Goal: Task Accomplishment & Management: Manage account settings

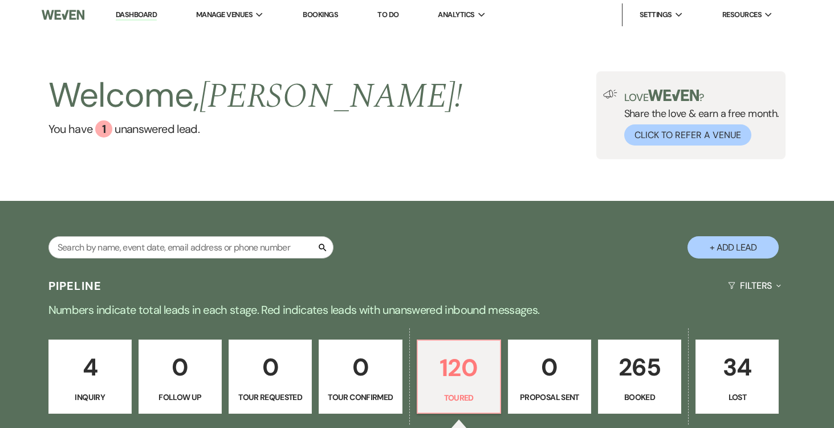
select select "5"
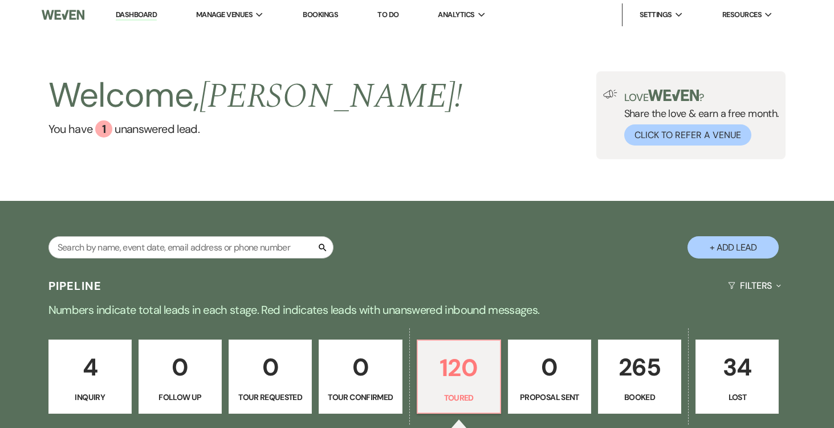
select select "5"
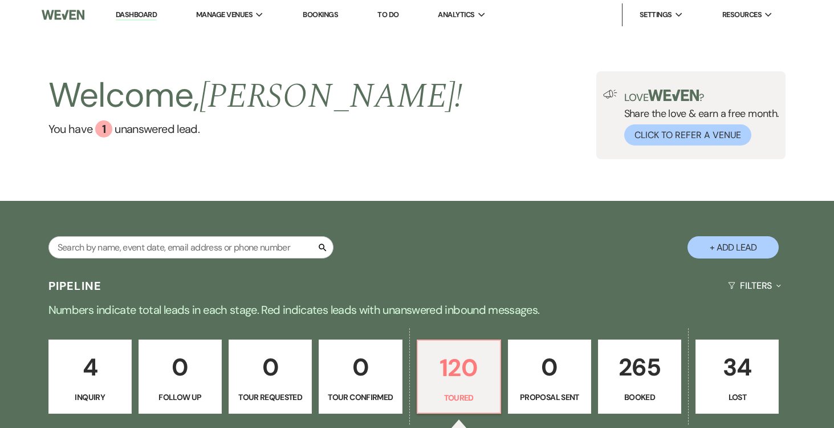
select select "5"
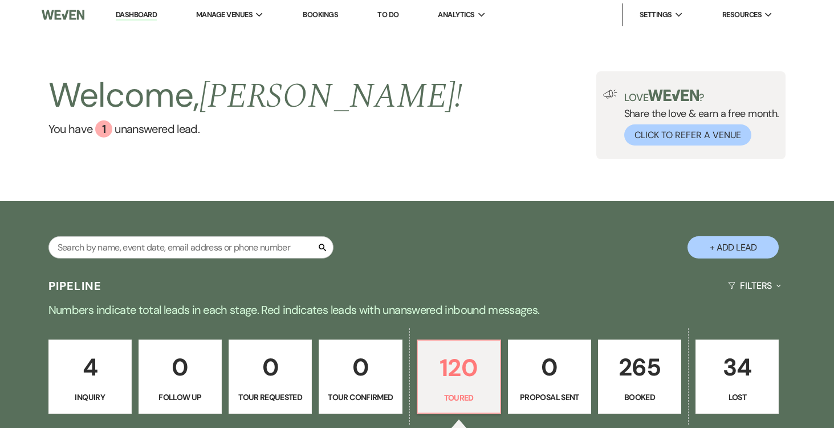
select select "5"
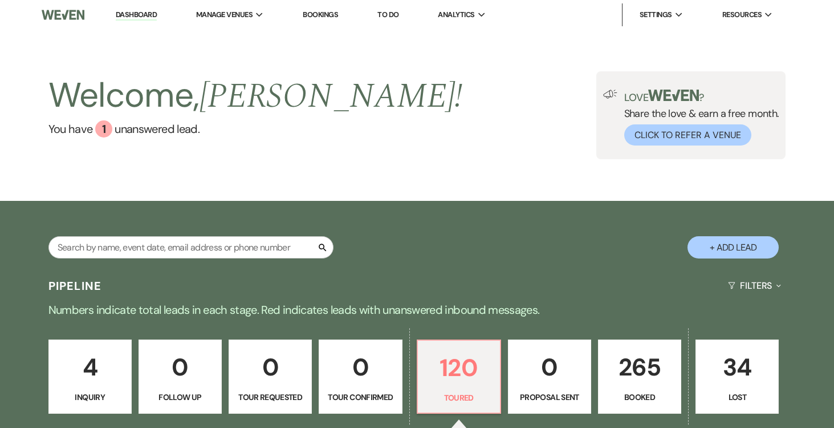
select select "5"
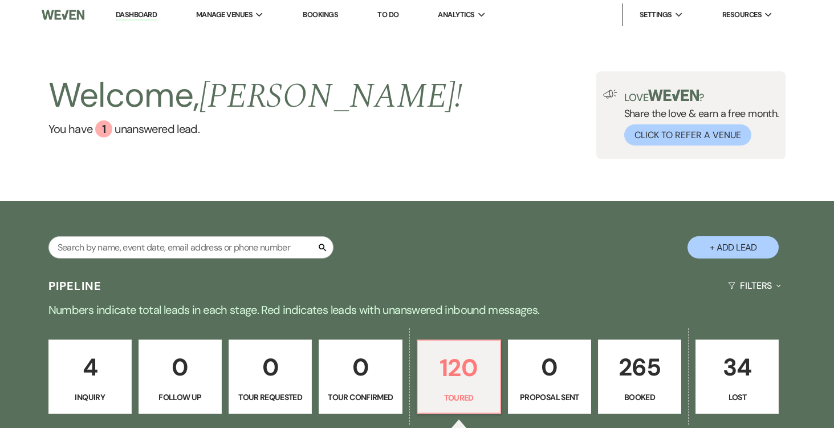
select select "5"
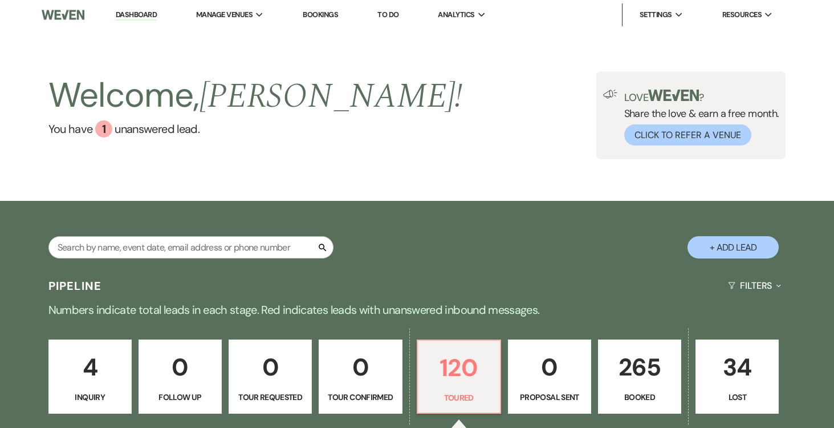
select select "5"
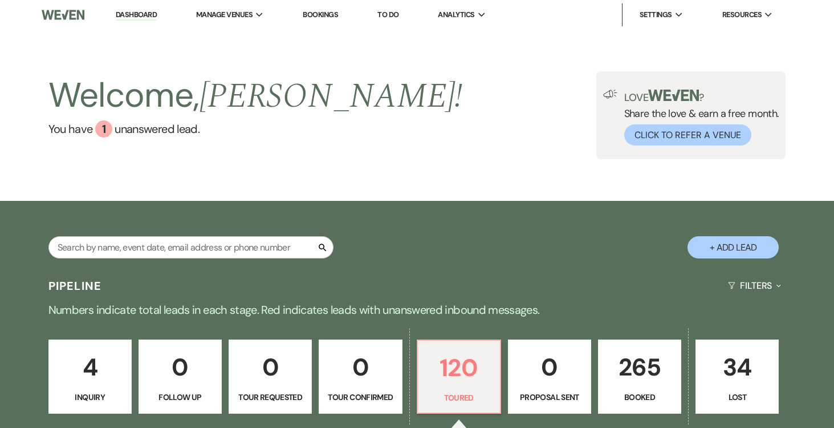
select select "5"
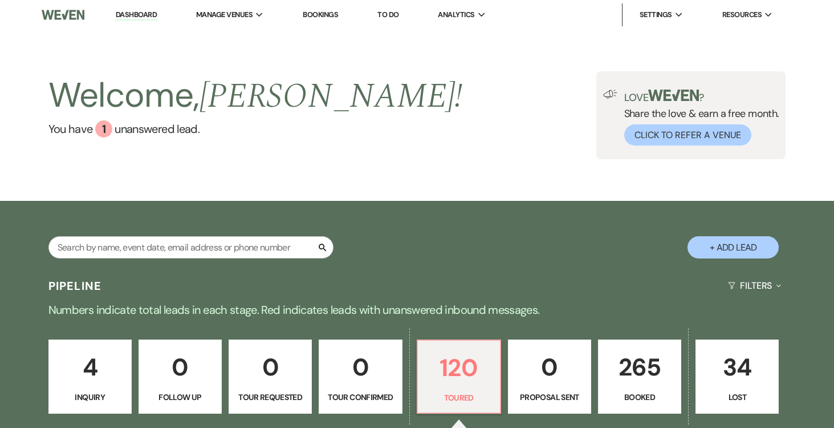
select select "5"
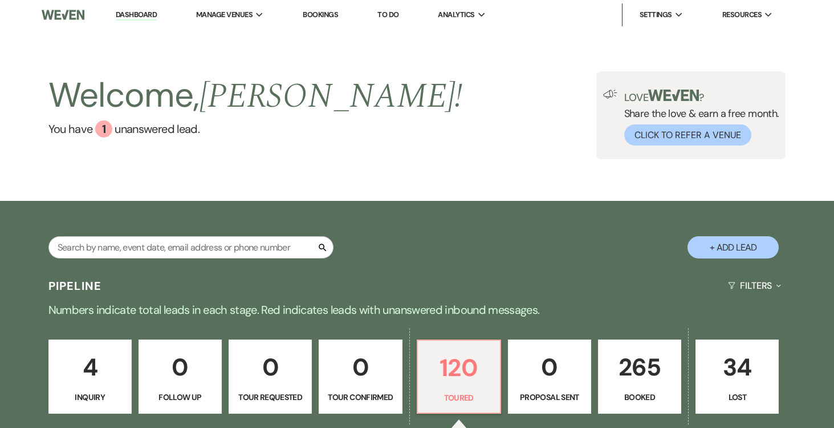
select select "5"
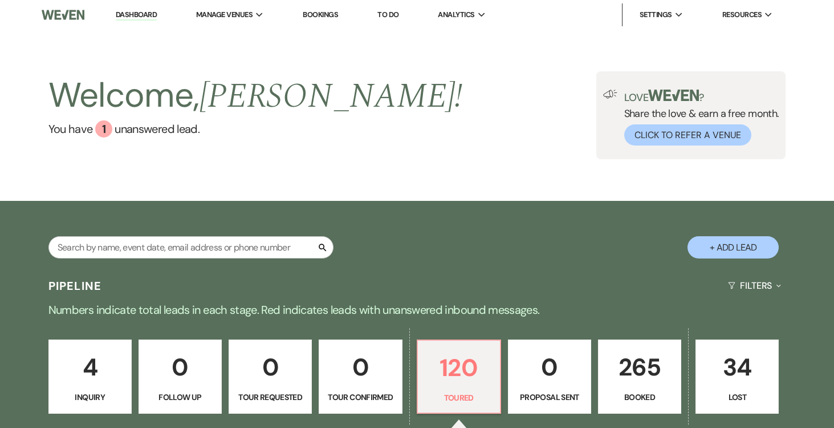
select select "5"
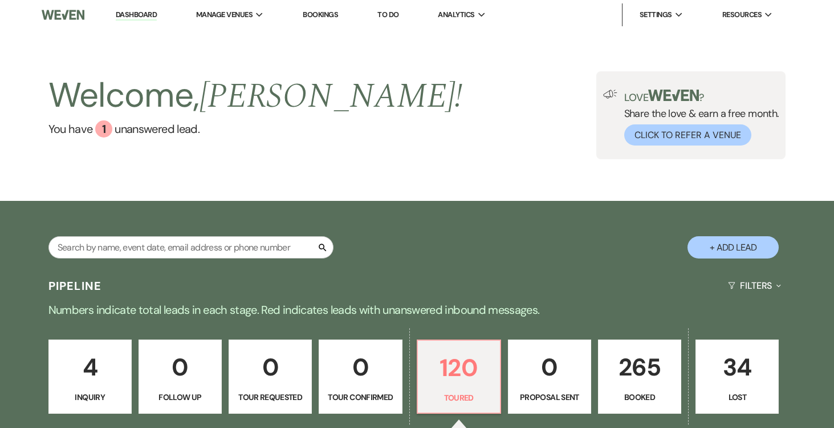
select select "5"
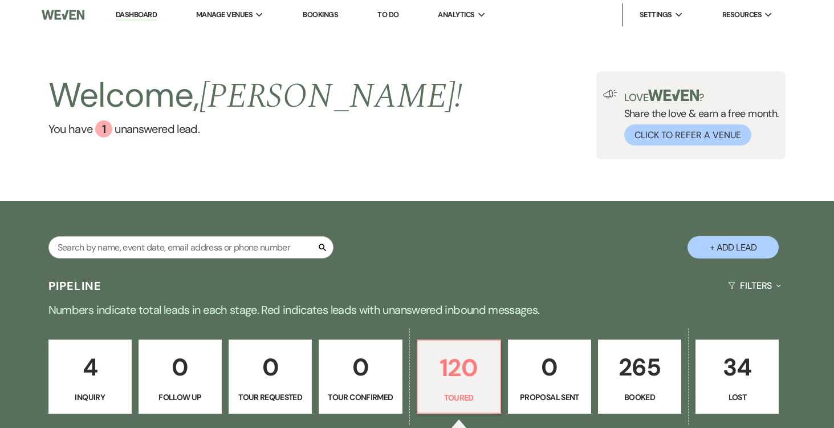
select select "5"
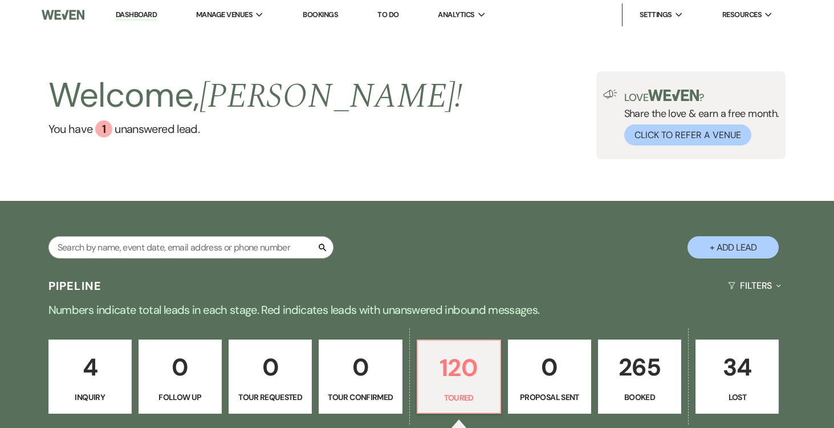
select select "5"
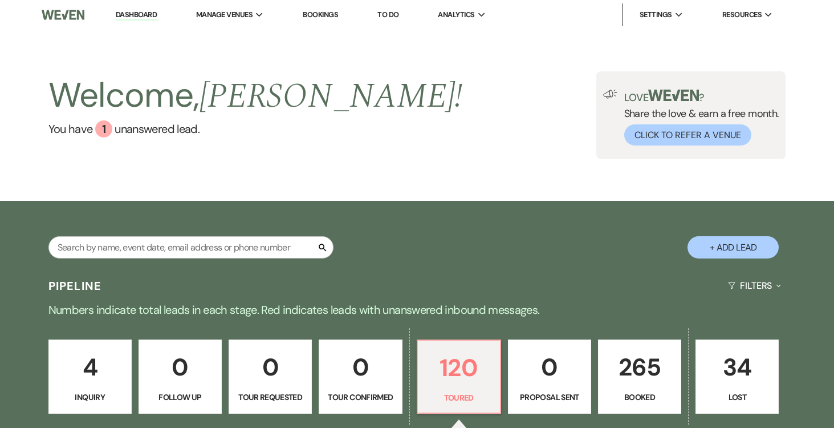
select select "5"
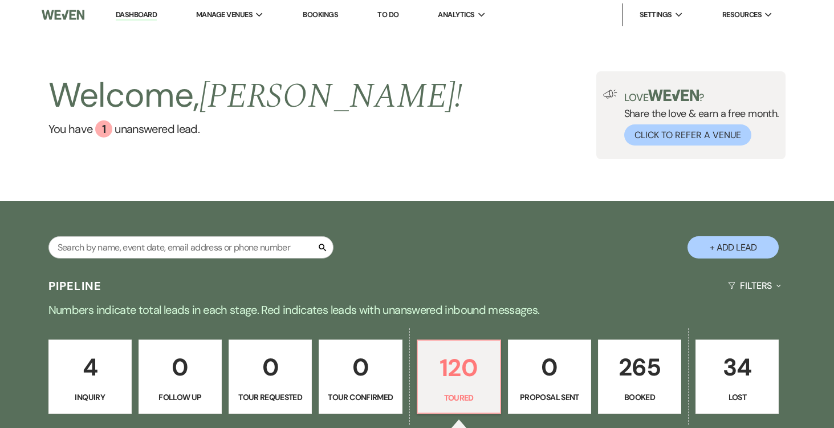
select select "5"
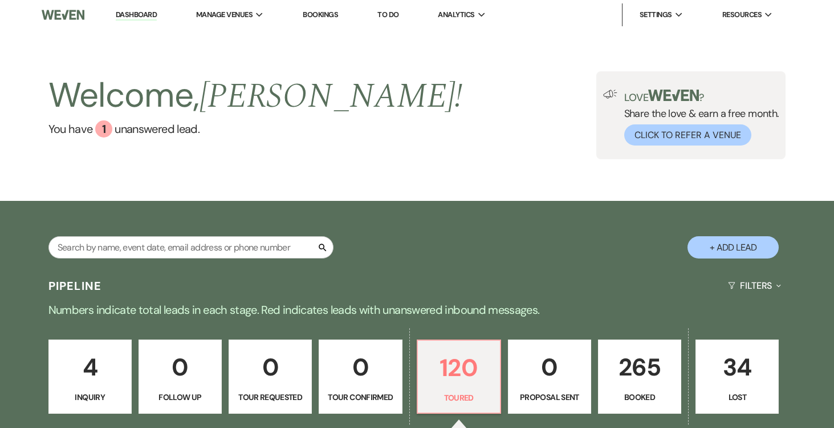
select select "5"
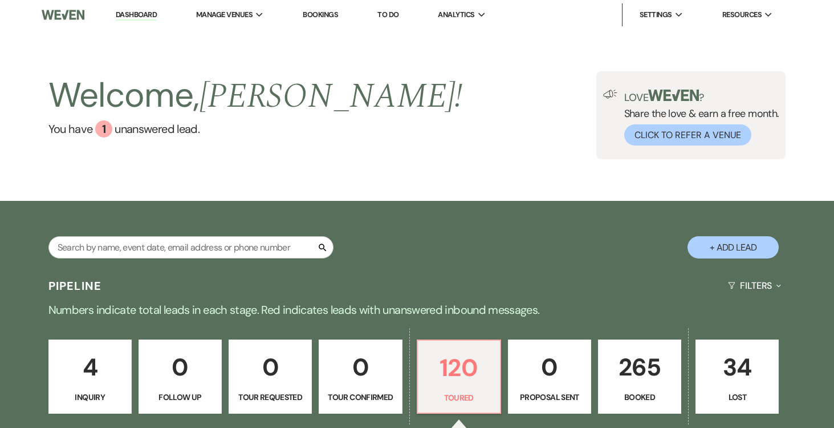
select select "5"
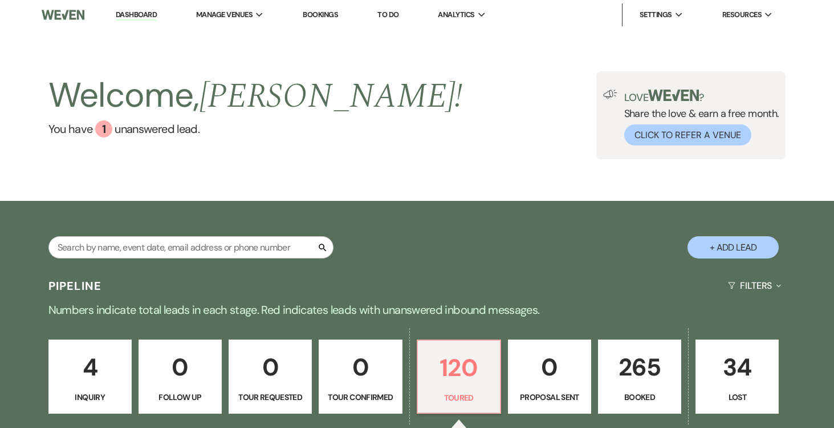
select select "5"
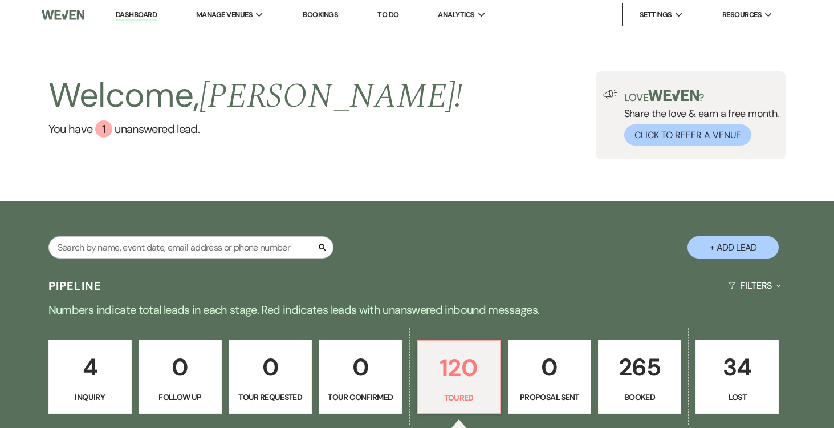
select select "5"
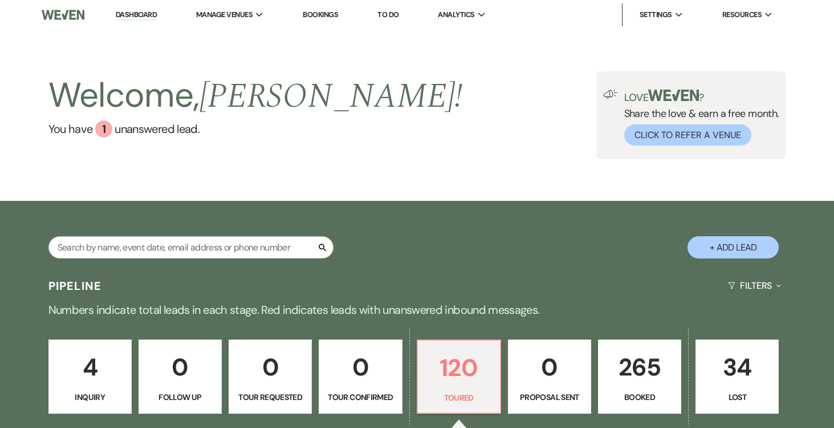
select select "5"
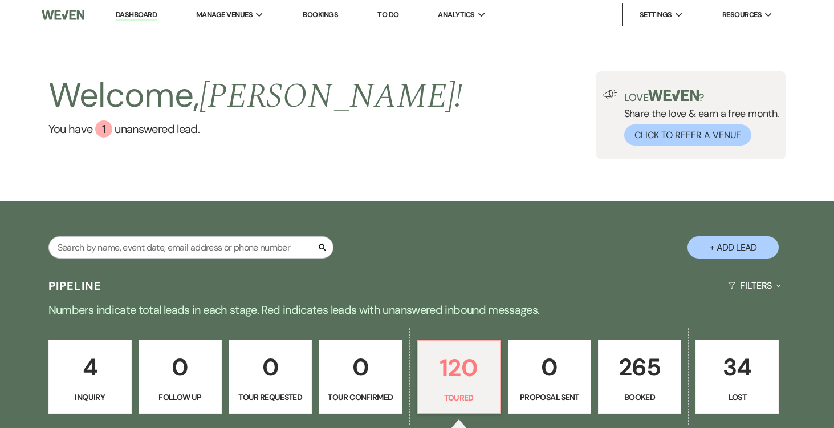
select select "5"
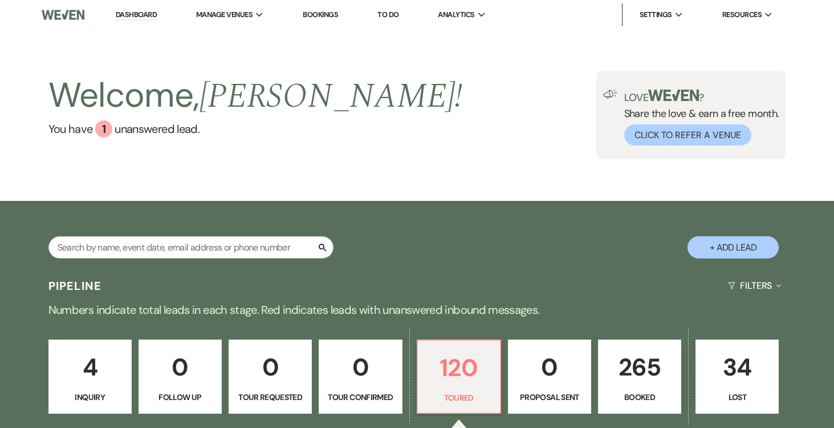
select select "5"
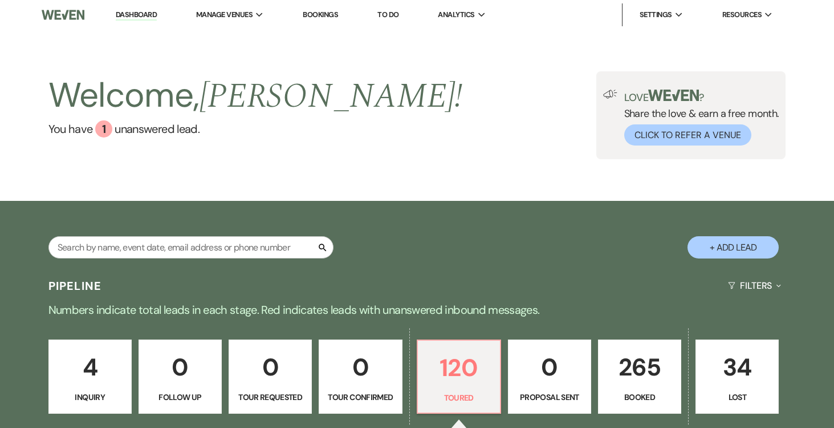
select select "5"
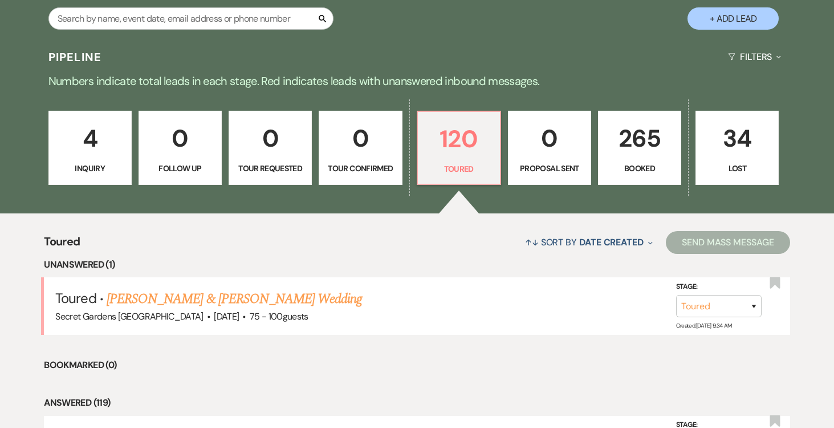
scroll to position [364, 0]
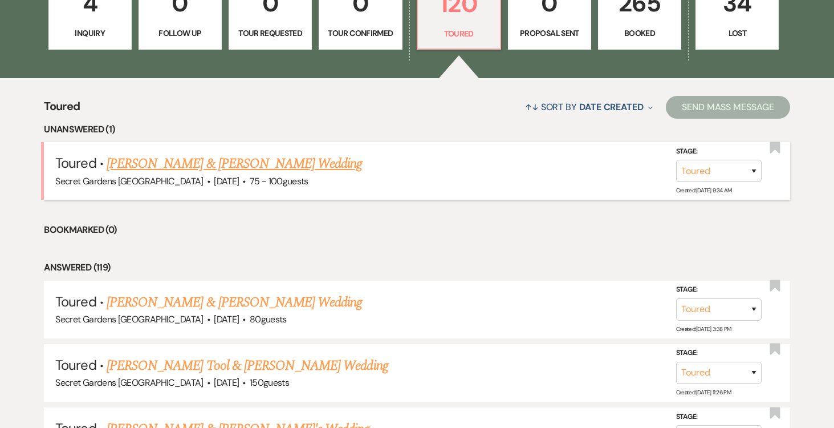
click at [158, 162] on link "[PERSON_NAME] & [PERSON_NAME] Wedding" at bounding box center [234, 163] width 255 height 21
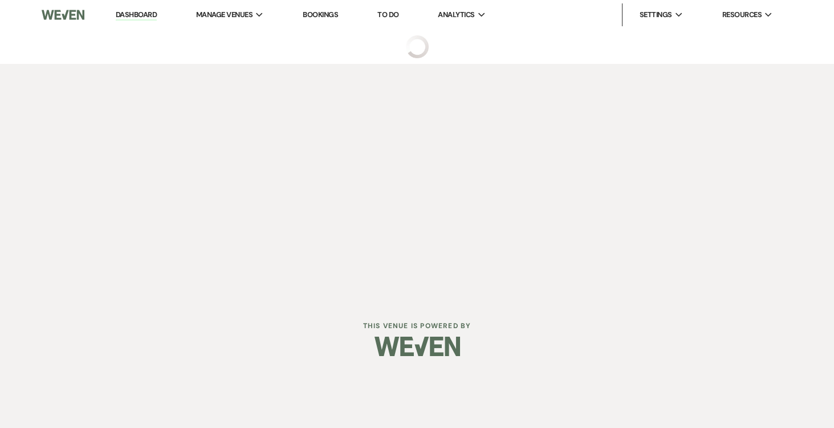
select select "5"
select select "2"
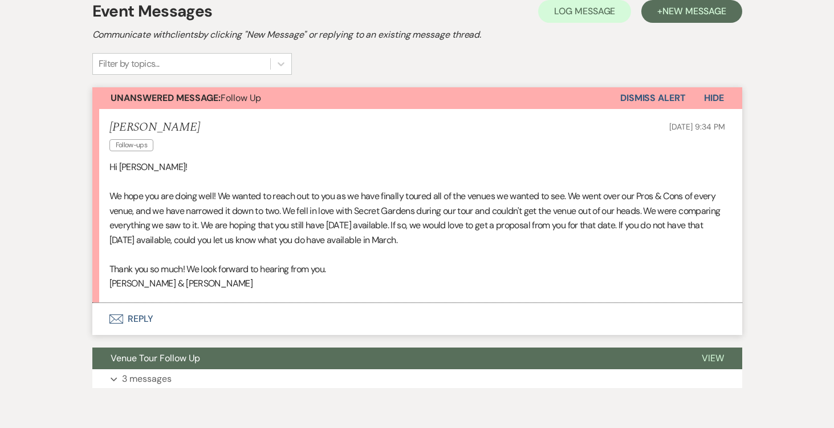
scroll to position [388, 0]
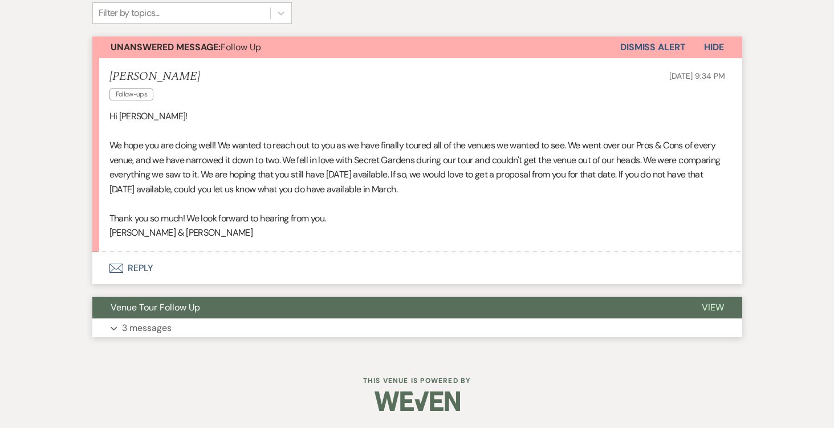
click at [719, 304] on span "View" at bounding box center [713, 307] width 22 height 12
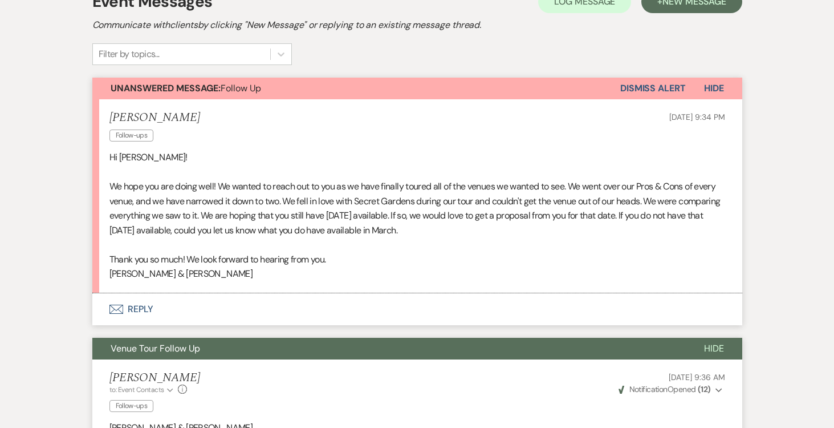
scroll to position [332, 0]
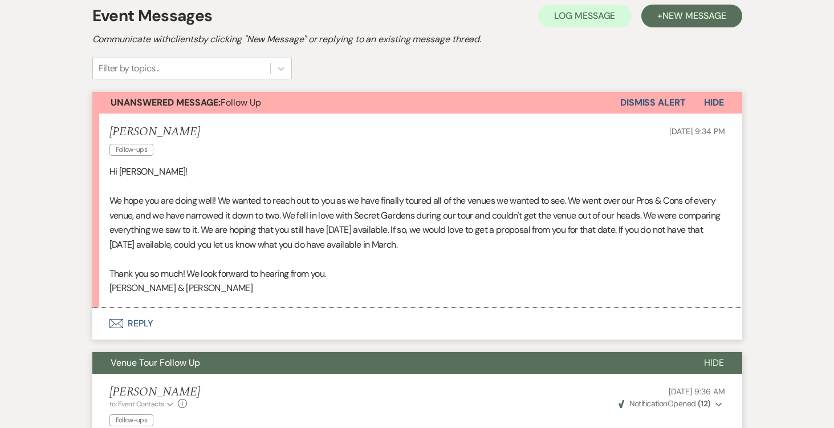
click at [133, 320] on button "Envelope Reply" at bounding box center [417, 323] width 650 height 32
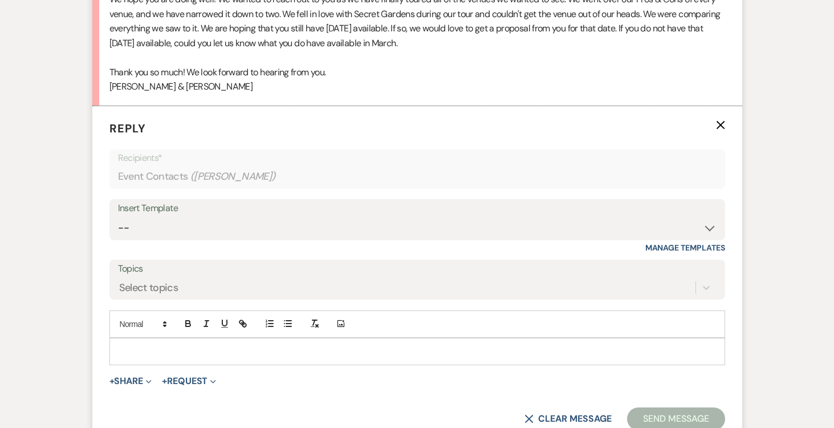
scroll to position [544, 0]
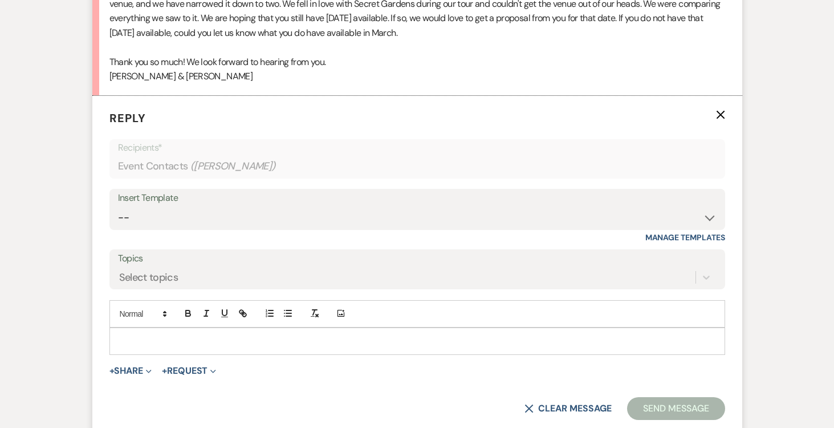
click at [140, 335] on p at bounding box center [417, 341] width 597 height 13
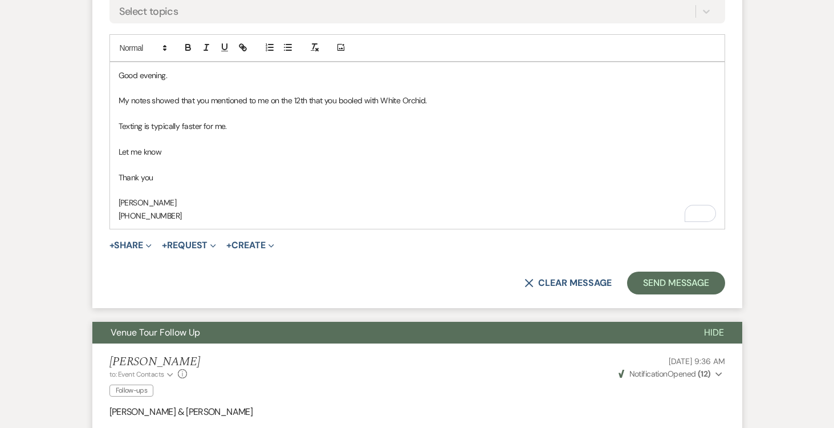
scroll to position [809, 0]
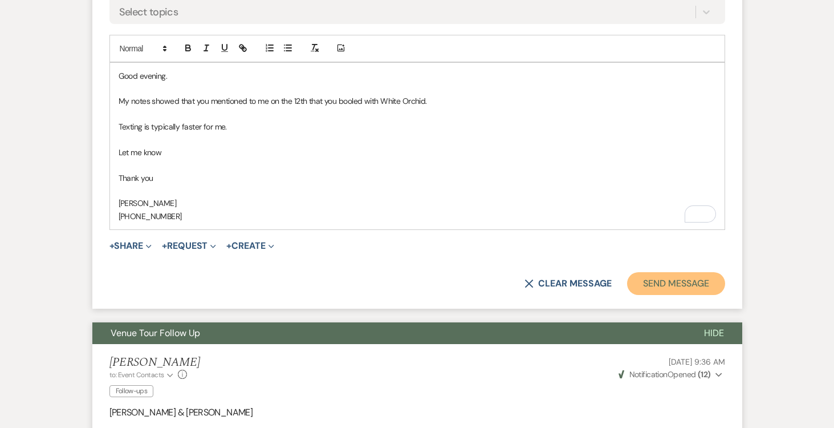
click at [668, 285] on button "Send Message" at bounding box center [675, 283] width 97 height 23
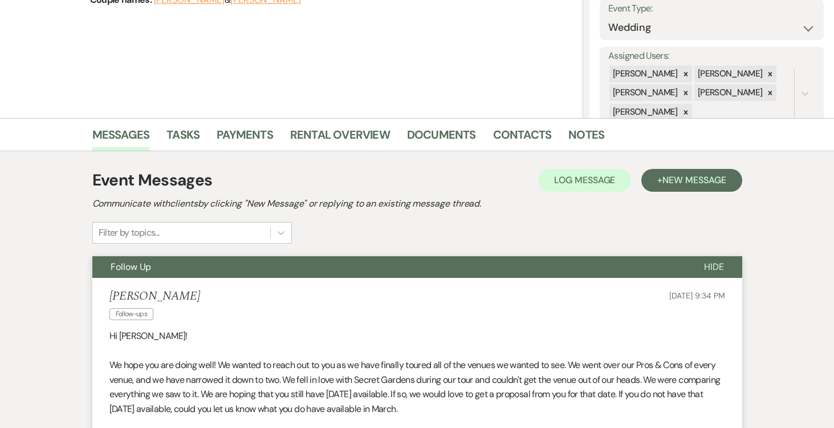
scroll to position [0, 0]
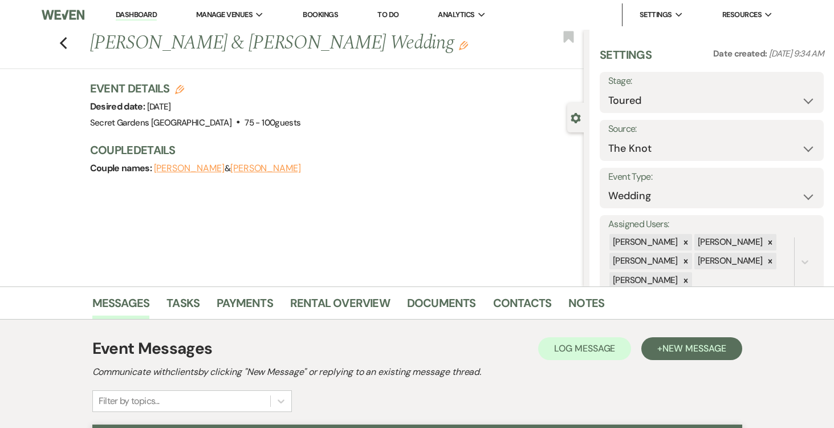
click at [132, 15] on link "Dashboard" at bounding box center [136, 15] width 41 height 11
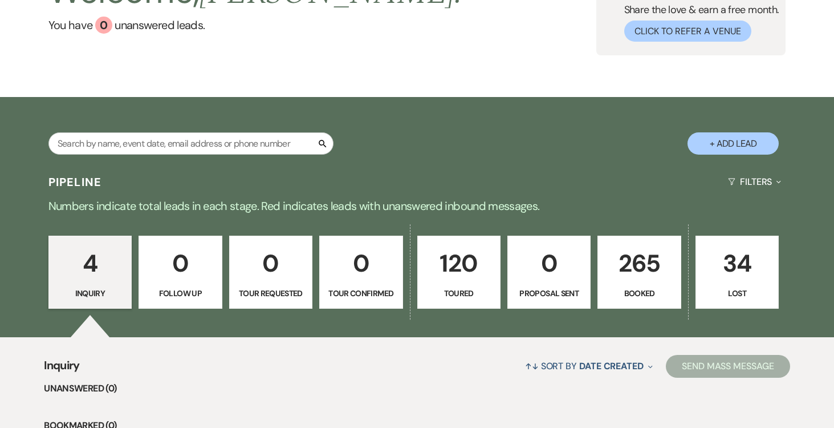
scroll to position [142, 0]
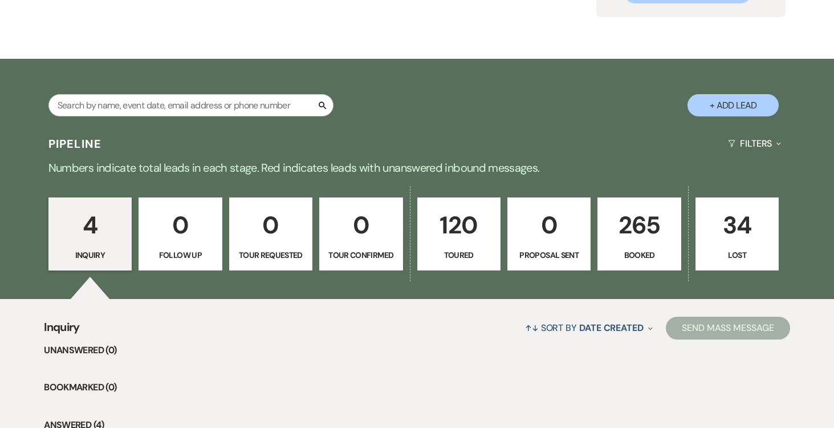
click at [196, 249] on p "Follow Up" at bounding box center [180, 255] width 68 height 13
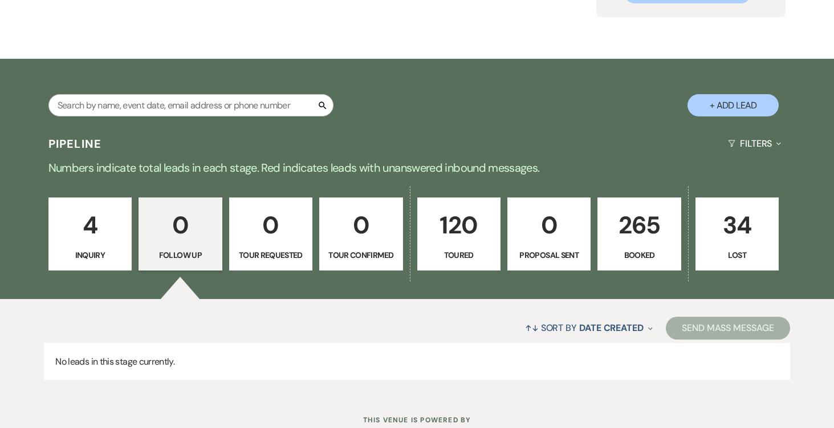
click at [439, 227] on p "120" at bounding box center [459, 225] width 68 height 38
select select "5"
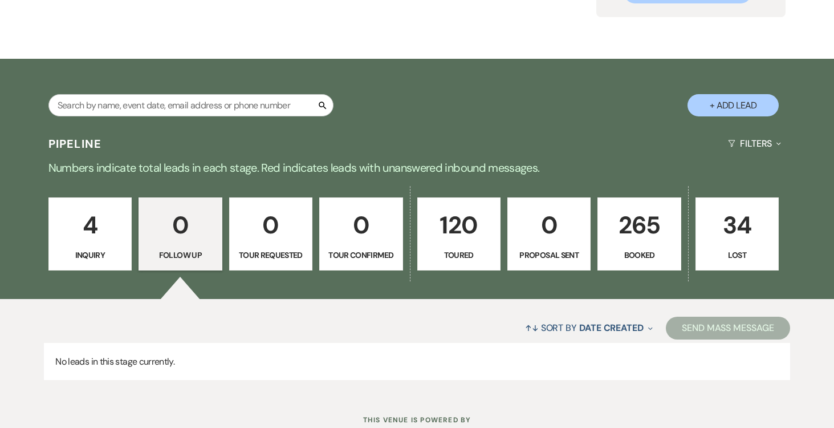
select select "5"
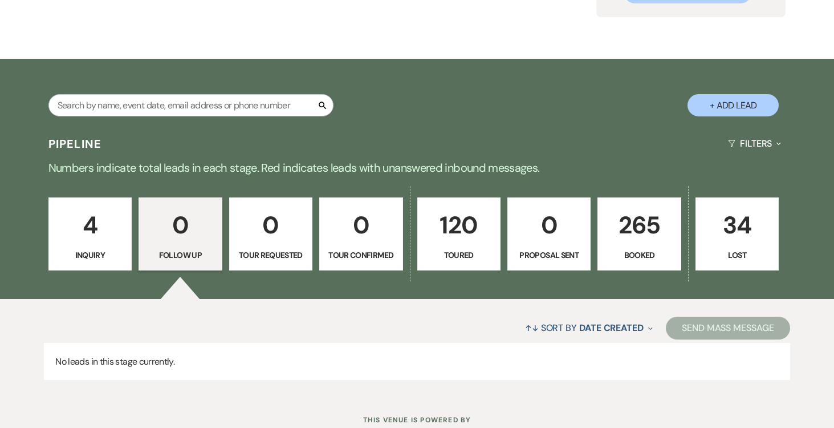
select select "5"
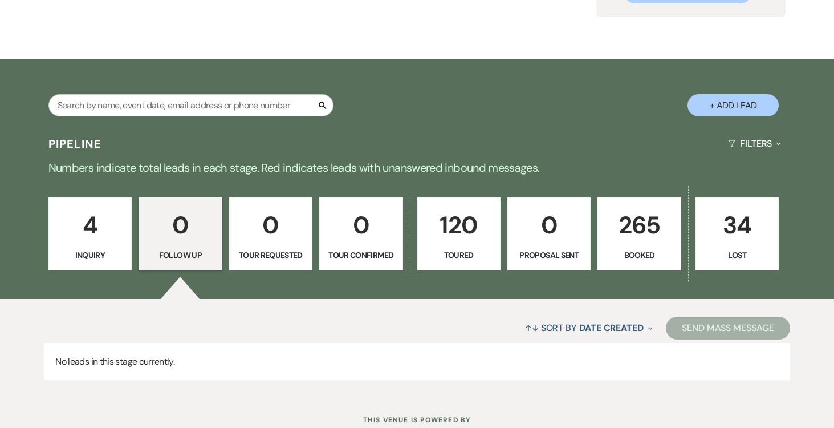
select select "5"
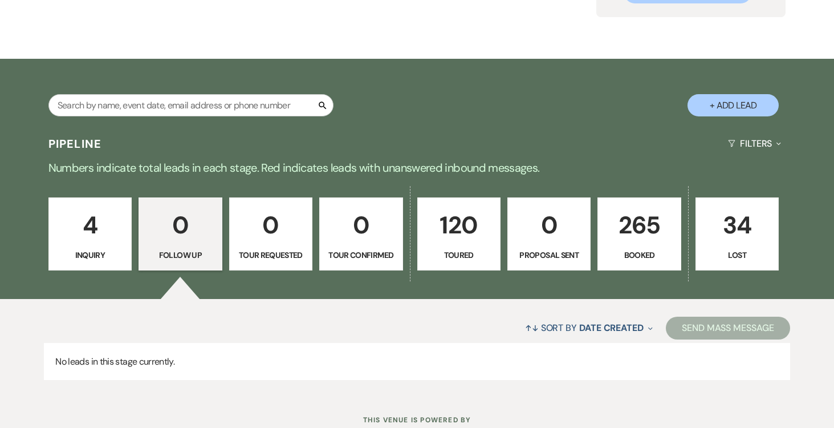
select select "5"
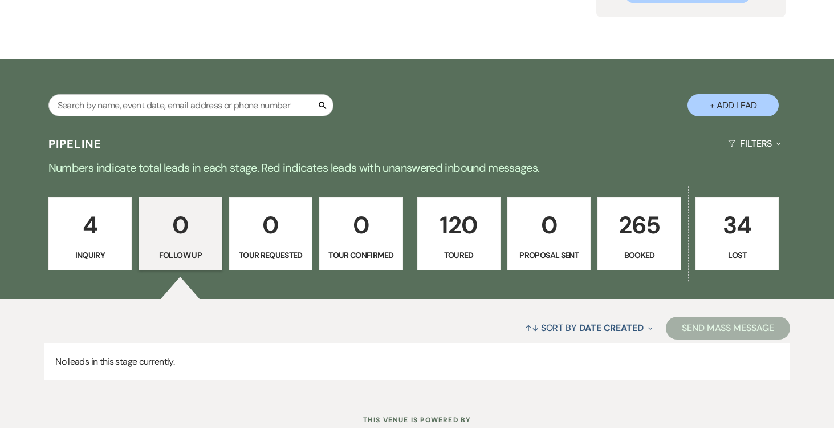
select select "5"
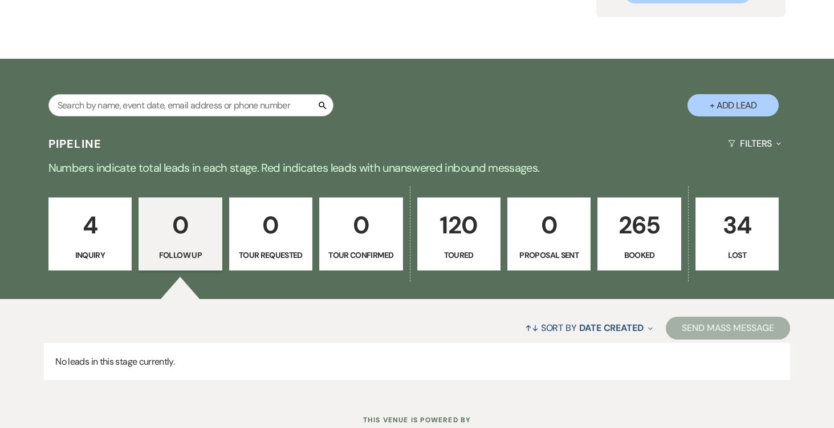
select select "5"
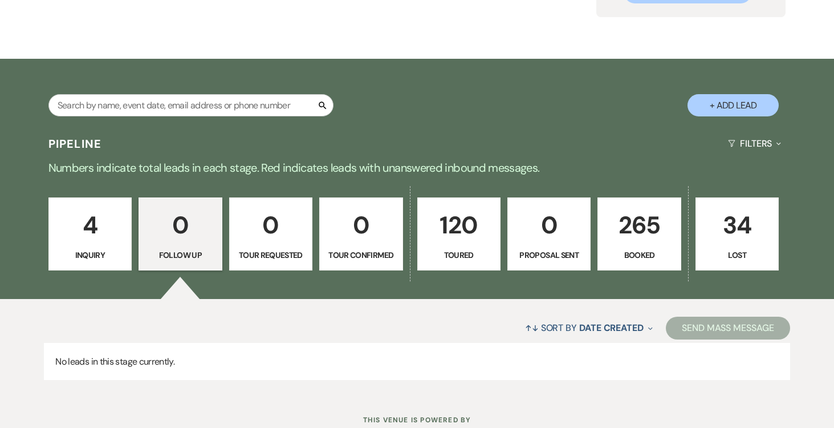
select select "5"
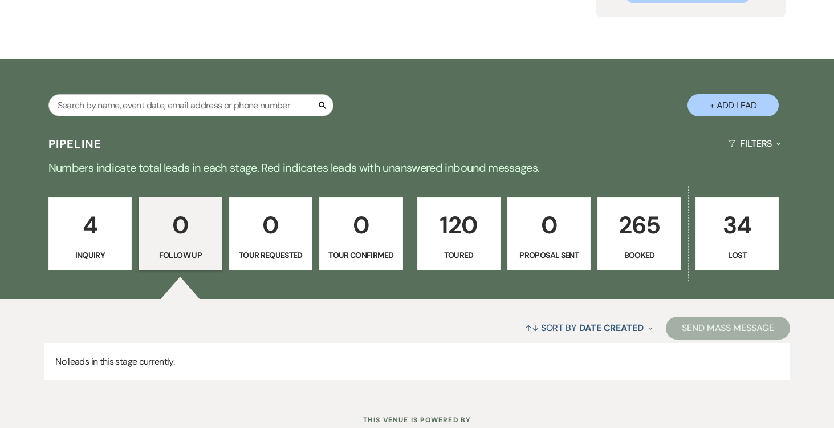
select select "5"
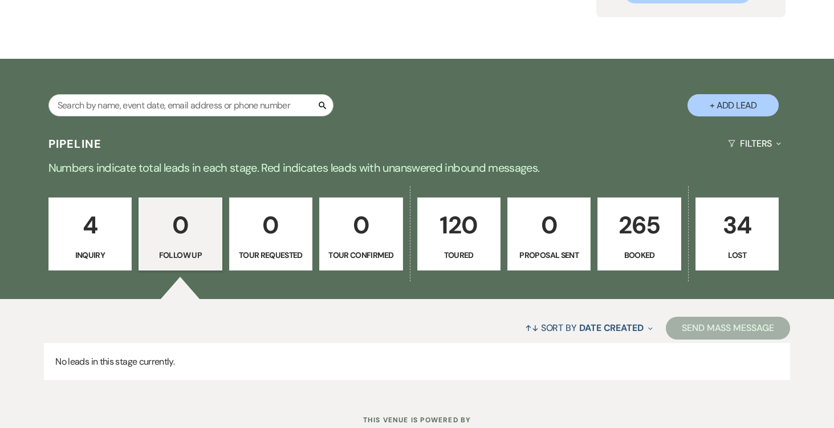
select select "5"
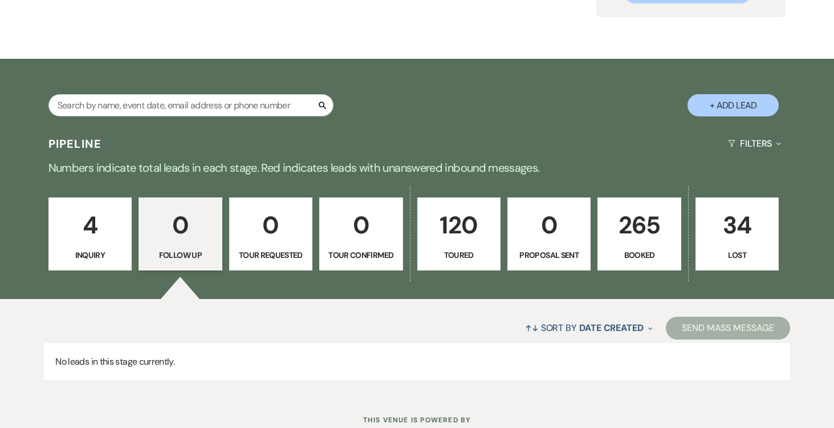
select select "5"
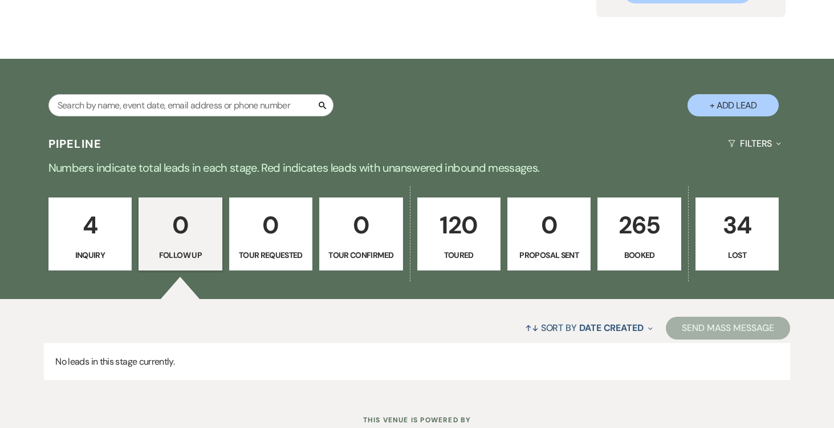
select select "5"
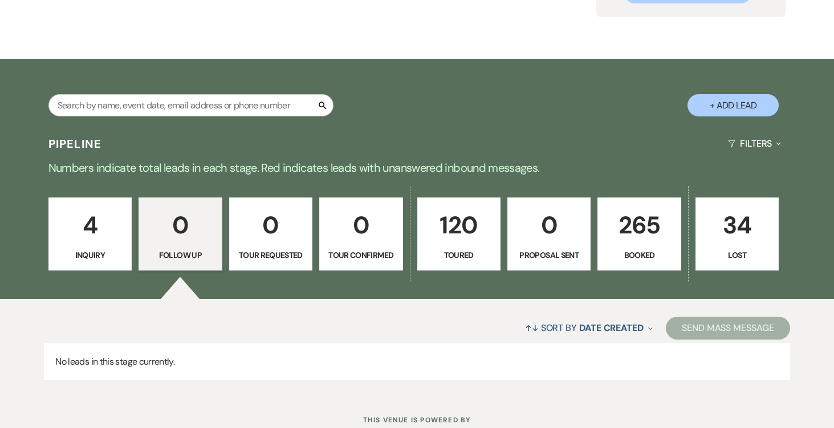
select select "5"
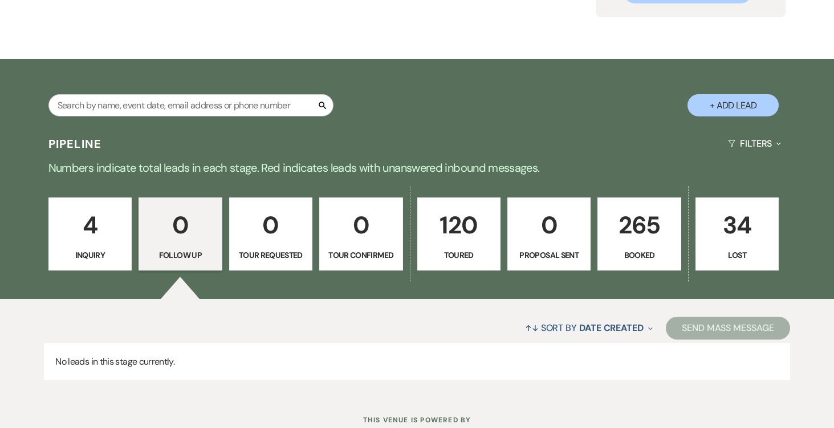
select select "5"
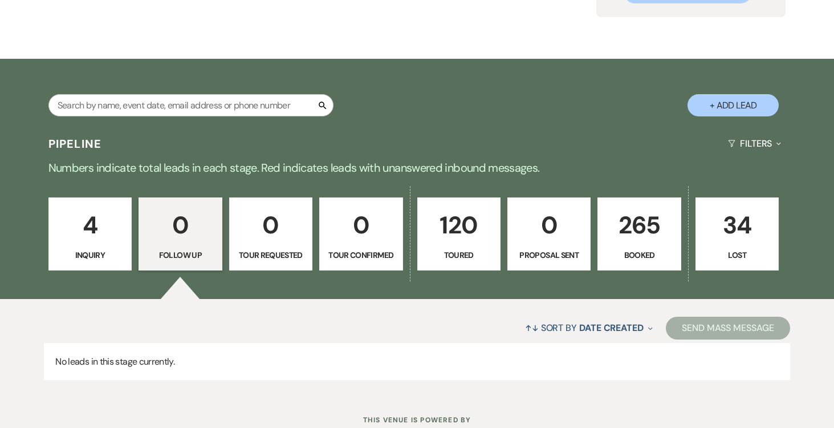
select select "5"
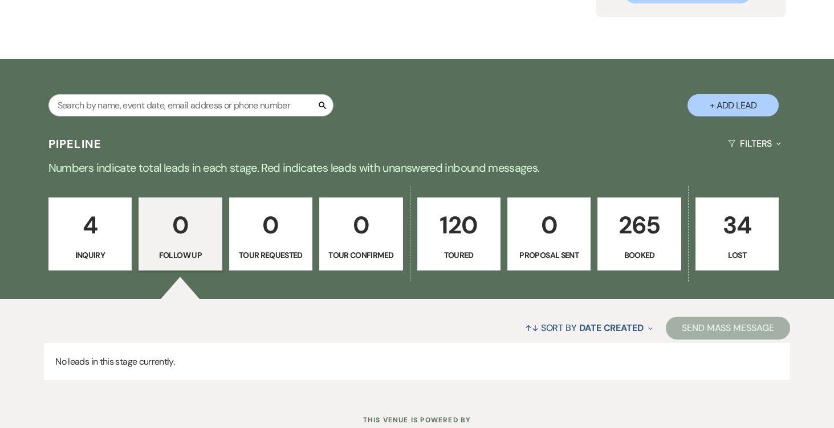
select select "5"
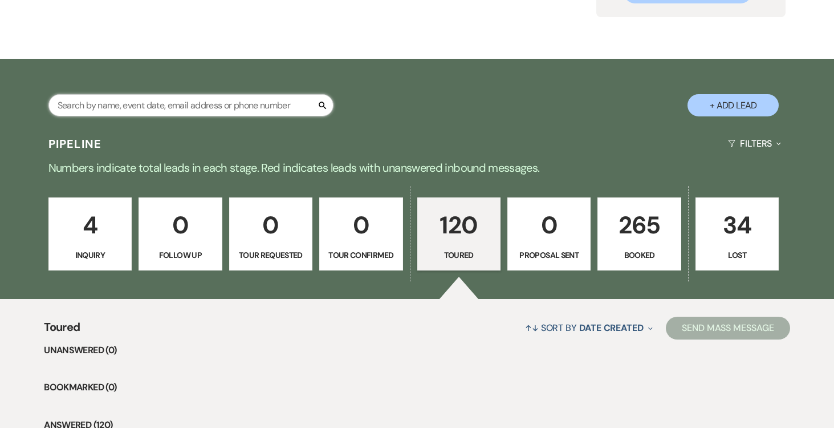
click at [209, 101] on input "text" at bounding box center [190, 105] width 285 height 22
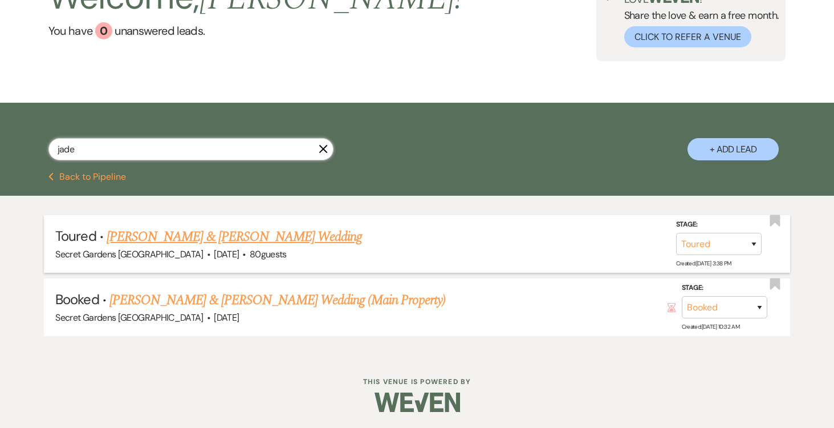
scroll to position [95, 0]
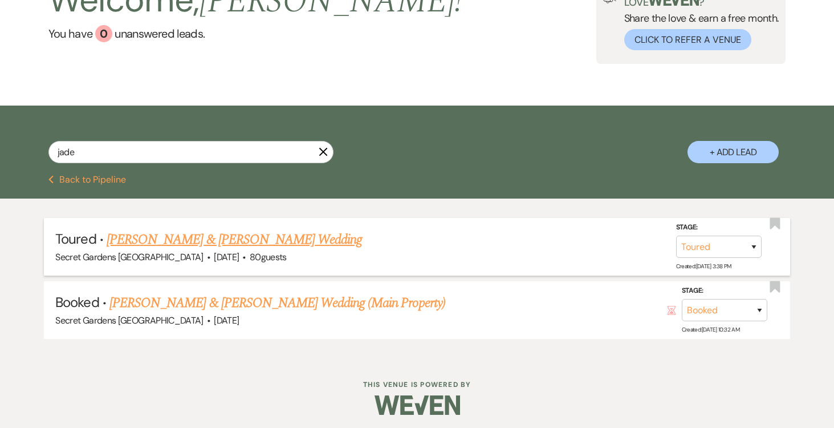
click at [219, 242] on link "[PERSON_NAME] & [PERSON_NAME] Wedding" at bounding box center [234, 239] width 255 height 21
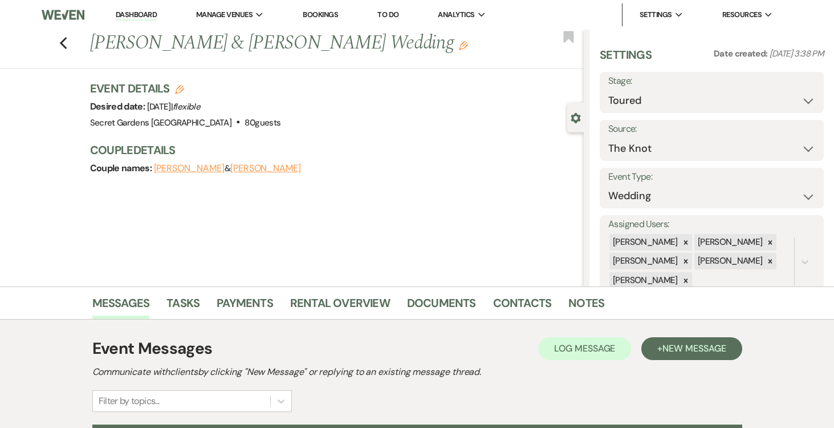
click at [137, 13] on link "Dashboard" at bounding box center [136, 15] width 41 height 11
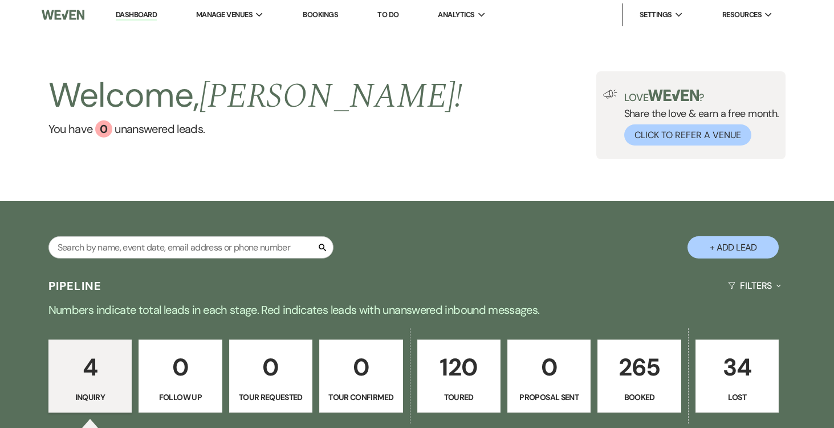
click at [715, 246] on button "+ Add Lead" at bounding box center [732, 247] width 91 height 22
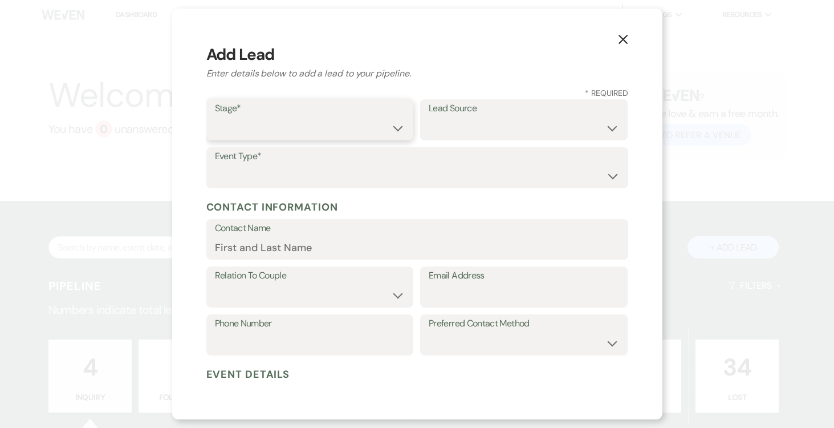
click at [368, 127] on select "Inquiry Follow Up Tour Requested Tour Confirmed Toured Proposal Sent Booked Lost" at bounding box center [310, 128] width 190 height 22
click at [215, 117] on select "Inquiry Follow Up Tour Requested Tour Confirmed Toured Proposal Sent Booked Lost" at bounding box center [310, 128] width 190 height 22
click at [603, 129] on select "Weven Venue Website Instagram Facebook Pinterest Google The Knot Wedding Wire H…" at bounding box center [524, 128] width 190 height 22
click at [429, 117] on select "Weven Venue Website Instagram Facebook Pinterest Google The Knot Wedding Wire H…" at bounding box center [524, 128] width 190 height 22
click at [538, 177] on select "Wedding Anniversary Party Baby Shower Bachelorette / Bachelor Party Birthday Pa…" at bounding box center [417, 176] width 405 height 22
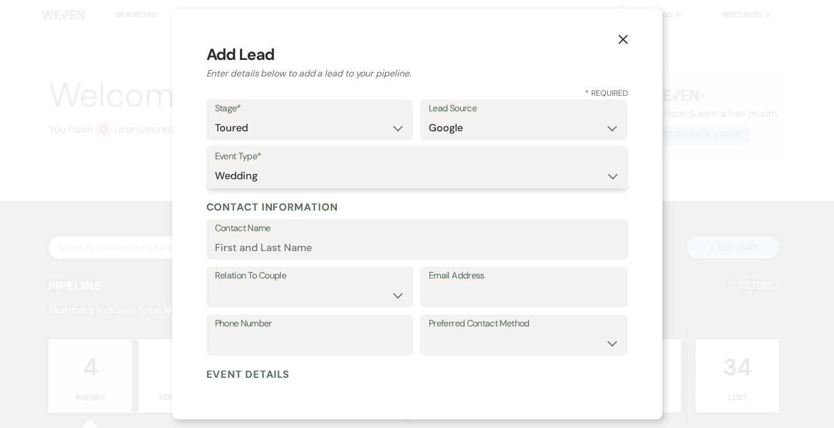
click at [215, 165] on select "Wedding Anniversary Party Baby Shower Bachelorette / Bachelor Party Birthday Pa…" at bounding box center [417, 176] width 405 height 22
click at [307, 249] on input "Contact Name" at bounding box center [417, 247] width 405 height 22
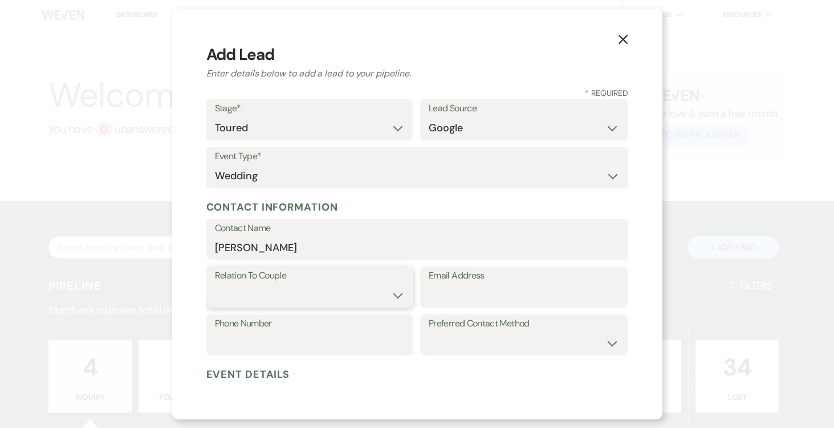
click at [339, 287] on select "Couple Planner Parent of Couple Family Member Friend Other" at bounding box center [310, 295] width 190 height 22
click at [215, 284] on select "Couple Planner Parent of Couple Family Member Friend Other" at bounding box center [310, 295] width 190 height 22
click at [464, 294] on input "Email Address" at bounding box center [524, 295] width 190 height 22
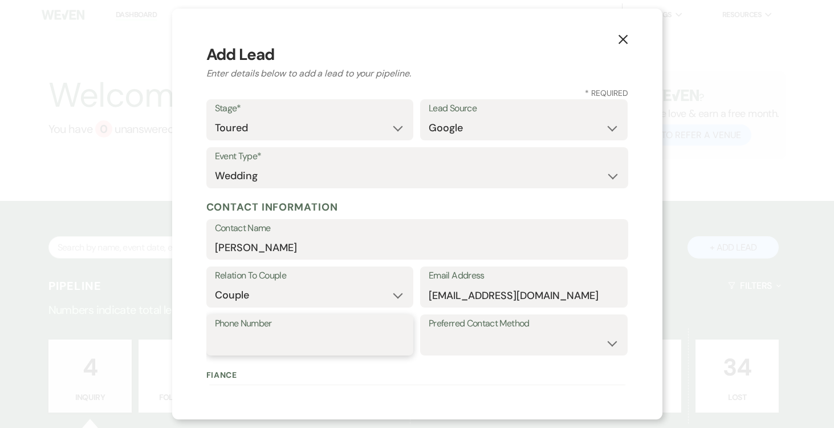
click at [315, 338] on input "Phone Number" at bounding box center [310, 343] width 190 height 22
click at [581, 336] on select "Email Phone Text" at bounding box center [524, 343] width 190 height 22
click at [429, 332] on select "Email Phone Text" at bounding box center [524, 343] width 190 height 22
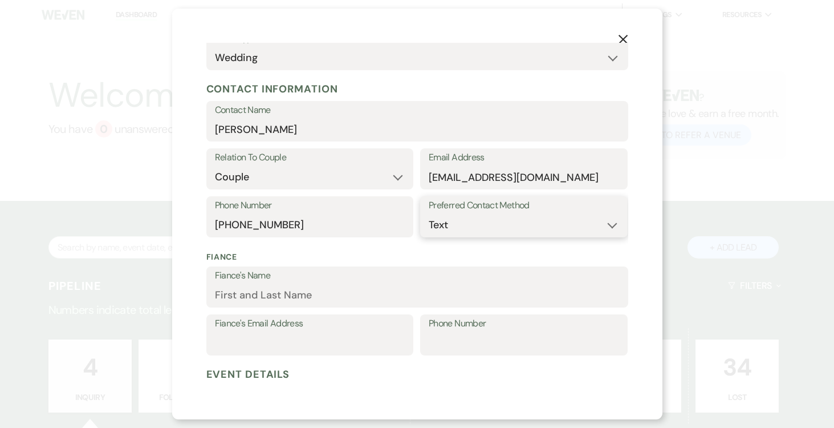
scroll to position [123, 0]
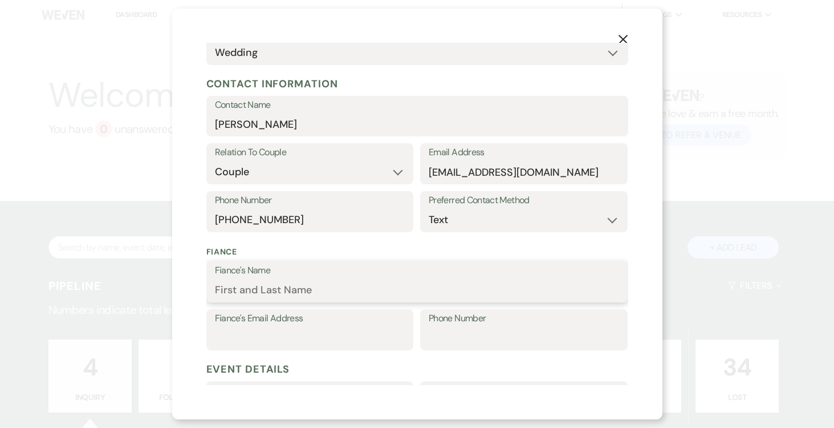
click at [413, 288] on input "Fiance's Name" at bounding box center [417, 290] width 405 height 22
click at [341, 332] on input "Fiance's Email Address" at bounding box center [310, 338] width 190 height 22
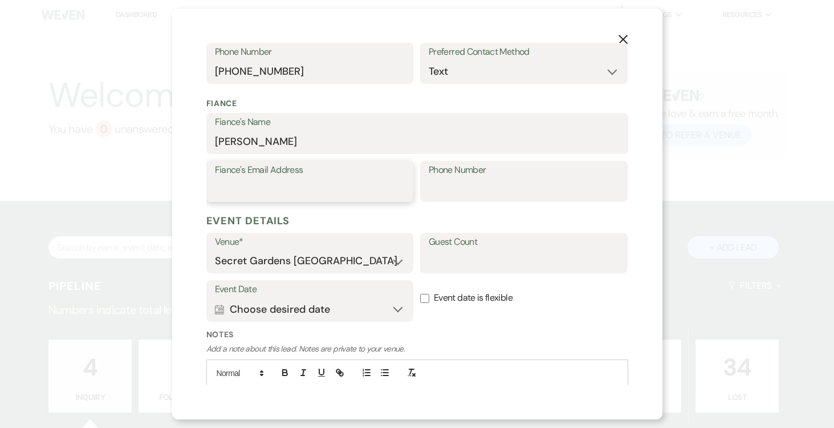
scroll to position [274, 0]
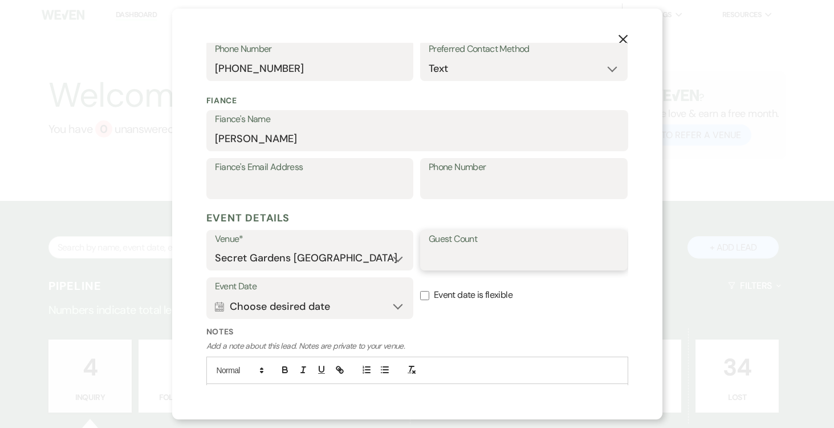
click at [513, 259] on input "Guest Count" at bounding box center [524, 258] width 190 height 22
drag, startPoint x: 387, startPoint y: 303, endPoint x: 395, endPoint y: 303, distance: 8.0
click at [387, 303] on button "Calendar Choose desired date Expand" at bounding box center [310, 306] width 190 height 23
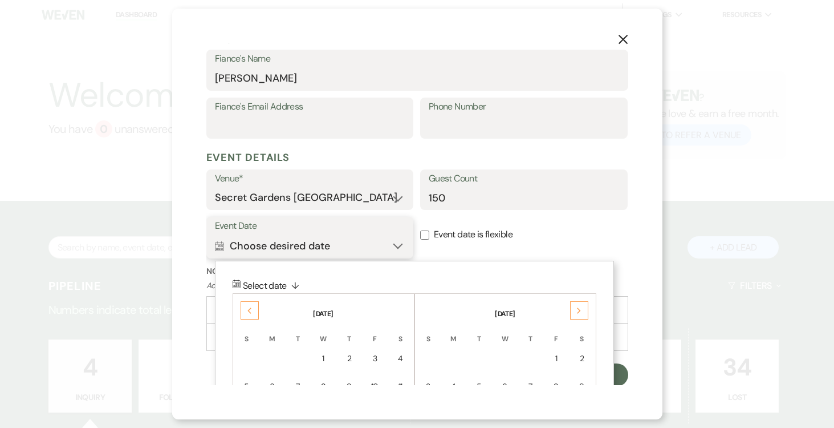
scroll to position [335, 0]
click at [250, 315] on div "Previous" at bounding box center [250, 310] width 18 height 18
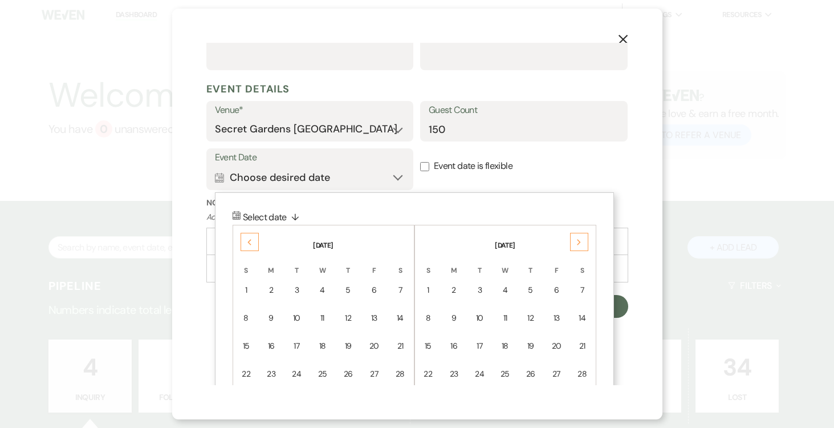
scroll to position [481, 0]
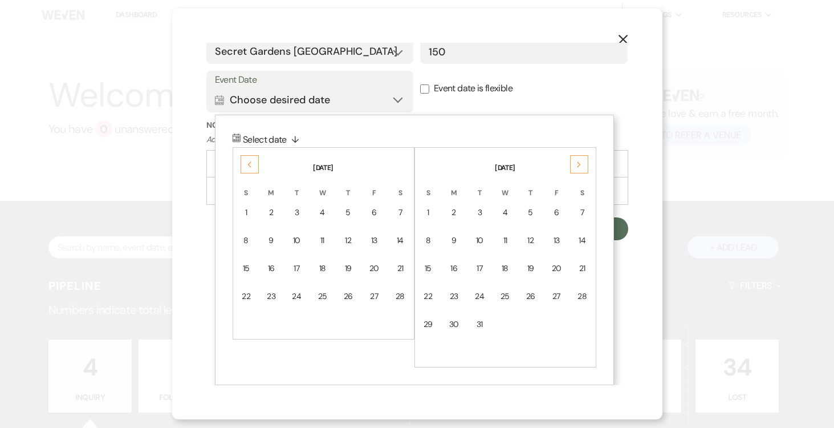
click at [246, 296] on div "22" at bounding box center [246, 296] width 9 height 12
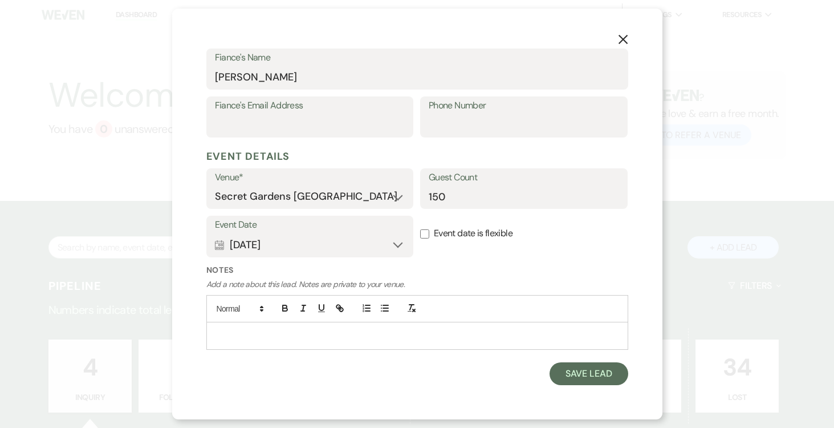
scroll to position [335, 0]
click at [431, 237] on label "Event date is flexible" at bounding box center [523, 235] width 207 height 36
click at [429, 237] on input "Event date is flexible" at bounding box center [424, 234] width 9 height 9
drag, startPoint x: 447, startPoint y: 334, endPoint x: 413, endPoint y: 314, distance: 39.9
click at [446, 333] on p at bounding box center [417, 336] width 404 height 13
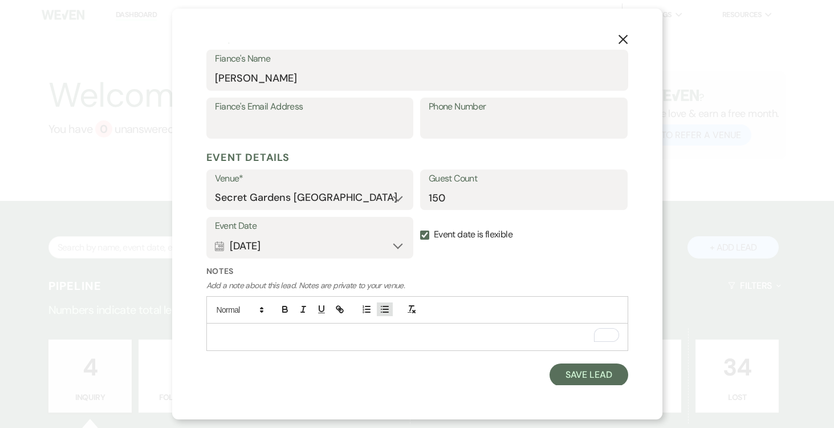
click at [385, 304] on icon "button" at bounding box center [385, 309] width 10 height 10
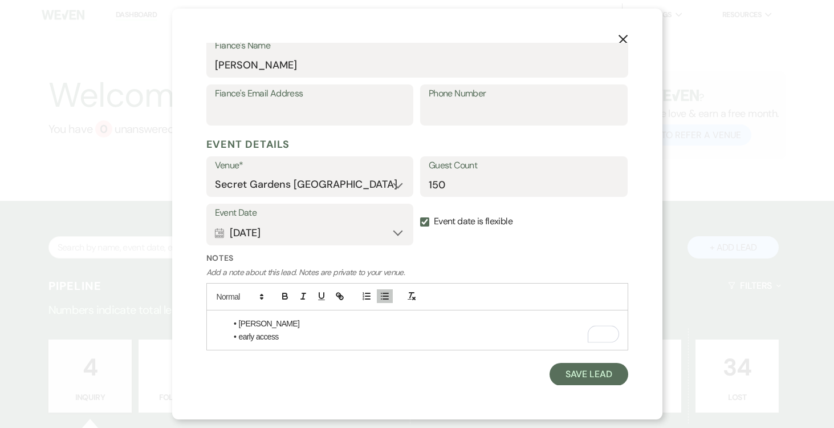
scroll to position [348, 0]
click at [596, 373] on button "Save Lead" at bounding box center [588, 374] width 78 height 23
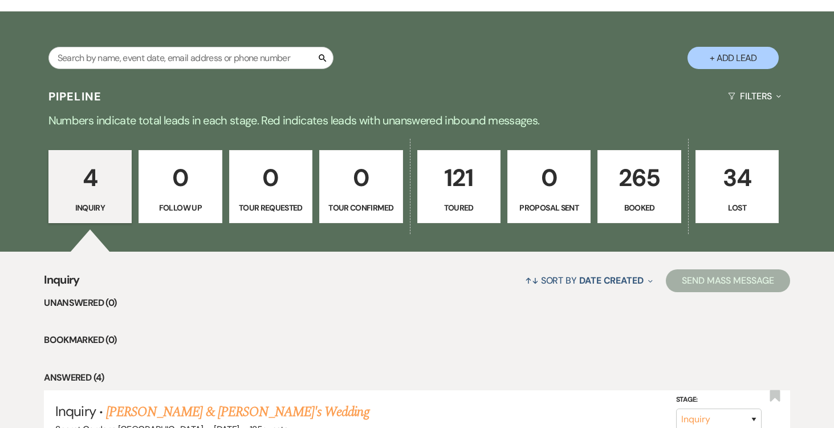
scroll to position [186, 0]
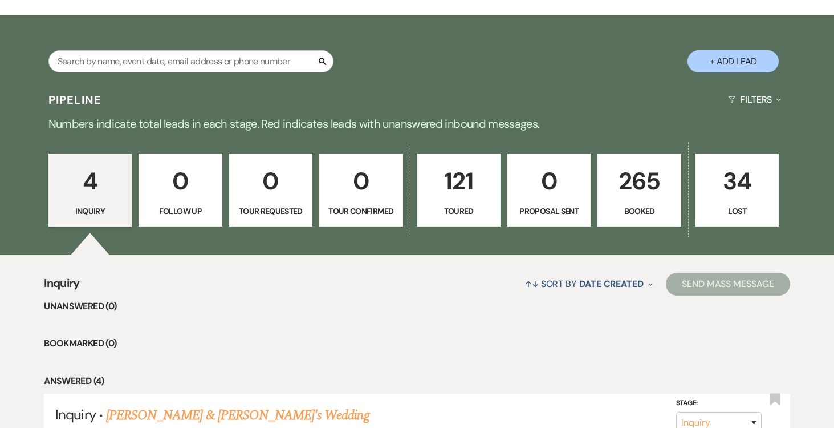
click at [469, 180] on p "121" at bounding box center [459, 181] width 68 height 38
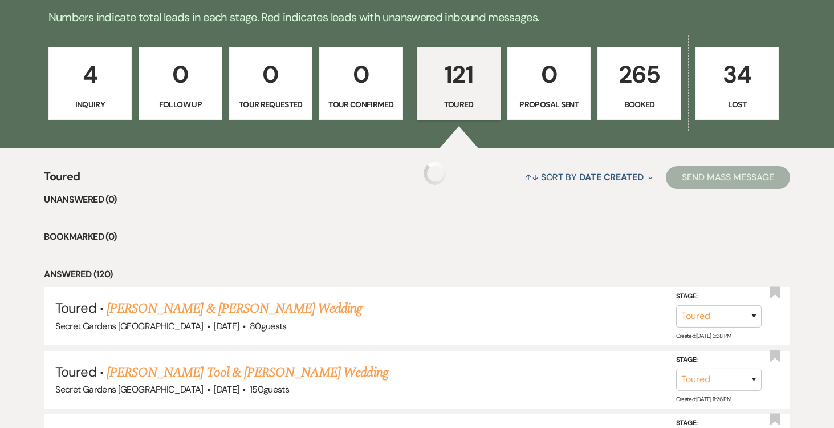
scroll to position [417, 0]
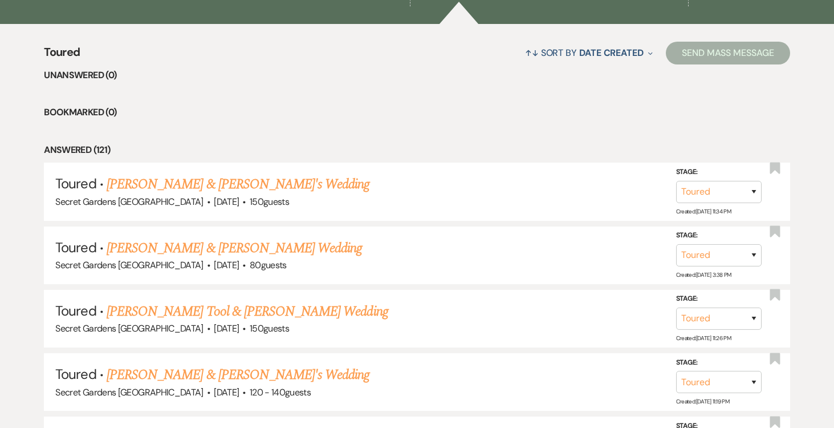
click at [214, 180] on link "[PERSON_NAME] & [PERSON_NAME]'s Wedding" at bounding box center [238, 184] width 263 height 21
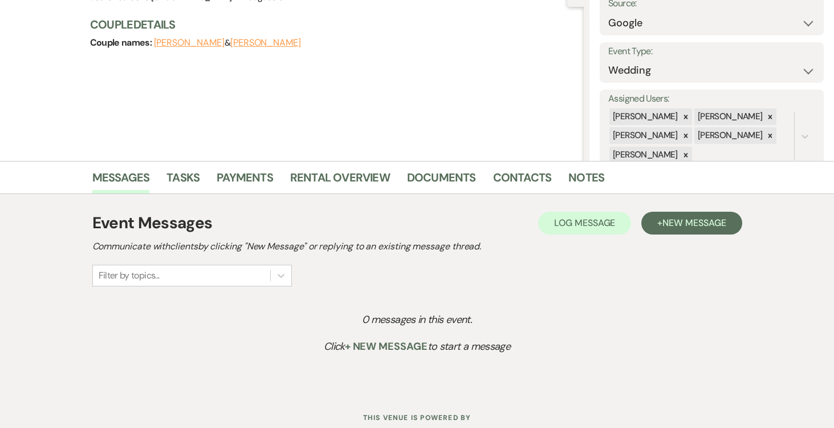
scroll to position [153, 0]
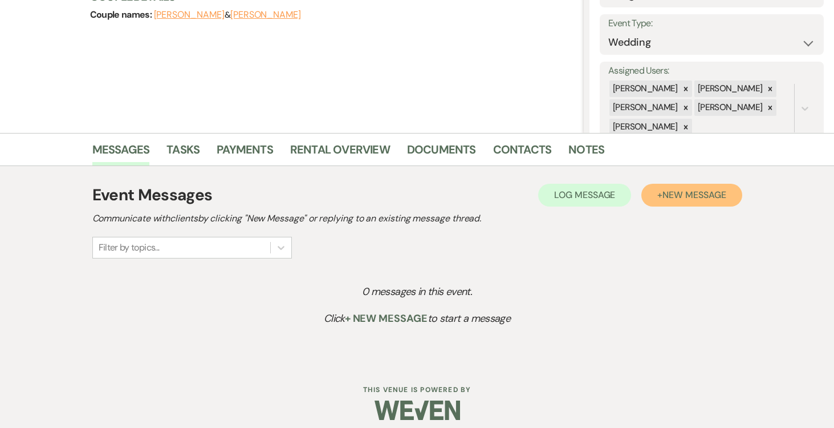
click at [699, 196] on span "New Message" at bounding box center [693, 195] width 63 height 12
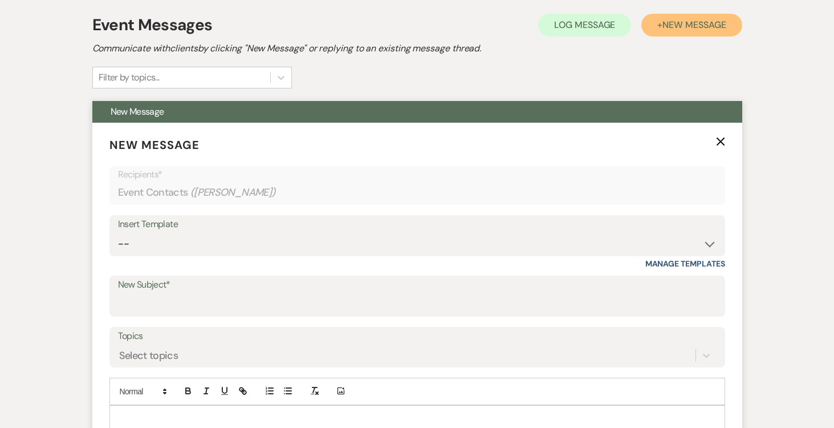
scroll to position [330, 0]
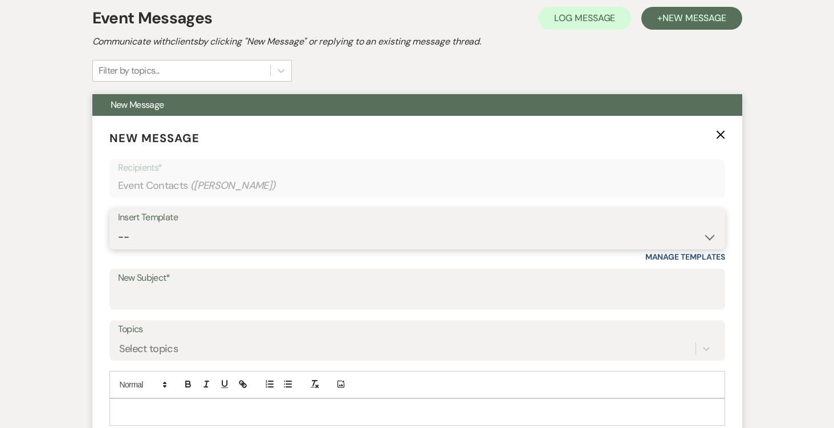
click at [706, 235] on select "-- Weven Planning Portal Introduction (Booked Events) Tour Request Response Fol…" at bounding box center [417, 237] width 599 height 22
click at [118, 226] on select "-- Weven Planning Portal Introduction (Booked Events) Tour Request Response Fol…" at bounding box center [417, 237] width 599 height 22
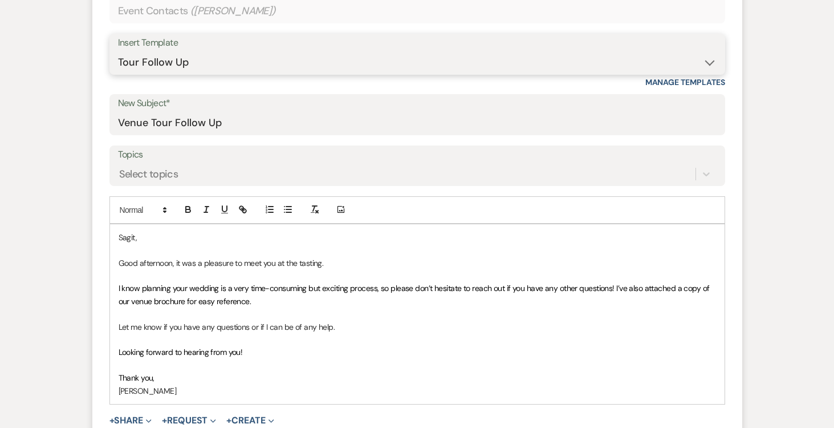
scroll to position [506, 0]
click at [150, 235] on p "Sagit," at bounding box center [417, 236] width 597 height 13
drag, startPoint x: 170, startPoint y: 259, endPoint x: 192, endPoint y: 262, distance: 21.3
click at [171, 259] on p "Good afternoon, it was a pleasure to meet you at the tasting." at bounding box center [417, 261] width 597 height 13
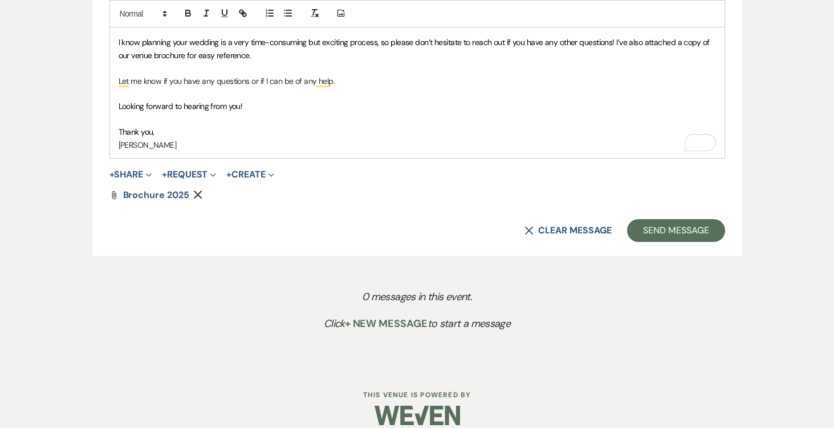
scroll to position [752, 0]
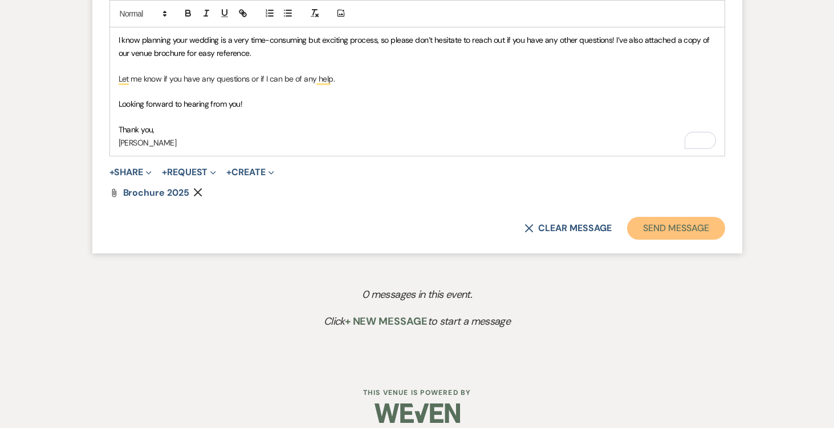
click at [656, 227] on button "Send Message" at bounding box center [675, 228] width 97 height 23
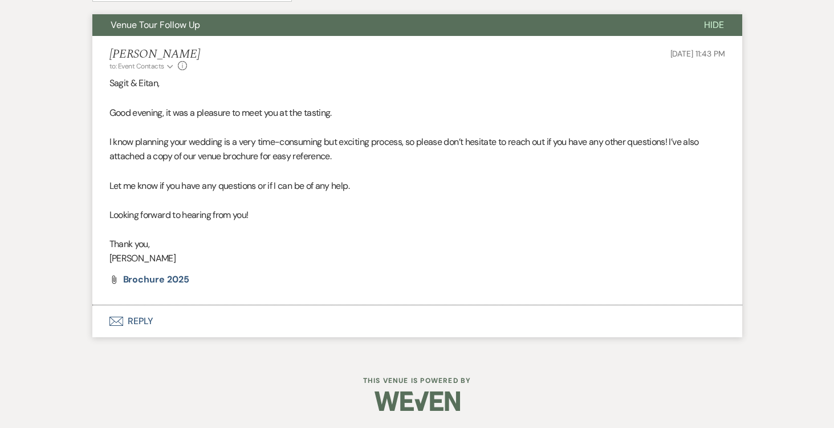
scroll to position [0, 0]
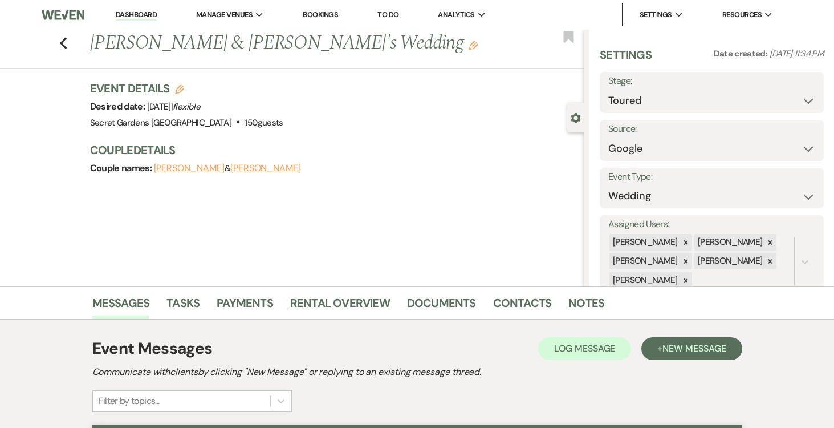
drag, startPoint x: 127, startPoint y: 10, endPoint x: 130, endPoint y: 15, distance: 5.9
click at [127, 10] on link "Dashboard" at bounding box center [136, 15] width 41 height 11
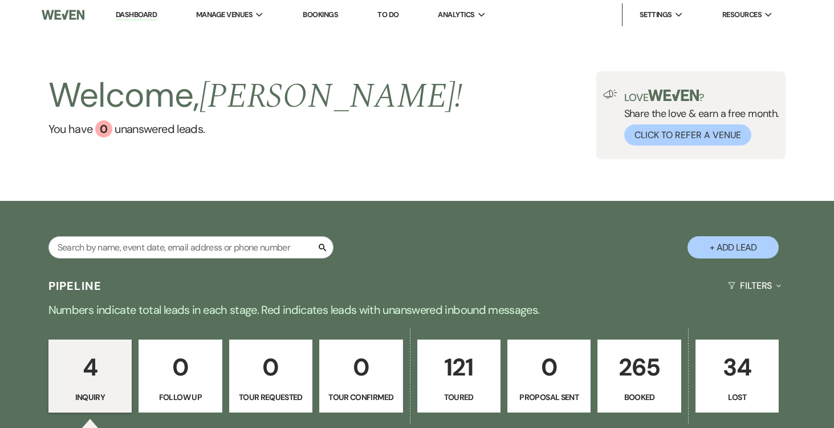
click at [737, 252] on button "+ Add Lead" at bounding box center [732, 247] width 91 height 22
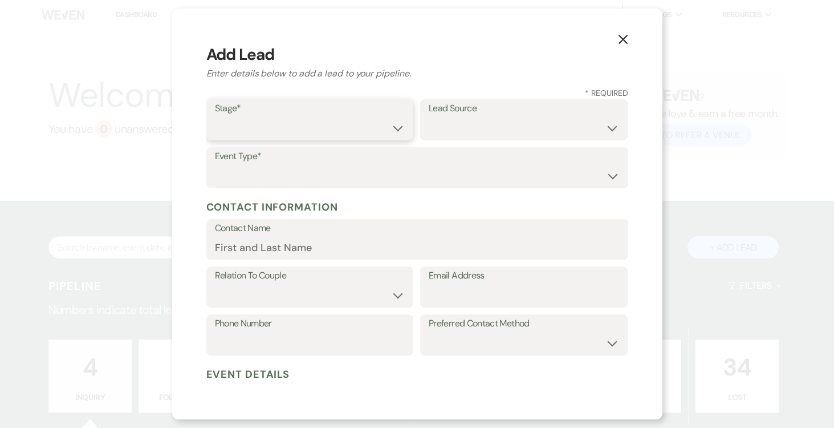
click at [396, 129] on select "Inquiry Follow Up Tour Requested Tour Confirmed Toured Proposal Sent Booked Lost" at bounding box center [310, 128] width 190 height 22
click at [215, 117] on select "Inquiry Follow Up Tour Requested Tour Confirmed Toured Proposal Sent Booked Lost" at bounding box center [310, 128] width 190 height 22
click at [584, 129] on select "Weven Venue Website Instagram Facebook Pinterest Google The Knot Wedding Wire H…" at bounding box center [524, 128] width 190 height 22
click at [429, 117] on select "Weven Venue Website Instagram Facebook Pinterest Google The Knot Wedding Wire H…" at bounding box center [524, 128] width 190 height 22
click at [422, 175] on select "Wedding Anniversary Party Baby Shower Bachelorette / Bachelor Party Birthday Pa…" at bounding box center [417, 176] width 405 height 22
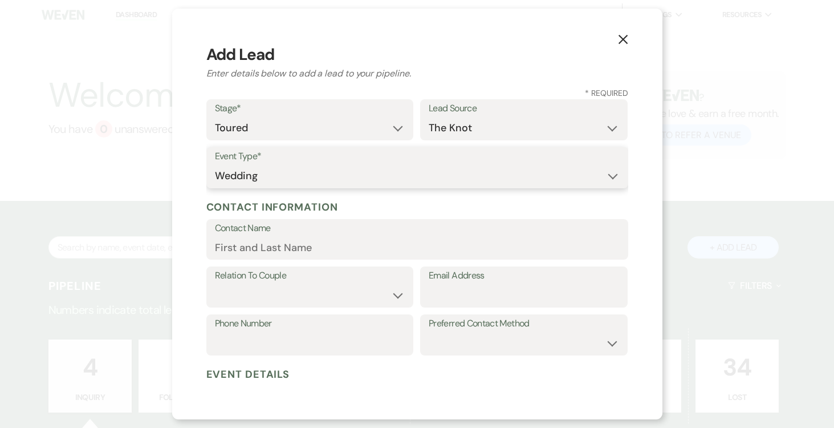
click at [215, 165] on select "Wedding Anniversary Party Baby Shower Bachelorette / Bachelor Party Birthday Pa…" at bounding box center [417, 176] width 405 height 22
click at [331, 246] on input "Contact Name" at bounding box center [417, 247] width 405 height 22
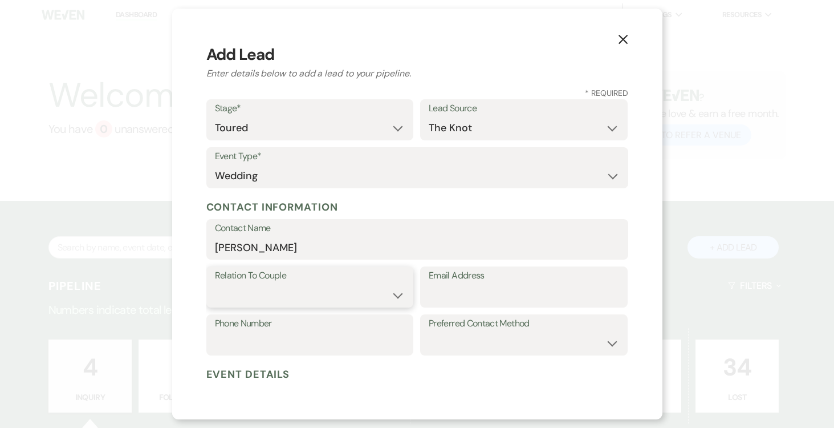
click at [395, 296] on select "Couple Planner Parent of Couple Family Member Friend Other" at bounding box center [310, 295] width 190 height 22
click at [215, 284] on select "Couple Planner Parent of Couple Family Member Friend Other" at bounding box center [310, 295] width 190 height 22
click at [466, 291] on input "Email Address" at bounding box center [524, 295] width 190 height 22
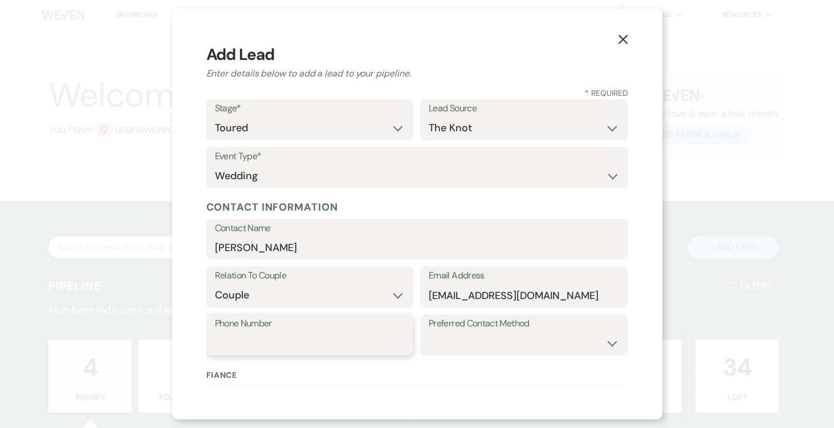
click at [273, 340] on input "Phone Number" at bounding box center [310, 343] width 190 height 22
click at [537, 336] on select "Email Phone Text" at bounding box center [524, 343] width 190 height 22
click at [429, 332] on select "Email Phone Text" at bounding box center [524, 343] width 190 height 22
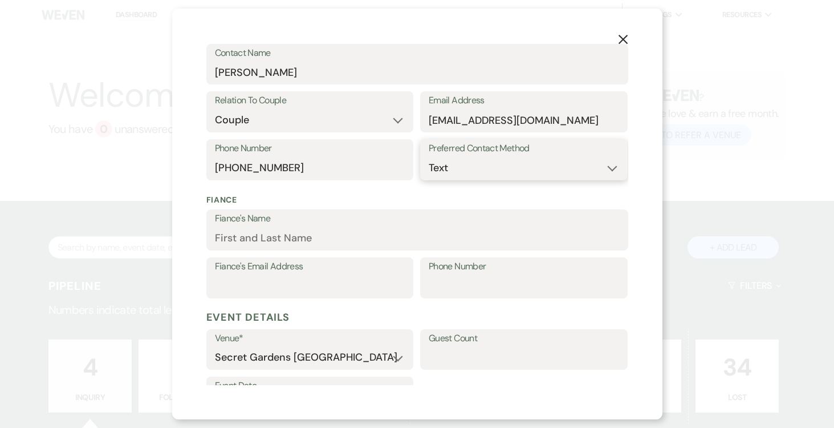
scroll to position [199, 0]
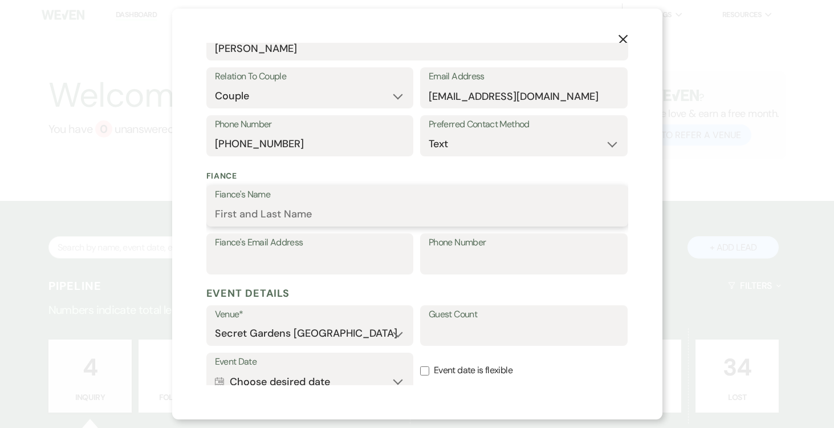
click at [311, 209] on input "Fiance's Name" at bounding box center [417, 214] width 405 height 22
click at [478, 258] on input "Phone Number" at bounding box center [524, 262] width 190 height 22
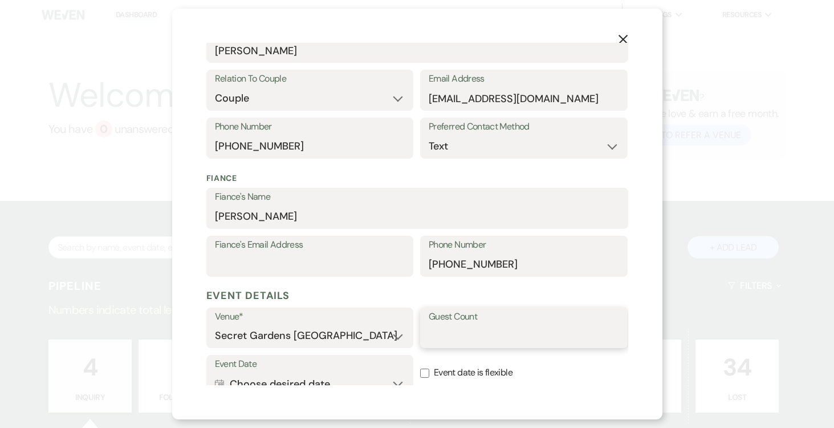
click at [488, 335] on input "Guest Count" at bounding box center [524, 335] width 190 height 22
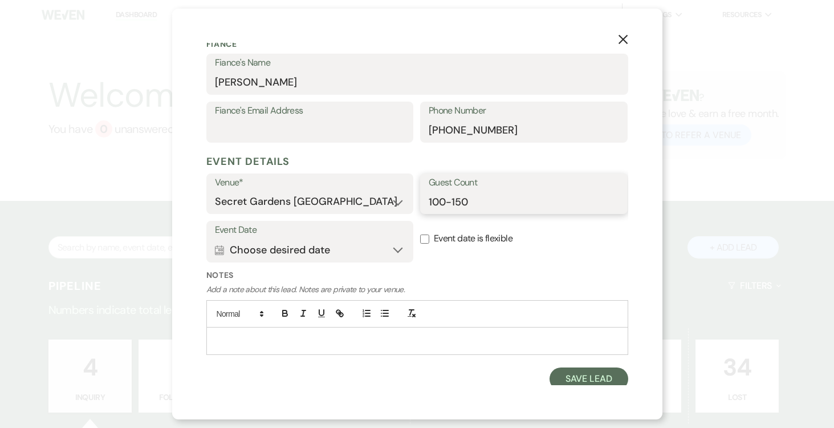
scroll to position [335, 0]
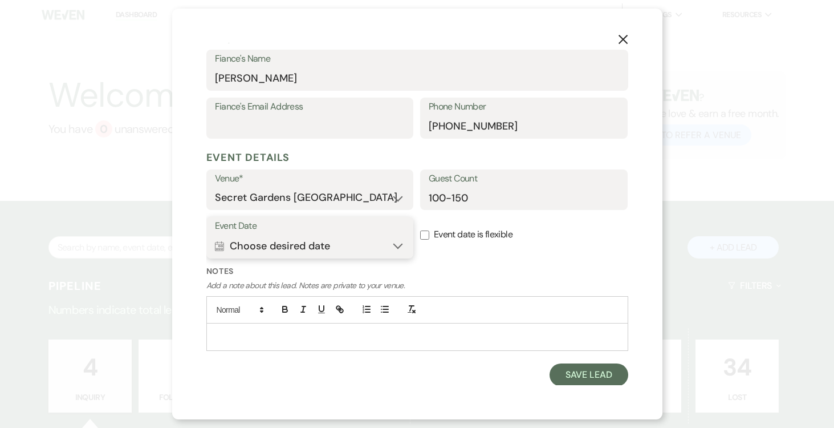
click at [397, 245] on button "Calendar Choose desired date Expand" at bounding box center [310, 245] width 190 height 23
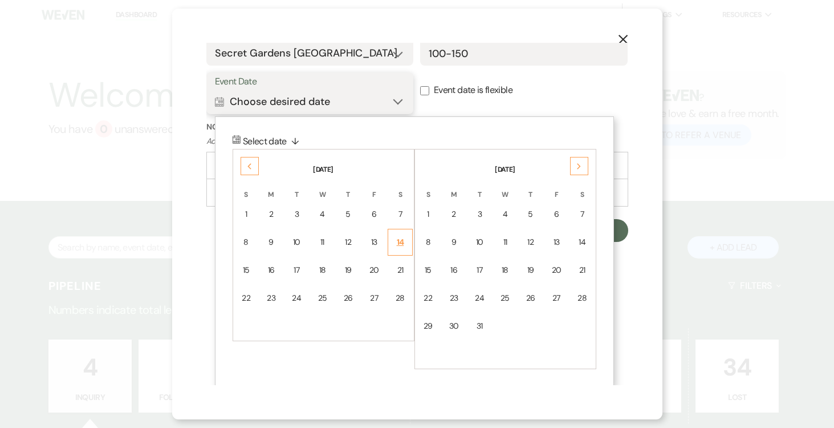
scroll to position [481, 0]
click at [583, 164] on div "Next" at bounding box center [579, 164] width 18 height 18
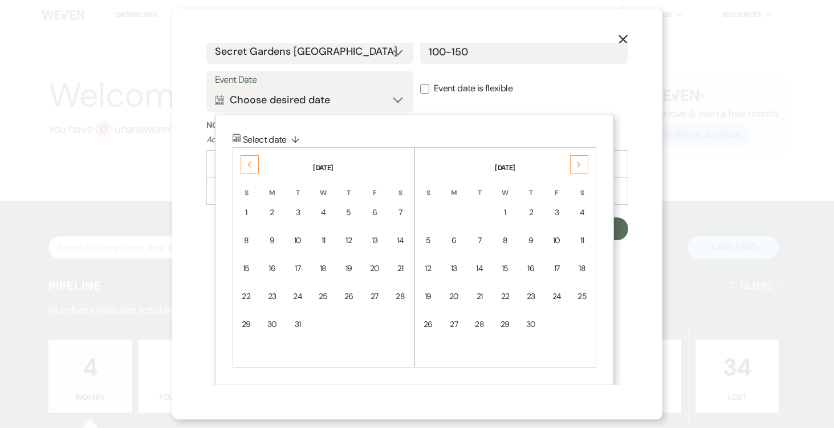
click at [583, 164] on div "Next" at bounding box center [579, 164] width 18 height 18
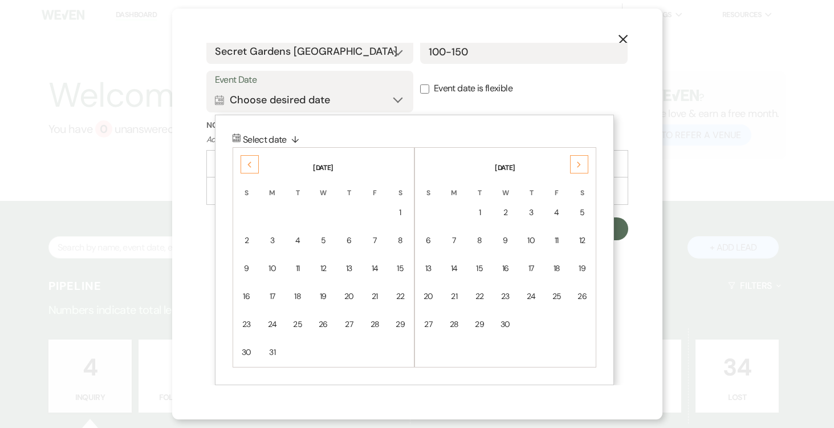
click at [583, 164] on div "Next" at bounding box center [579, 164] width 18 height 18
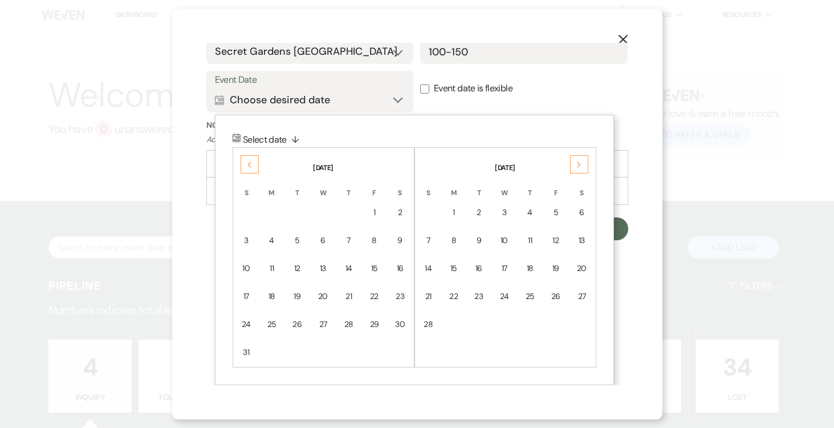
click at [583, 164] on div "Next" at bounding box center [579, 164] width 18 height 18
click at [584, 238] on div "10" at bounding box center [582, 240] width 10 height 12
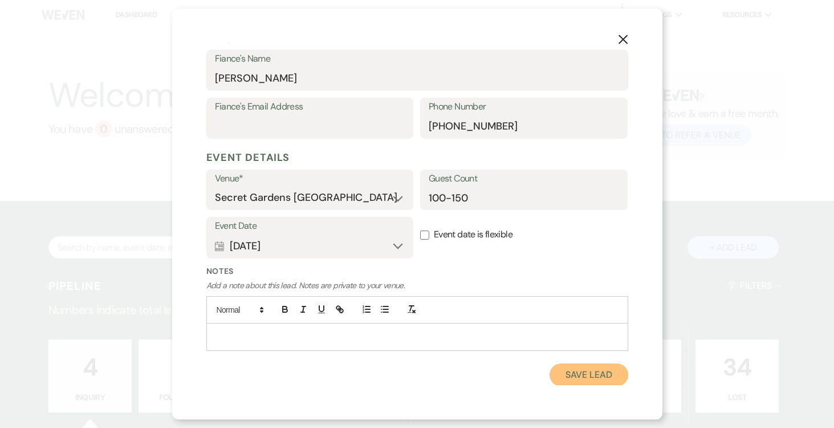
click at [600, 373] on button "Save Lead" at bounding box center [588, 374] width 78 height 23
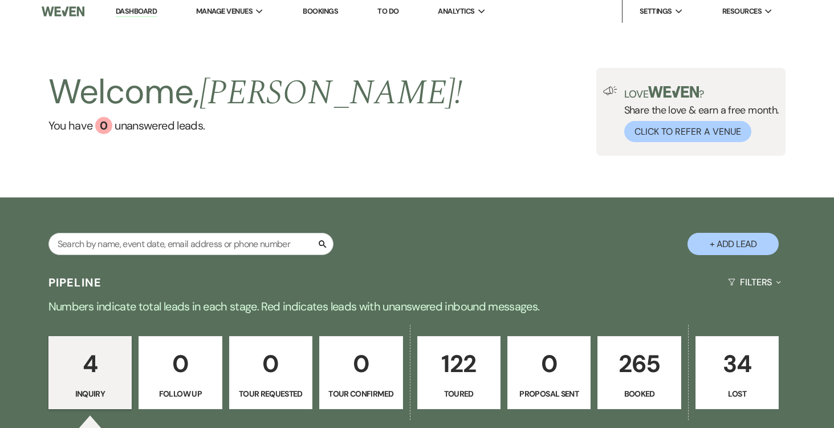
click at [483, 371] on p "122" at bounding box center [459, 363] width 68 height 38
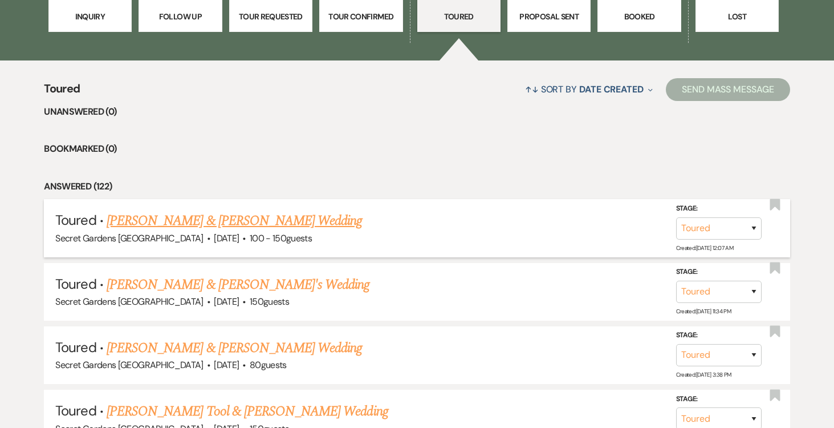
scroll to position [384, 0]
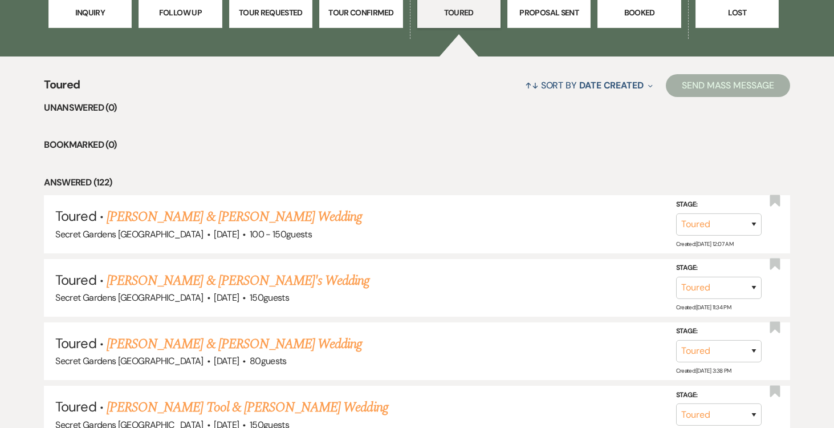
click at [278, 215] on link "[PERSON_NAME] & [PERSON_NAME] Wedding" at bounding box center [234, 216] width 255 height 21
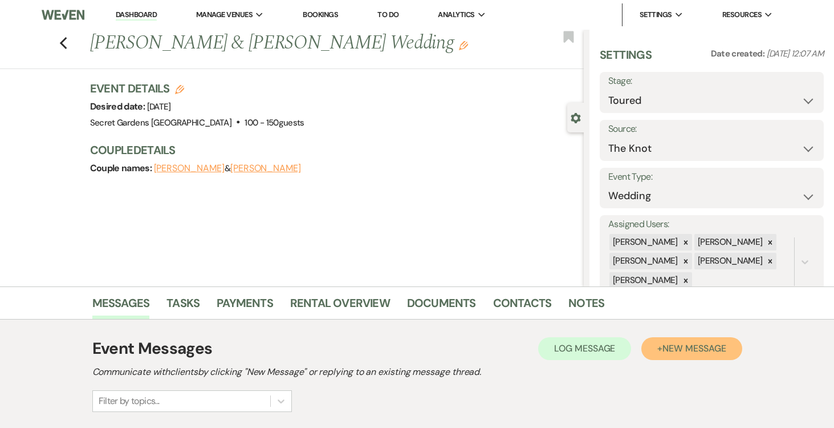
click at [670, 349] on span "New Message" at bounding box center [693, 348] width 63 height 12
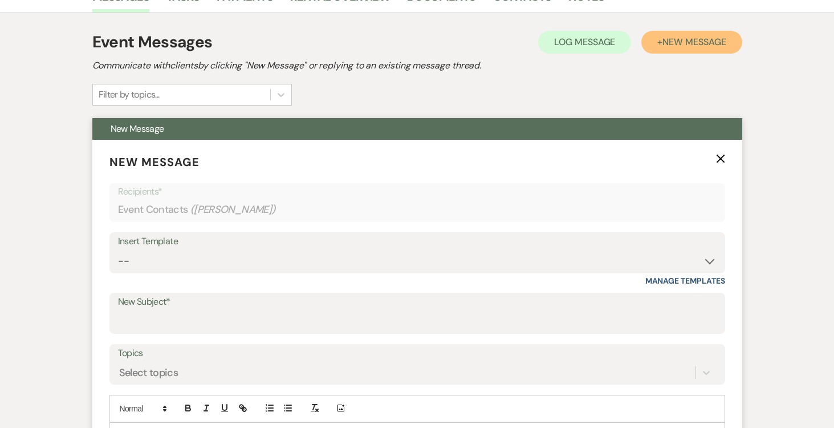
scroll to position [307, 0]
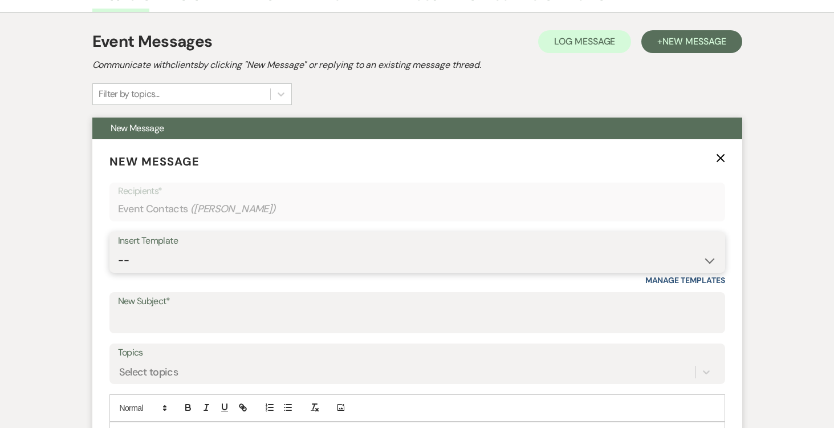
click at [708, 262] on select "-- Weven Planning Portal Introduction (Booked Events) Tour Request Response Fol…" at bounding box center [417, 260] width 599 height 22
click at [118, 249] on select "-- Weven Planning Portal Introduction (Booked Events) Tour Request Response Fol…" at bounding box center [417, 260] width 599 height 22
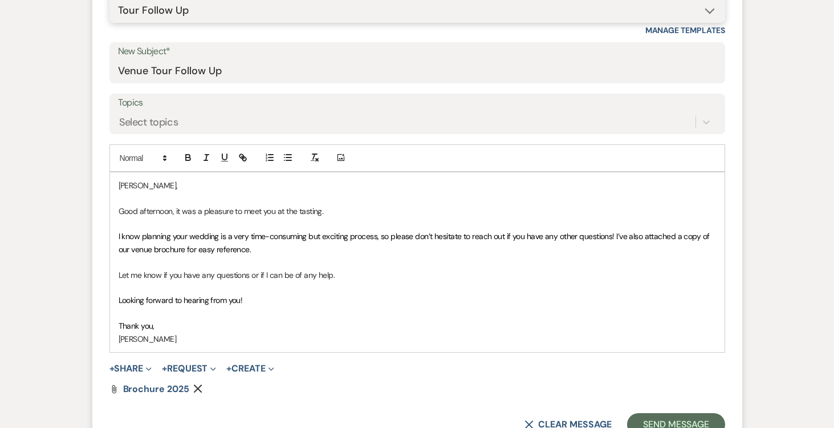
scroll to position [557, 0]
click at [161, 184] on p "[PERSON_NAME]," at bounding box center [417, 184] width 597 height 13
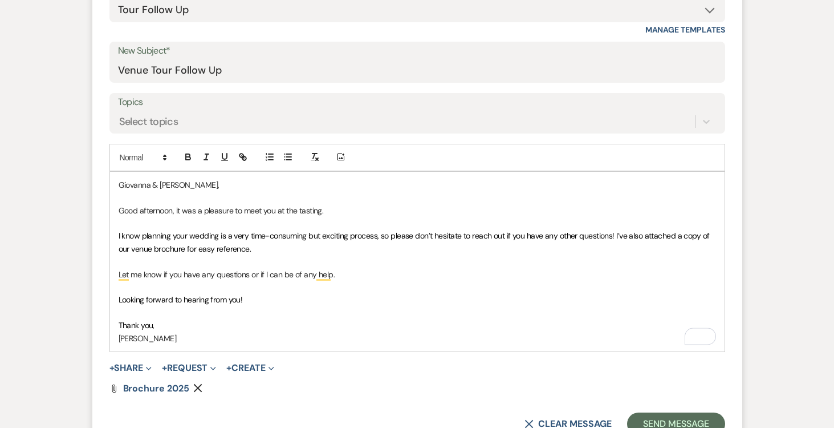
drag, startPoint x: 171, startPoint y: 206, endPoint x: 182, endPoint y: 211, distance: 12.3
click at [171, 207] on p "Good afternoon, it was a pleasure to meet you at the tasting." at bounding box center [417, 210] width 597 height 13
click at [140, 368] on button "+ Share Expand" at bounding box center [130, 367] width 43 height 9
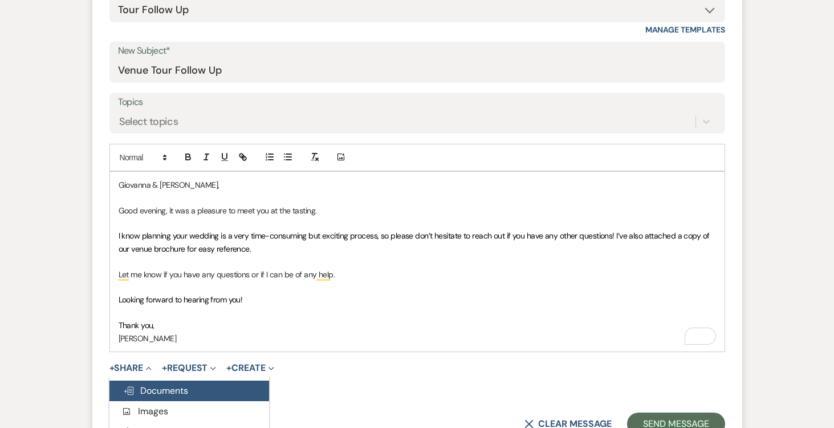
click at [157, 387] on span "Doc Upload Documents" at bounding box center [155, 390] width 65 height 12
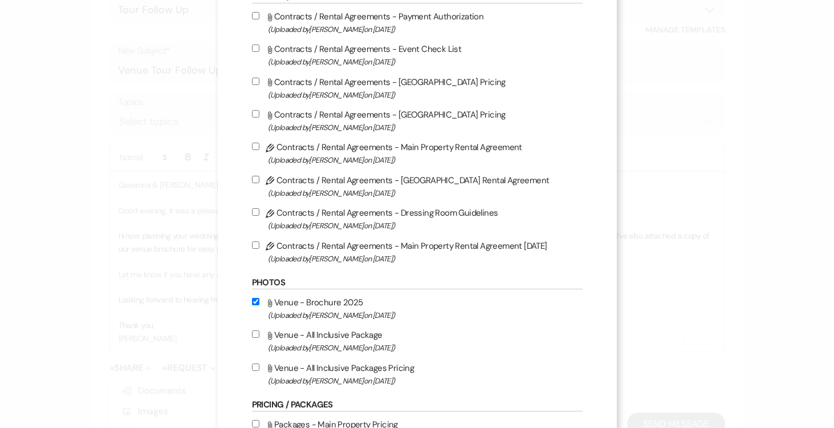
scroll to position [249, 0]
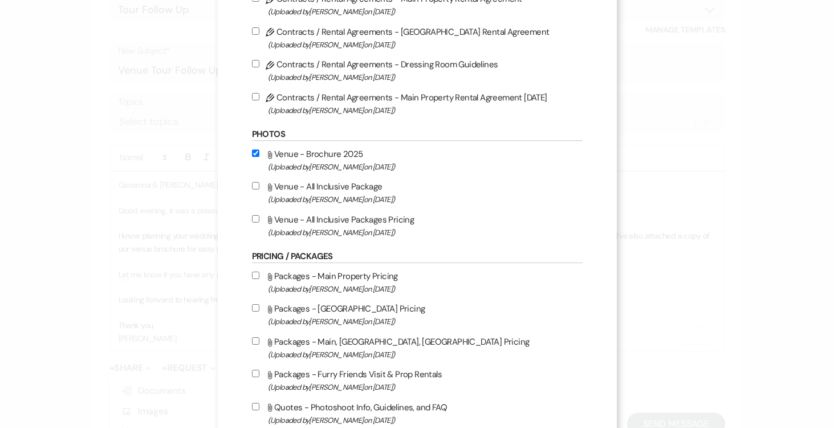
click at [255, 188] on input "Attach File Venue - All Inclusive Package (Uploaded by [PERSON_NAME] on [DATE] )" at bounding box center [255, 185] width 7 height 7
drag, startPoint x: 257, startPoint y: 218, endPoint x: 284, endPoint y: 246, distance: 39.9
click at [257, 218] on input "Attach File Venue - All Inclusive Packages Pricing (Uploaded by [PERSON_NAME] o…" at bounding box center [255, 218] width 7 height 7
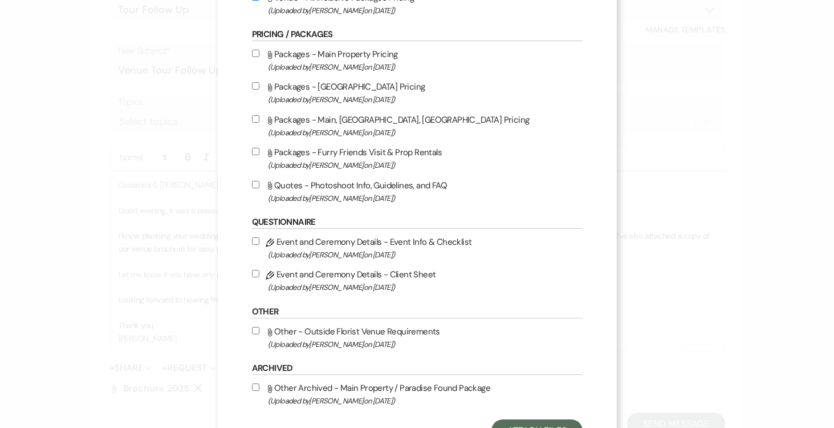
scroll to position [524, 0]
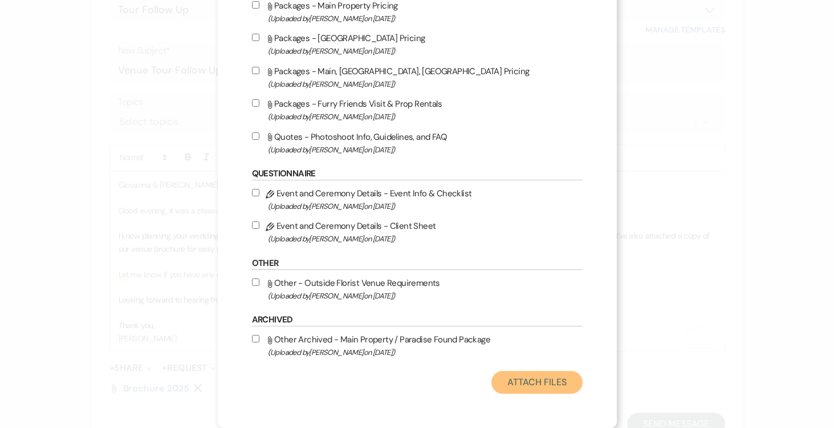
click at [533, 380] on button "Attach Files" at bounding box center [536, 382] width 91 height 23
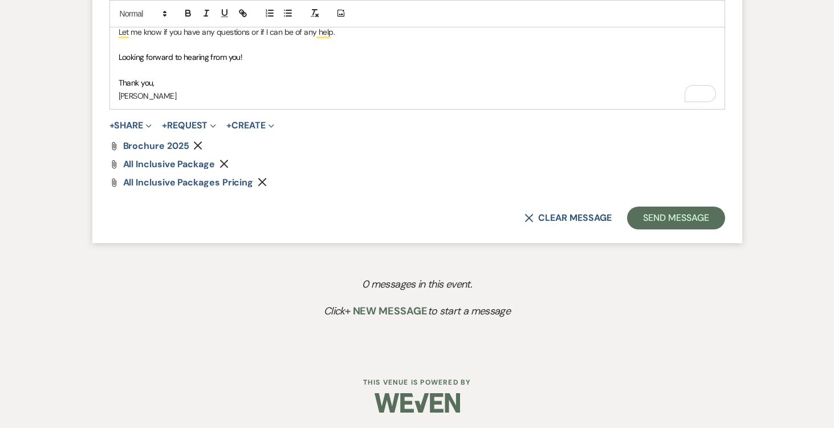
scroll to position [800, 0]
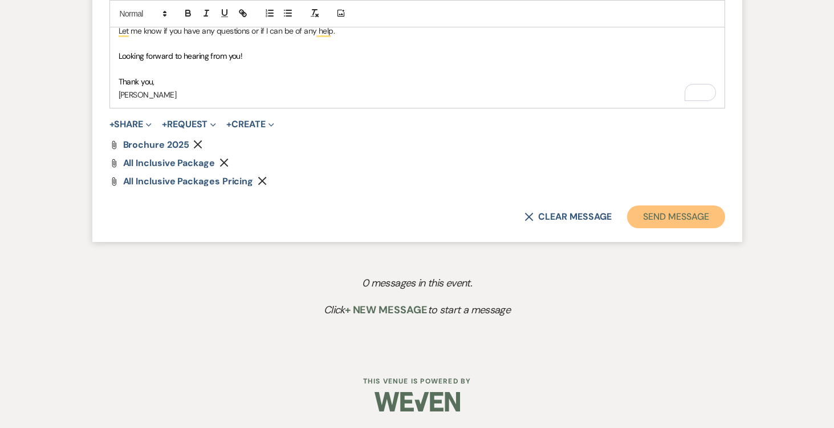
click at [678, 219] on button "Send Message" at bounding box center [675, 216] width 97 height 23
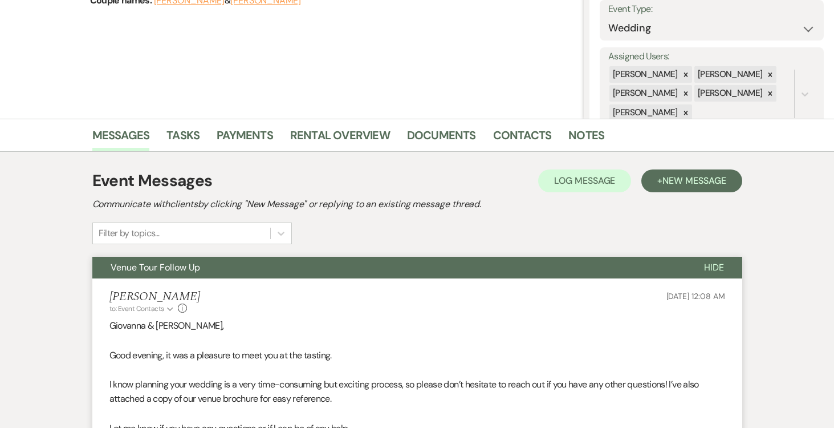
scroll to position [0, 0]
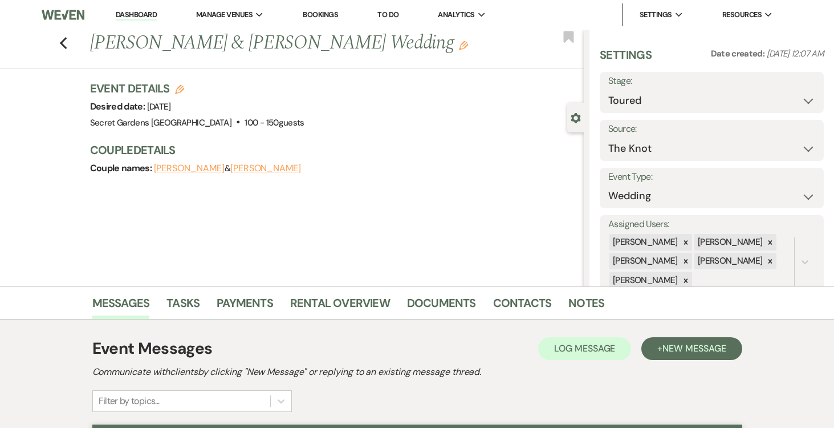
click at [137, 15] on link "Dashboard" at bounding box center [136, 15] width 41 height 11
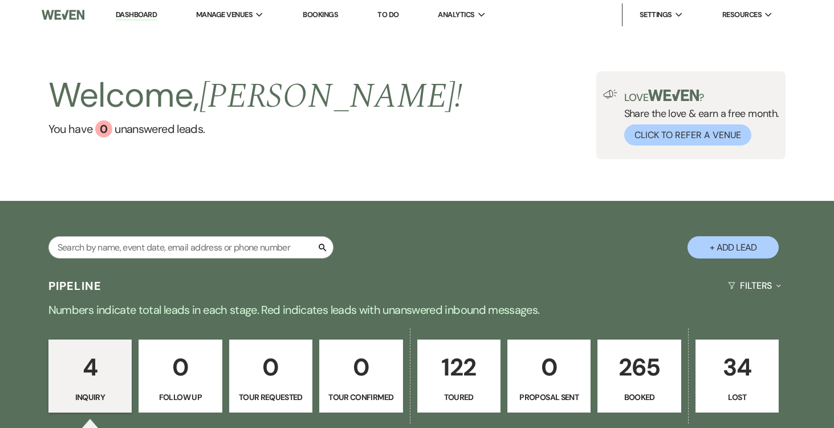
click at [459, 353] on p "122" at bounding box center [459, 367] width 68 height 38
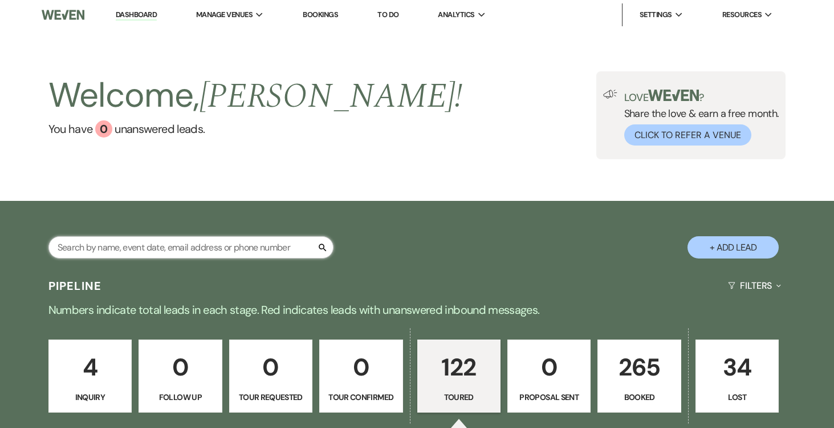
click at [268, 247] on input "text" at bounding box center [190, 247] width 285 height 22
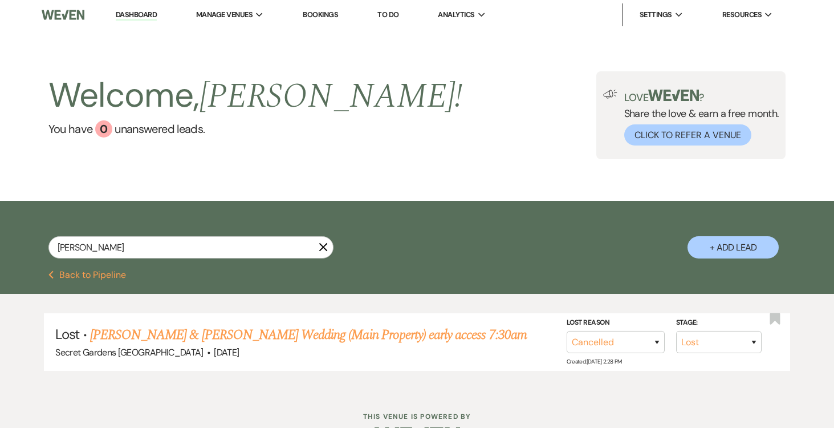
click at [722, 242] on button "+ Add Lead" at bounding box center [732, 247] width 91 height 22
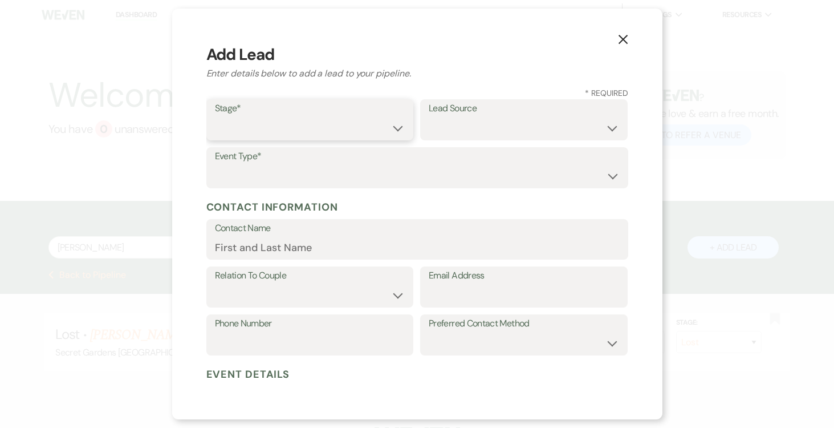
click at [393, 124] on select "Inquiry Follow Up Tour Requested Tour Confirmed Toured Proposal Sent Booked Lost" at bounding box center [310, 128] width 190 height 22
click at [215, 117] on select "Inquiry Follow Up Tour Requested Tour Confirmed Toured Proposal Sent Booked Lost" at bounding box center [310, 128] width 190 height 22
click at [613, 130] on select "Weven Venue Website Instagram Facebook Pinterest Google The Knot Wedding Wire H…" at bounding box center [524, 128] width 190 height 22
click at [429, 117] on select "Weven Venue Website Instagram Facebook Pinterest Google The Knot Wedding Wire H…" at bounding box center [524, 128] width 190 height 22
click at [347, 178] on select "Wedding Anniversary Party Baby Shower Bachelorette / Bachelor Party Birthday Pa…" at bounding box center [417, 176] width 405 height 22
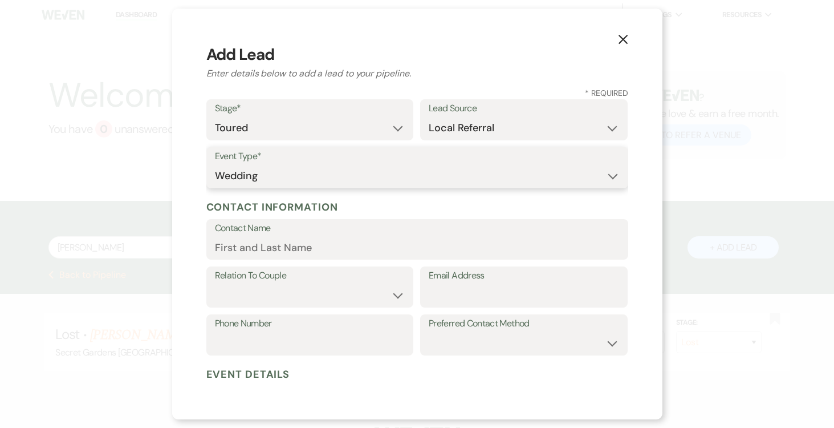
click at [215, 165] on select "Wedding Anniversary Party Baby Shower Bachelorette / Bachelor Party Birthday Pa…" at bounding box center [417, 176] width 405 height 22
drag, startPoint x: 329, startPoint y: 243, endPoint x: 324, endPoint y: 242, distance: 5.8
click at [329, 243] on input "Contact Name" at bounding box center [417, 247] width 405 height 22
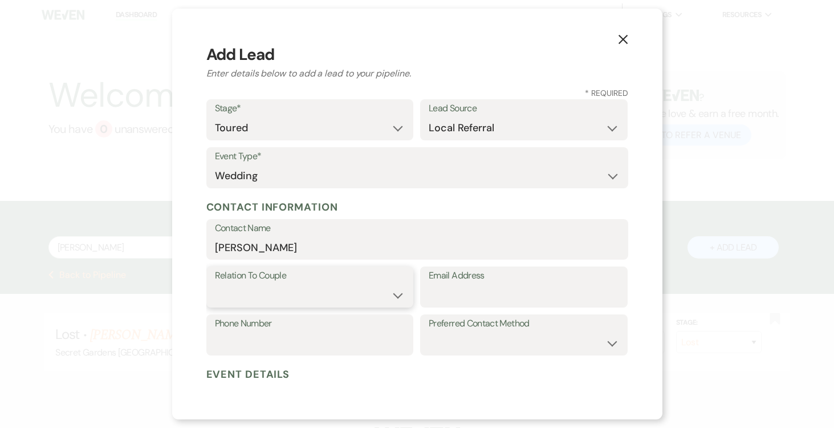
click at [357, 296] on select "Couple Planner Parent of Couple Family Member Friend Other" at bounding box center [310, 295] width 190 height 22
click at [215, 284] on select "Couple Planner Parent of Couple Family Member Friend Other" at bounding box center [310, 295] width 190 height 22
click at [494, 288] on input "Email Address" at bounding box center [524, 295] width 190 height 22
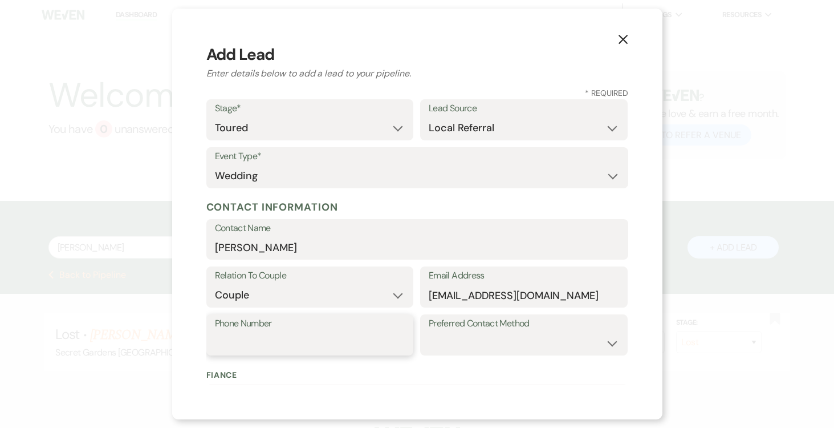
click at [334, 340] on input "Phone Number" at bounding box center [310, 343] width 190 height 22
click at [595, 337] on select "Email Phone Text" at bounding box center [524, 343] width 190 height 22
click at [429, 332] on select "Email Phone Text" at bounding box center [524, 343] width 190 height 22
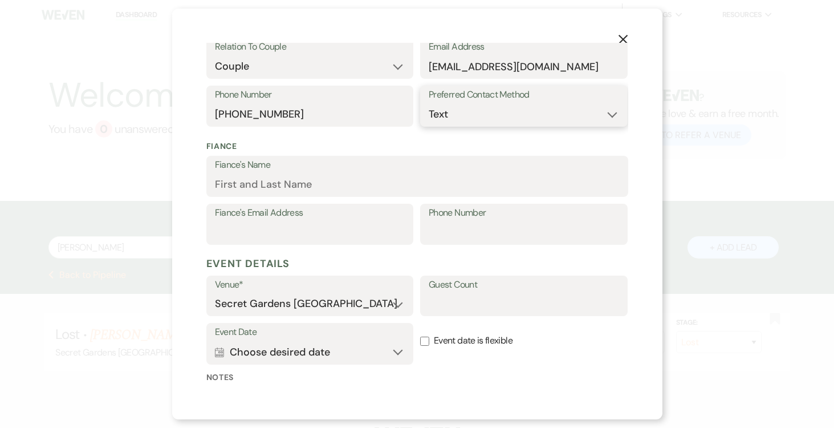
scroll to position [229, 0]
click at [377, 178] on input "Fiance's Name" at bounding box center [417, 184] width 405 height 22
click at [345, 230] on input "Fiance's Email Address" at bounding box center [310, 232] width 190 height 22
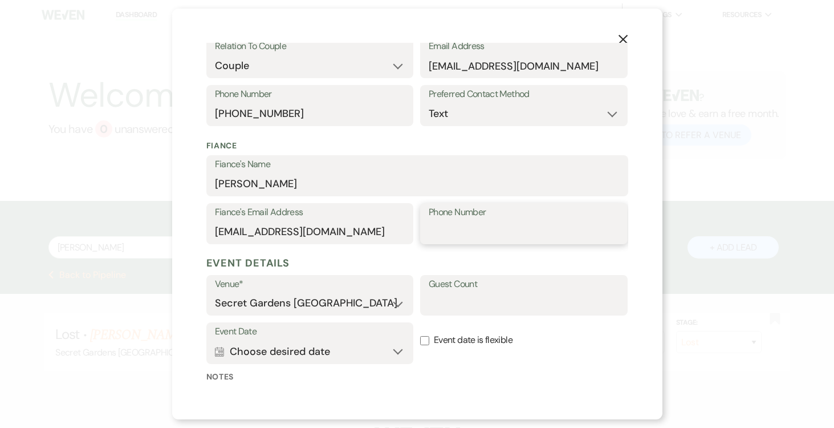
click at [481, 227] on input "Phone Number" at bounding box center [524, 232] width 190 height 22
click at [508, 301] on input "Guest Count" at bounding box center [524, 303] width 190 height 22
click at [396, 349] on button "Calendar Choose desired date Expand" at bounding box center [310, 351] width 190 height 23
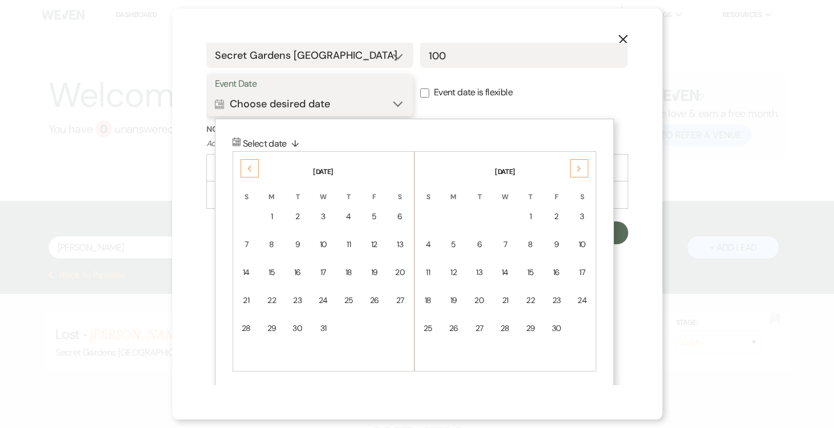
scroll to position [481, 0]
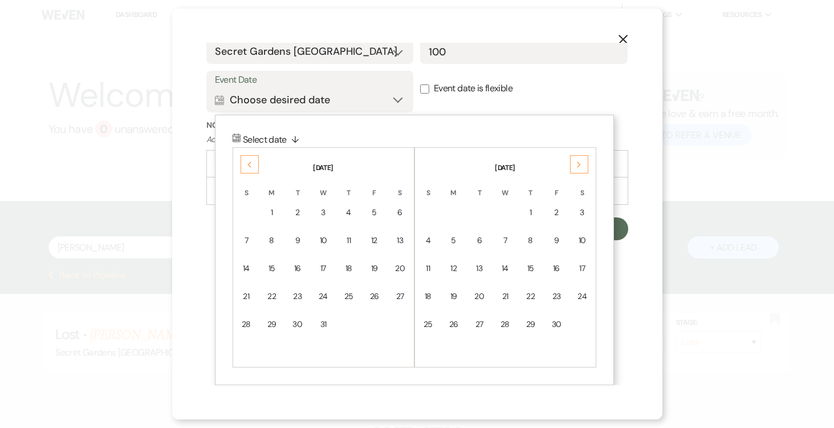
click at [253, 169] on div "Previous" at bounding box center [250, 164] width 18 height 18
click at [251, 294] on td "17" at bounding box center [246, 296] width 25 height 27
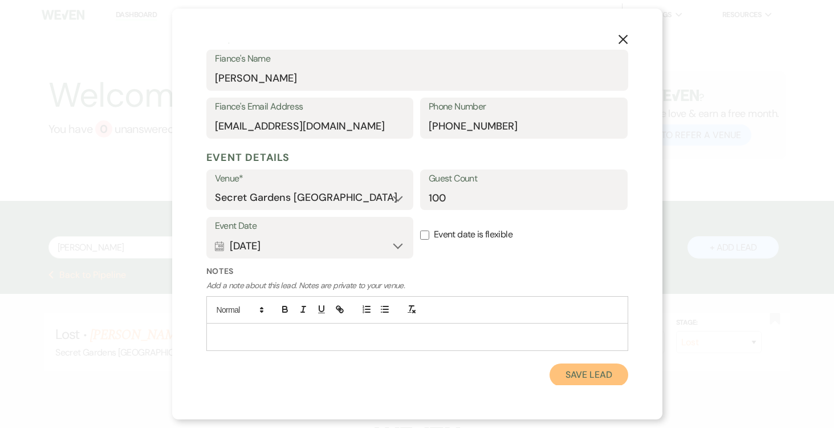
click at [595, 368] on button "Save Lead" at bounding box center [588, 374] width 78 height 23
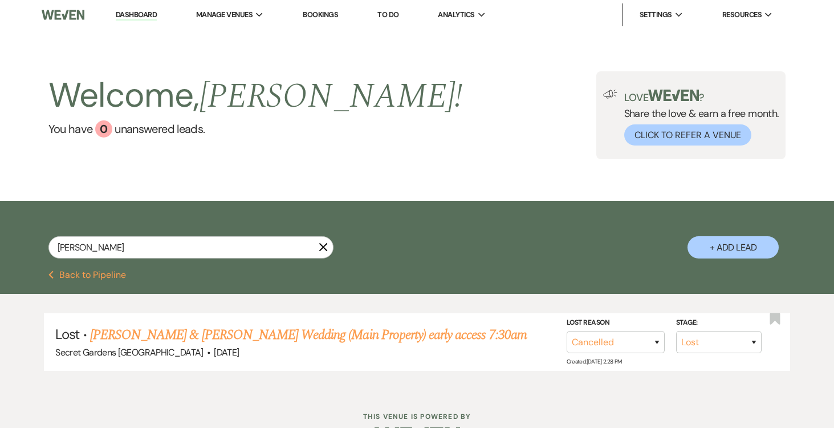
scroll to position [1, 0]
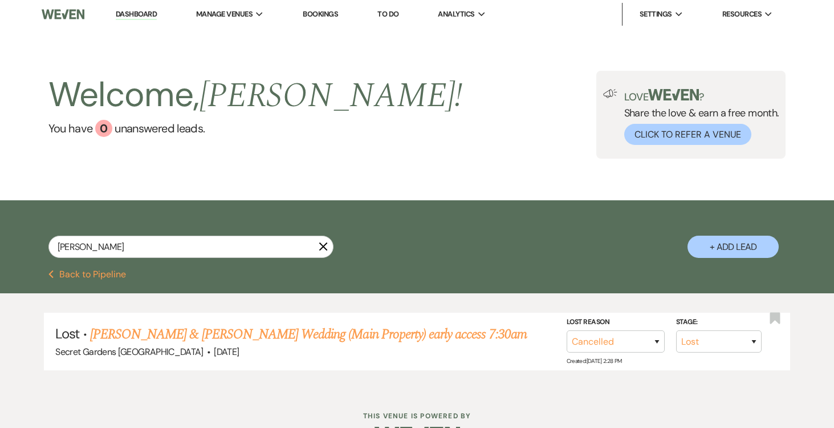
click at [327, 246] on icon "X" at bounding box center [323, 246] width 9 height 9
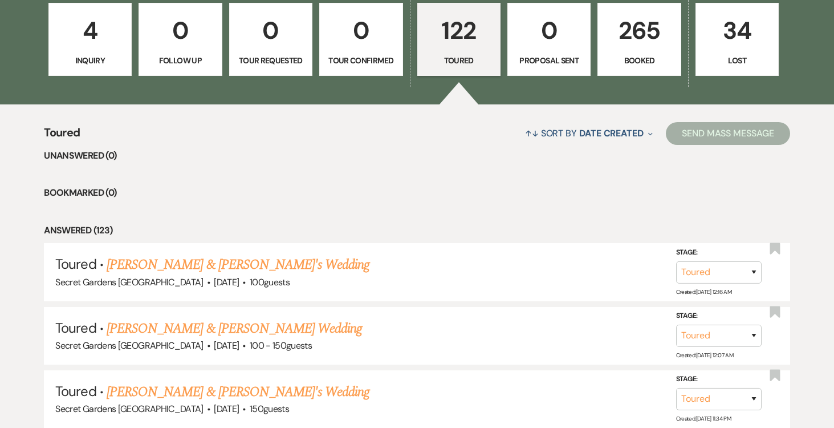
scroll to position [347, 0]
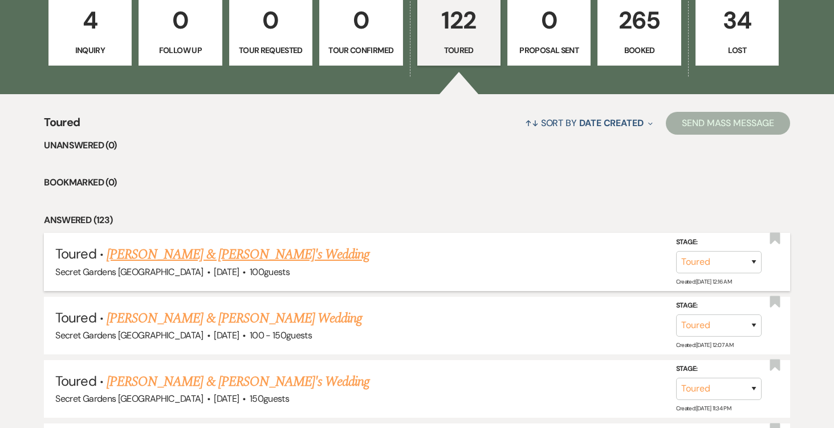
click at [300, 259] on link "[PERSON_NAME] & [PERSON_NAME]'s Wedding" at bounding box center [238, 254] width 263 height 21
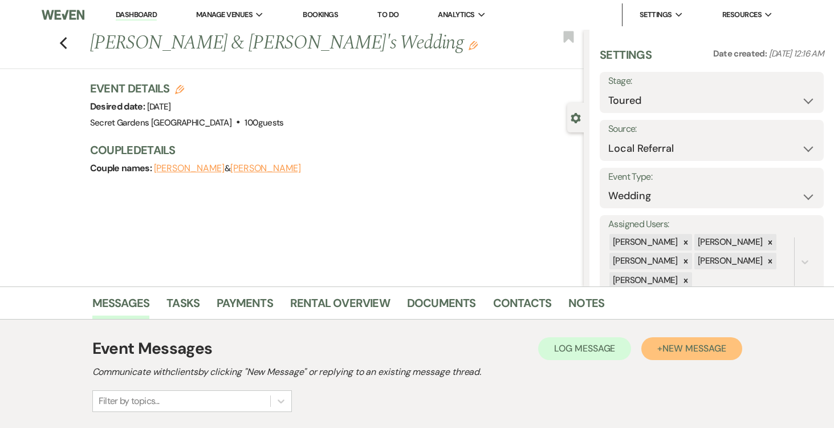
click at [687, 347] on span "New Message" at bounding box center [693, 348] width 63 height 12
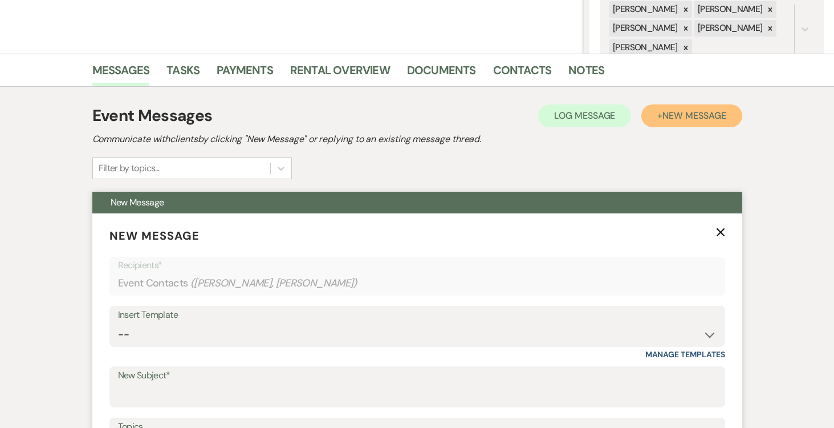
scroll to position [241, 0]
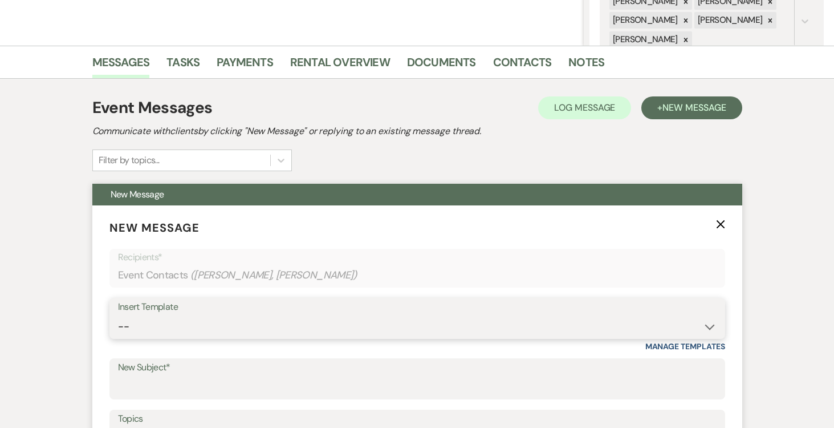
click at [708, 324] on select "-- Weven Planning Portal Introduction (Booked Events) Tour Request Response Fol…" at bounding box center [417, 326] width 599 height 22
click at [118, 315] on select "-- Weven Planning Portal Introduction (Booked Events) Tour Request Response Fol…" at bounding box center [417, 326] width 599 height 22
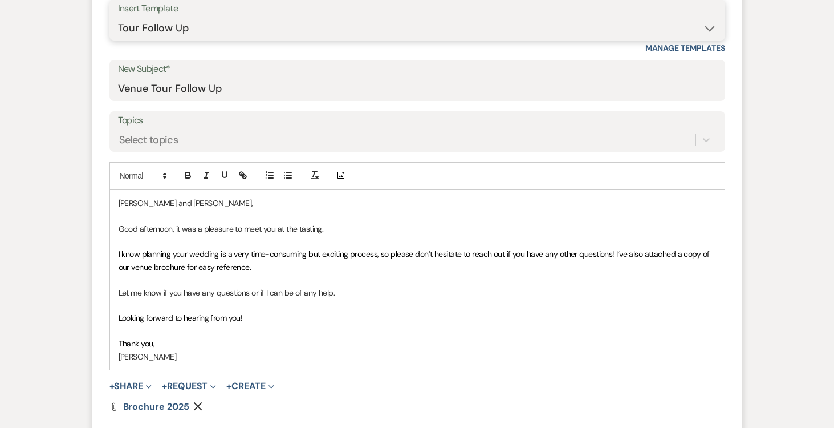
scroll to position [540, 0]
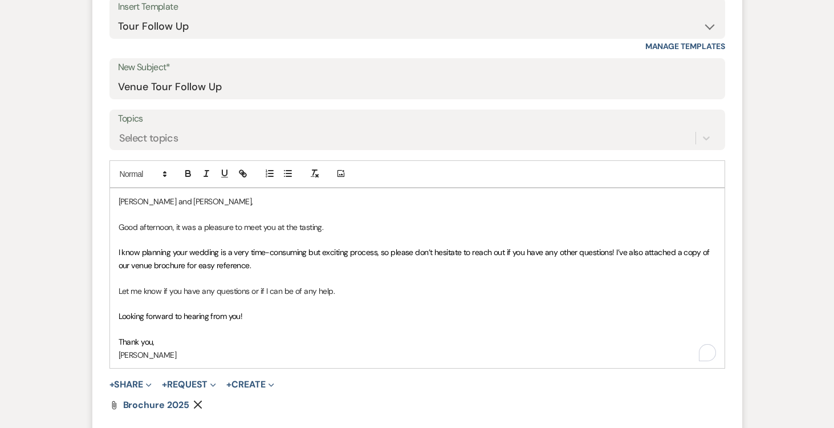
click at [172, 225] on p "Good afternoon, it was a pleasure to meet you at the tasting." at bounding box center [417, 227] width 597 height 13
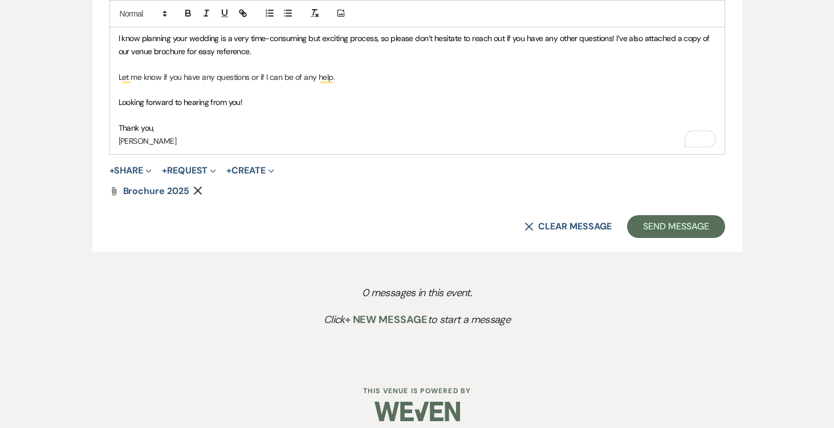
scroll to position [764, 0]
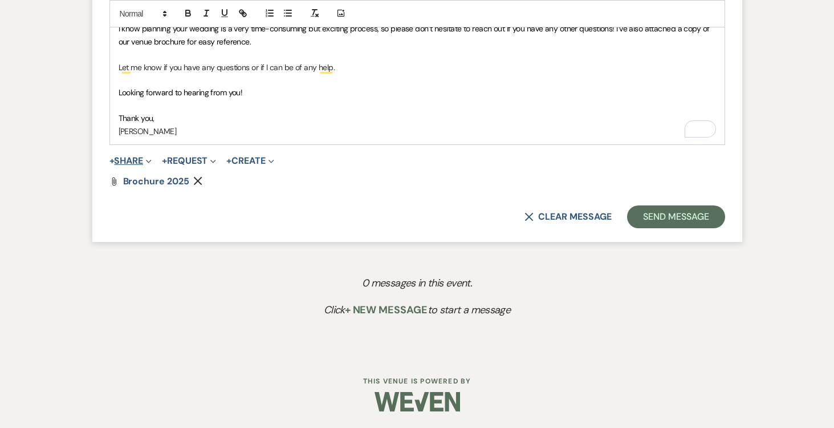
click at [141, 162] on button "+ Share Expand" at bounding box center [130, 160] width 43 height 9
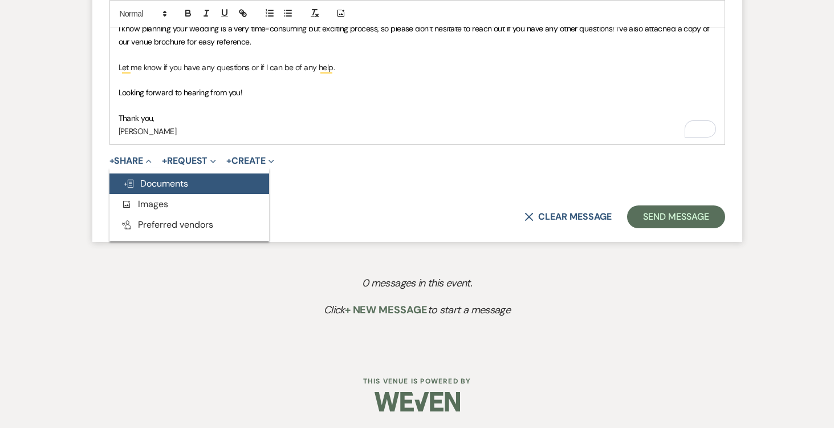
click at [167, 182] on span "Doc Upload Documents" at bounding box center [155, 183] width 65 height 12
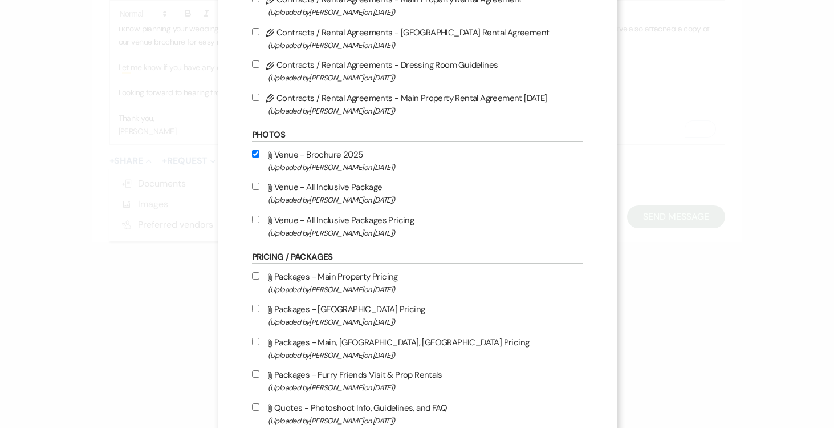
scroll to position [200, 0]
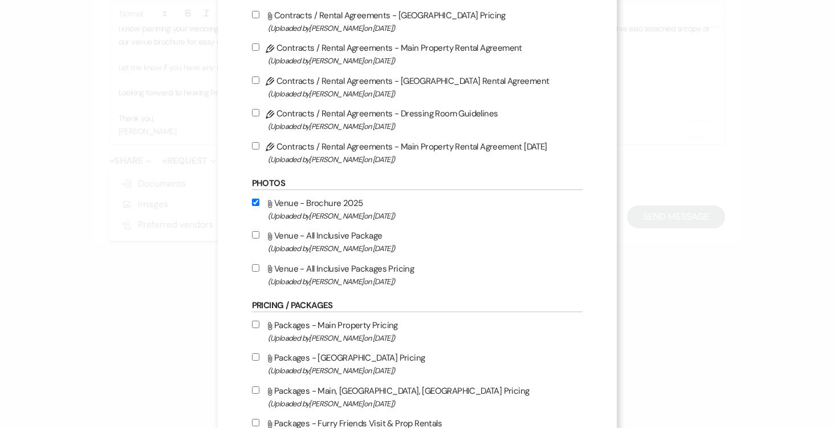
click at [254, 238] on input "Attach File Venue - All Inclusive Package (Uploaded by [PERSON_NAME] on [DATE] )" at bounding box center [255, 234] width 7 height 7
click at [254, 258] on div "Attach File Venue - Brochure 2025 (Uploaded by [PERSON_NAME] on [DATE] ) Attach…" at bounding box center [417, 242] width 331 height 92
click at [255, 268] on input "Attach File Venue - All Inclusive Packages Pricing (Uploaded by [PERSON_NAME] o…" at bounding box center [255, 267] width 7 height 7
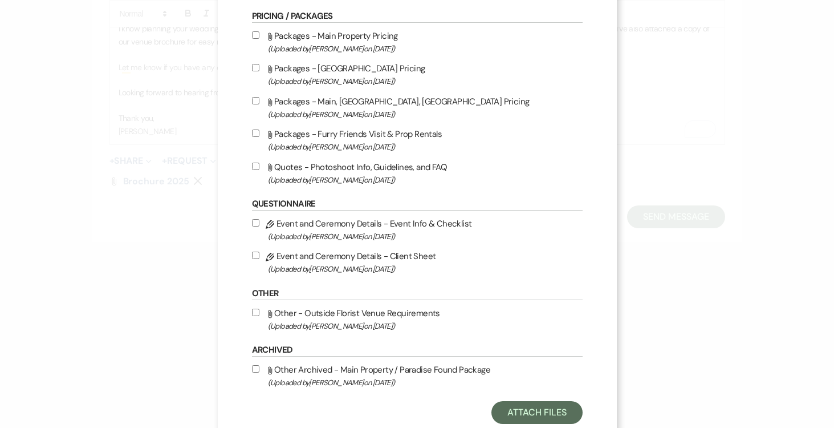
scroll to position [524, 0]
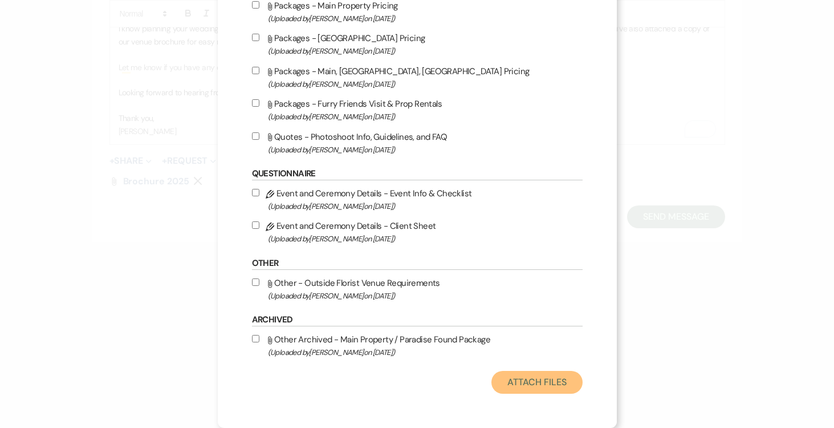
click at [526, 383] on button "Attach Files" at bounding box center [536, 382] width 91 height 23
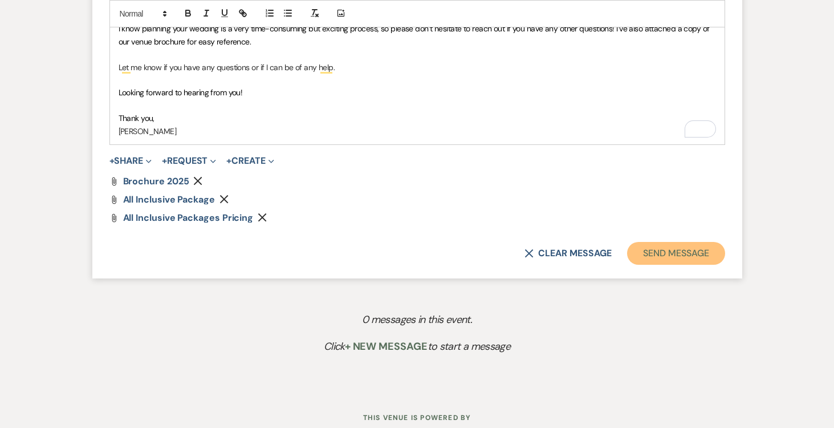
click at [665, 253] on button "Send Message" at bounding box center [675, 253] width 97 height 23
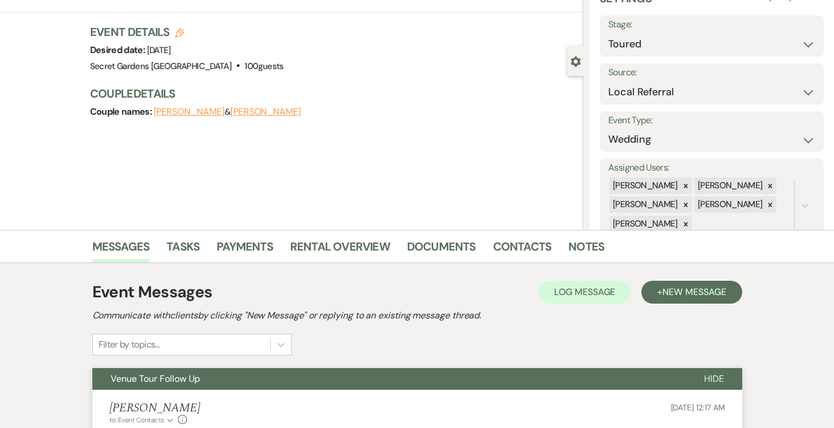
scroll to position [0, 0]
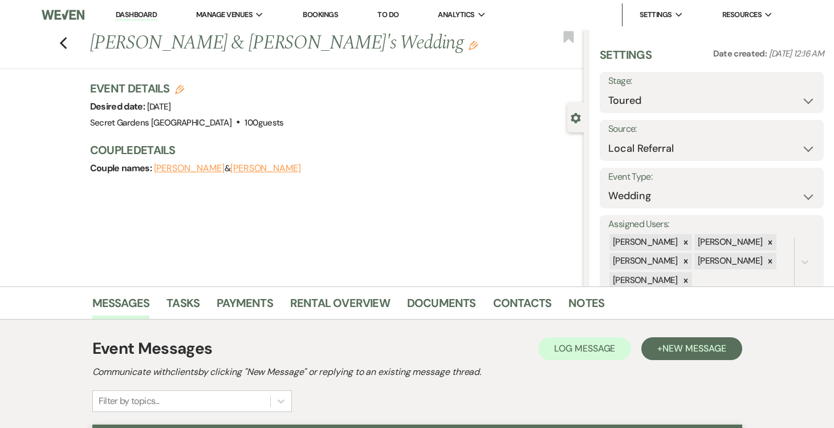
click at [136, 15] on link "Dashboard" at bounding box center [136, 15] width 41 height 11
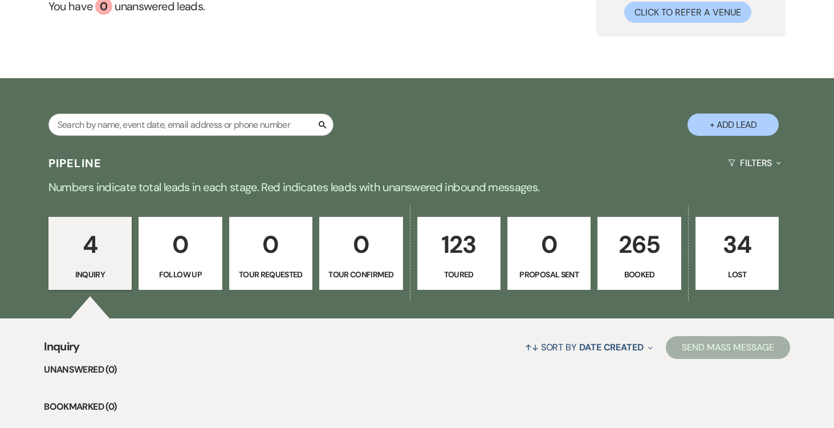
scroll to position [139, 0]
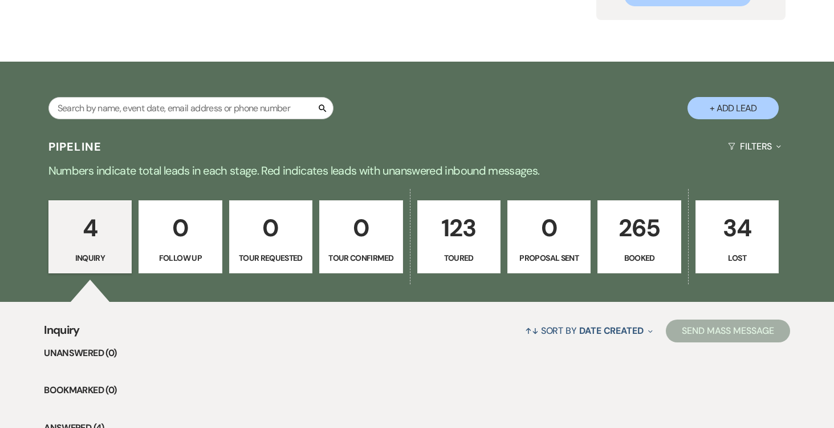
click at [717, 99] on button "+ Add Lead" at bounding box center [732, 108] width 91 height 22
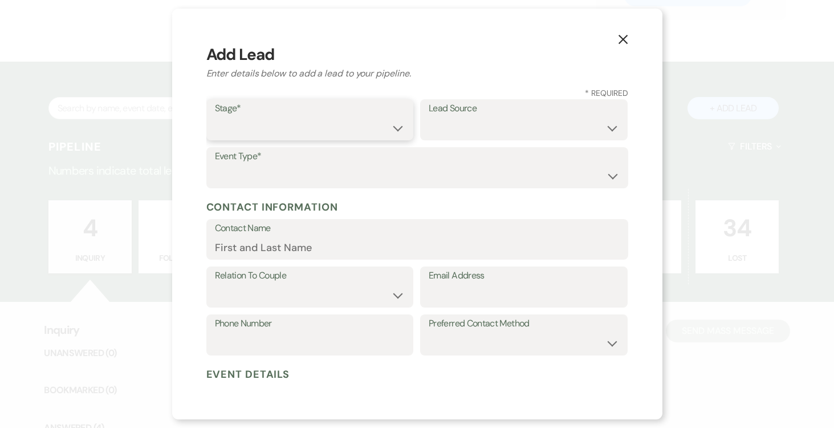
click at [402, 130] on select "Inquiry Follow Up Tour Requested Tour Confirmed Toured Proposal Sent Booked Lost" at bounding box center [310, 128] width 190 height 22
click at [215, 117] on select "Inquiry Follow Up Tour Requested Tour Confirmed Toured Proposal Sent Booked Lost" at bounding box center [310, 128] width 190 height 22
click at [587, 127] on select "Weven Venue Website Instagram Facebook Pinterest Google The Knot Wedding Wire H…" at bounding box center [524, 128] width 190 height 22
click at [429, 117] on select "Weven Venue Website Instagram Facebook Pinterest Google The Knot Wedding Wire H…" at bounding box center [524, 128] width 190 height 22
click at [333, 178] on select "Wedding Anniversary Party Baby Shower Bachelorette / Bachelor Party Birthday Pa…" at bounding box center [417, 176] width 405 height 22
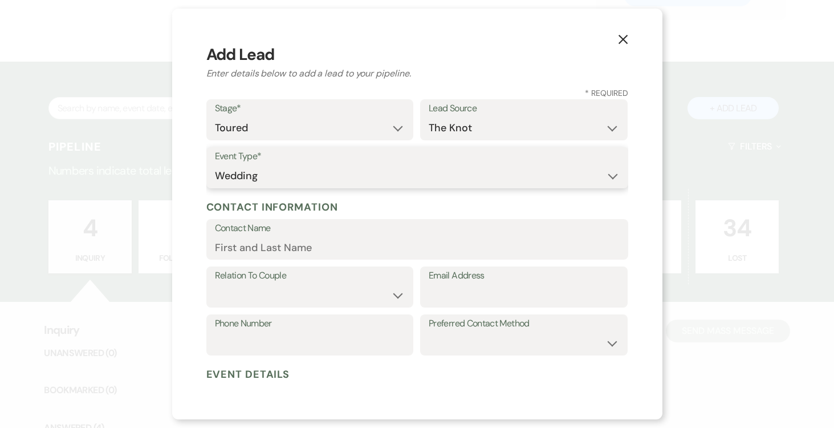
click at [215, 165] on select "Wedding Anniversary Party Baby Shower Bachelorette / Bachelor Party Birthday Pa…" at bounding box center [417, 176] width 405 height 22
click at [358, 246] on input "Contact Name" at bounding box center [417, 247] width 405 height 22
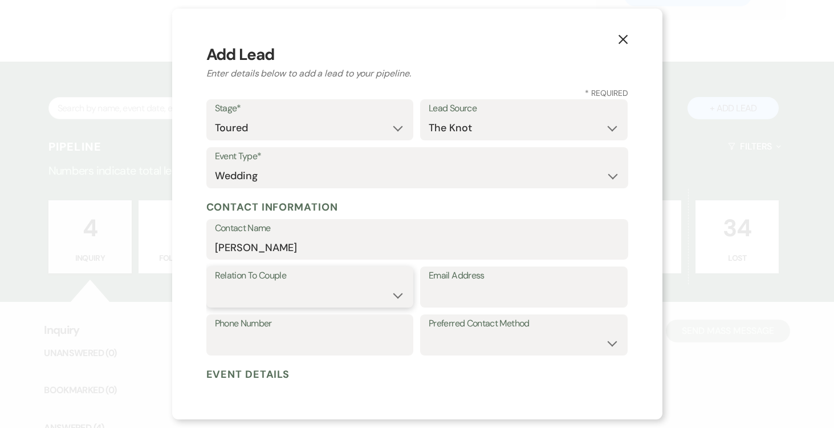
click at [394, 292] on select "Couple Planner Parent of Couple Family Member Friend Other" at bounding box center [310, 295] width 190 height 22
click at [215, 284] on select "Couple Planner Parent of Couple Family Member Friend Other" at bounding box center [310, 295] width 190 height 22
click at [492, 291] on input "Email Address" at bounding box center [524, 295] width 190 height 22
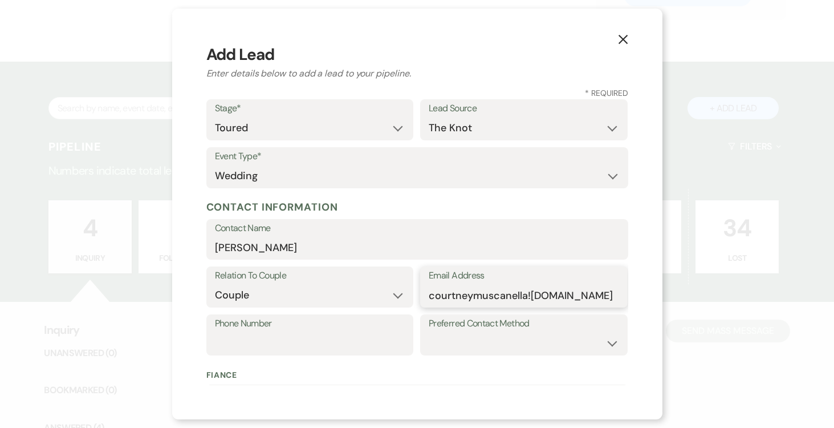
drag, startPoint x: 530, startPoint y: 294, endPoint x: 547, endPoint y: 298, distance: 18.0
click at [532, 295] on input "courtneymuscanella![DOMAIN_NAME]" at bounding box center [524, 295] width 190 height 22
click at [356, 336] on input "Phone Number" at bounding box center [310, 343] width 190 height 22
click at [540, 337] on select "Email Phone Text" at bounding box center [524, 343] width 190 height 22
click at [429, 332] on select "Email Phone Text" at bounding box center [524, 343] width 190 height 22
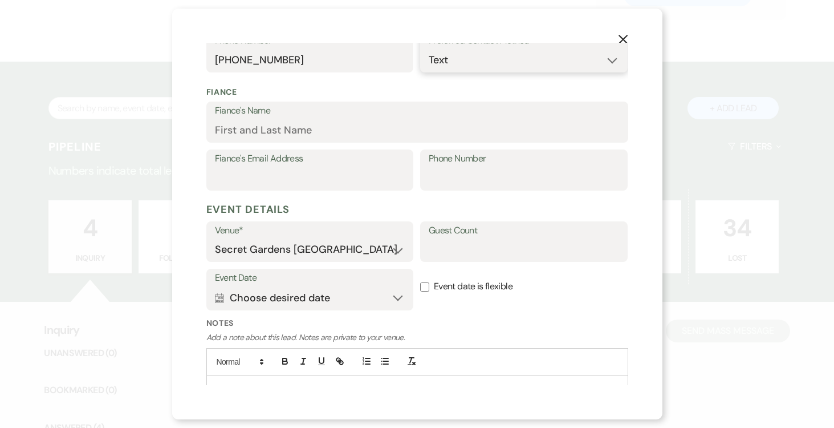
scroll to position [284, 0]
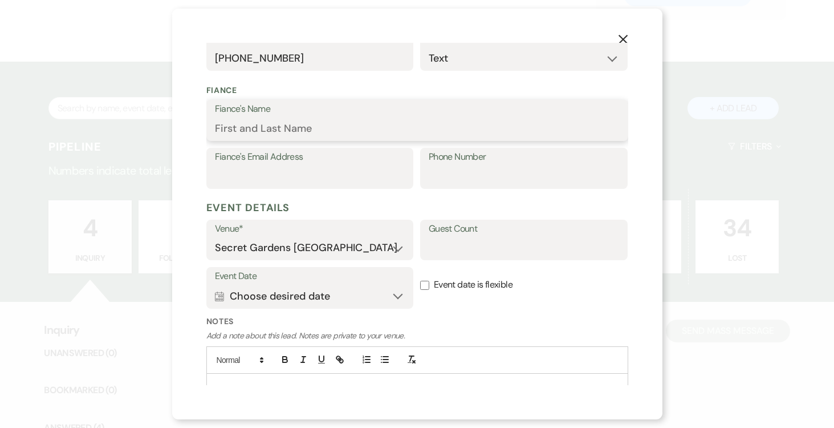
click at [366, 120] on input "Fiance's Name" at bounding box center [417, 128] width 405 height 22
click at [496, 243] on input "Guest Count" at bounding box center [524, 248] width 190 height 22
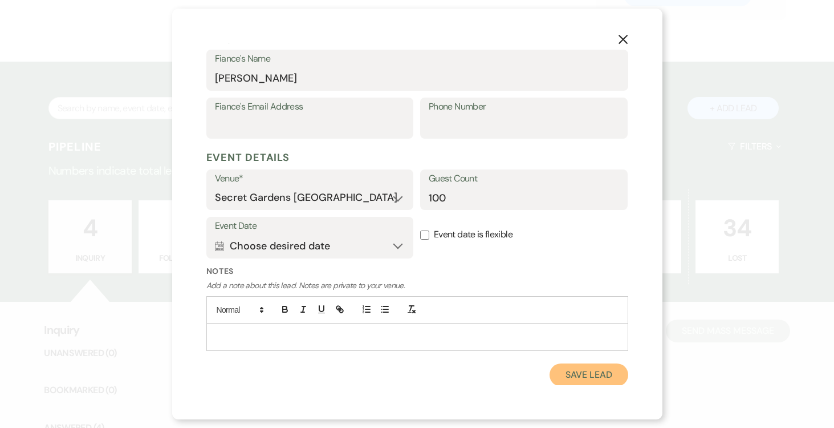
click at [577, 374] on button "Save Lead" at bounding box center [588, 374] width 78 height 23
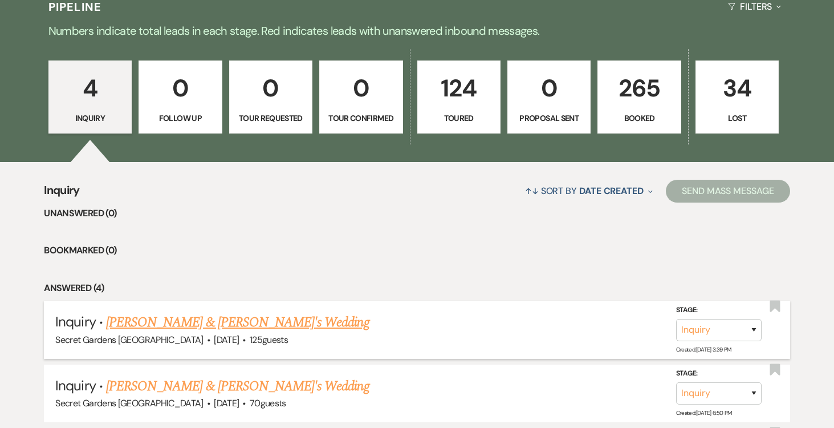
scroll to position [298, 0]
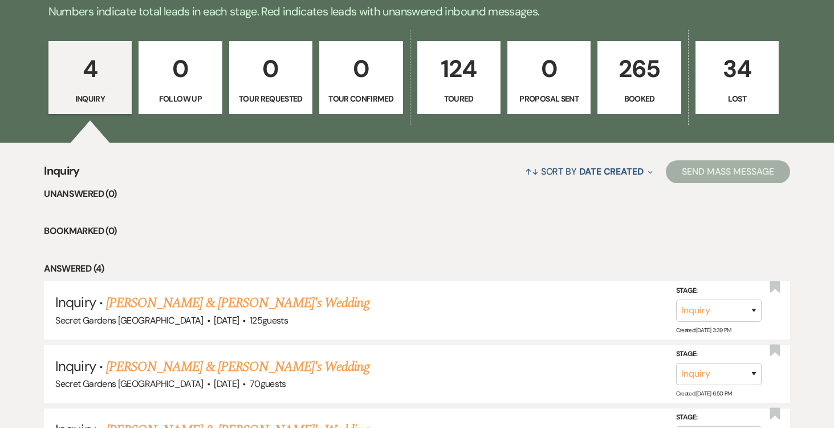
click at [449, 72] on p "124" at bounding box center [459, 69] width 68 height 38
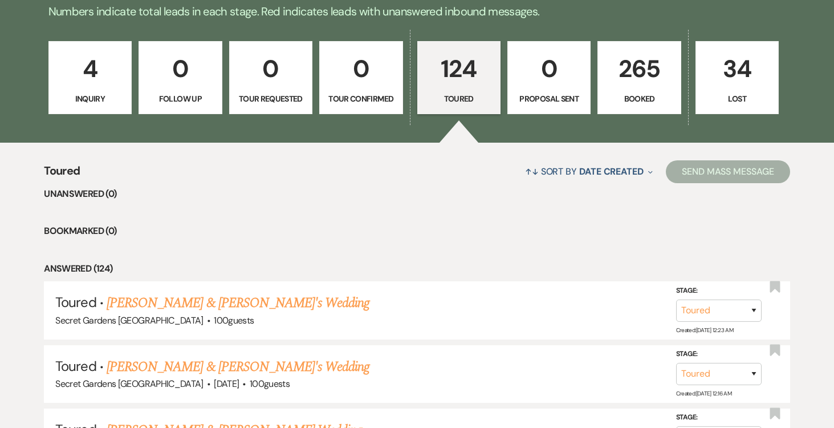
click at [259, 302] on link "[PERSON_NAME] & [PERSON_NAME]'s Wedding" at bounding box center [238, 302] width 263 height 21
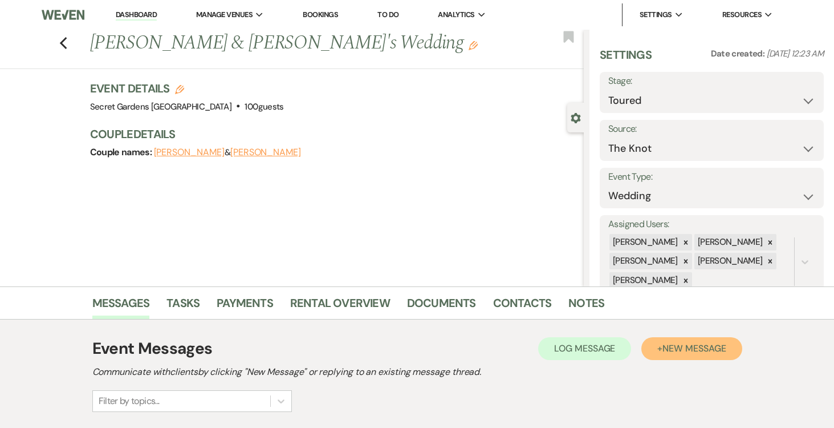
click at [685, 347] on span "New Message" at bounding box center [693, 348] width 63 height 12
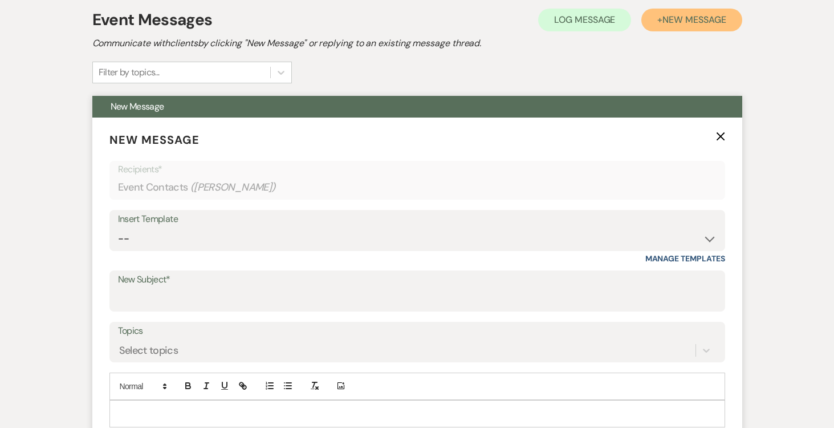
scroll to position [334, 0]
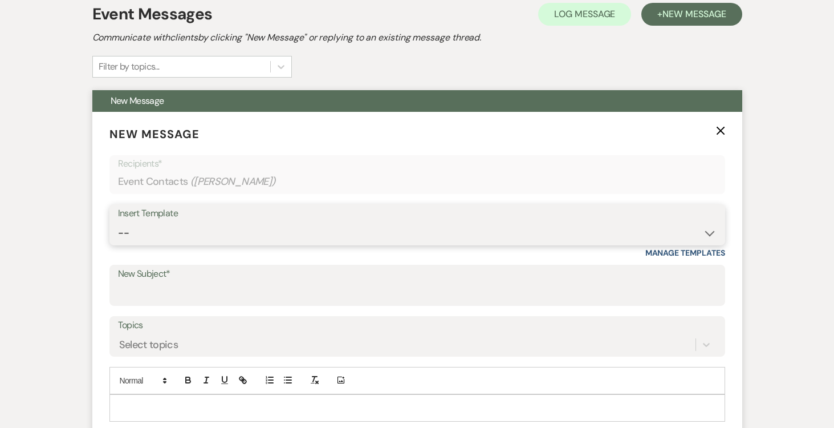
click at [705, 231] on select "-- Weven Planning Portal Introduction (Booked Events) Tour Request Response Fol…" at bounding box center [417, 233] width 599 height 22
click at [118, 222] on select "-- Weven Planning Portal Introduction (Booked Events) Tour Request Response Fol…" at bounding box center [417, 233] width 599 height 22
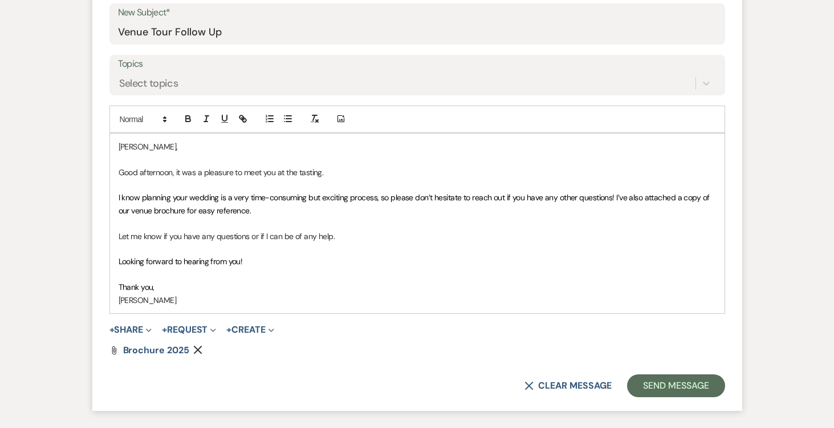
scroll to position [597, 0]
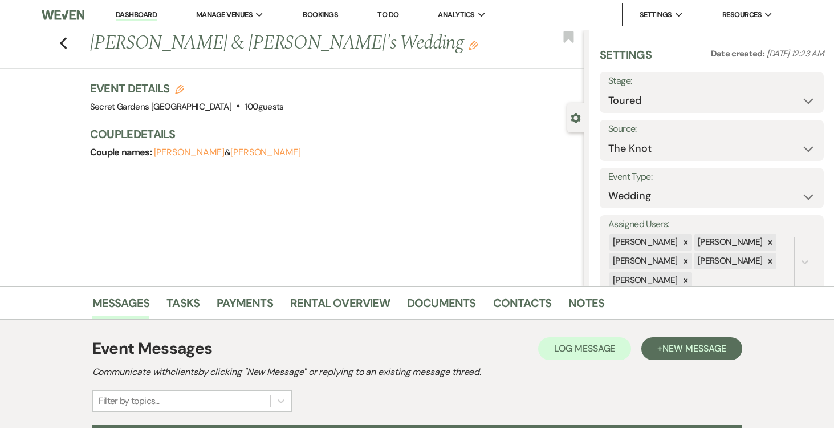
select select "5"
select select "2"
select select "5733"
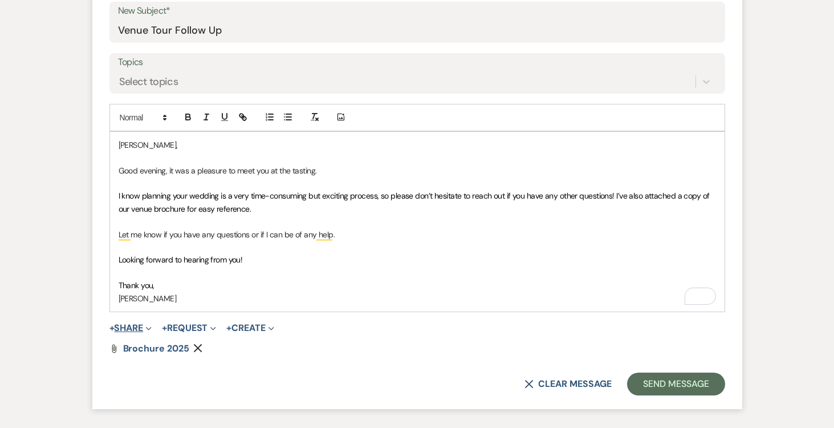
click at [143, 324] on button "+ Share Expand" at bounding box center [130, 327] width 43 height 9
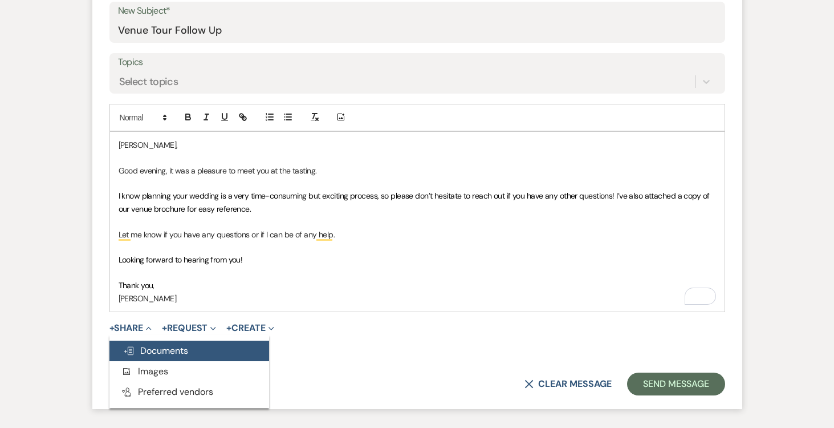
click at [186, 344] on span "Doc Upload Documents" at bounding box center [155, 350] width 65 height 12
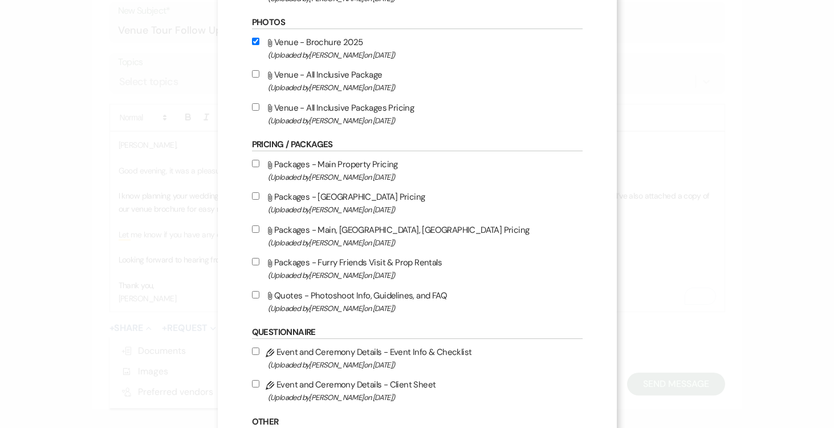
scroll to position [367, 0]
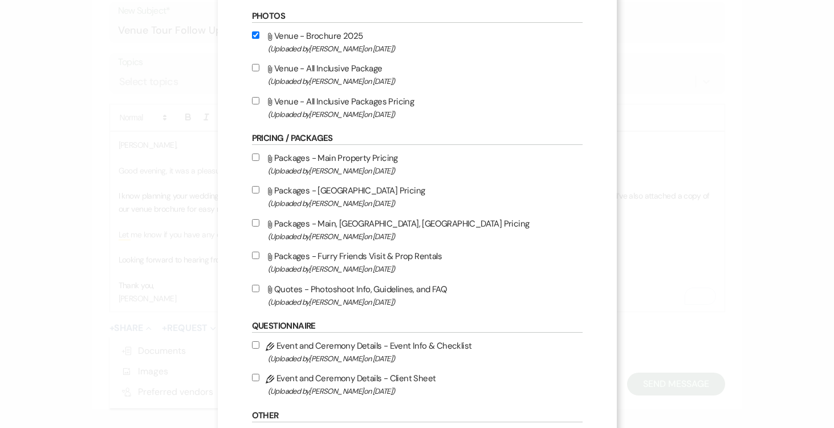
drag, startPoint x: 254, startPoint y: 66, endPoint x: 241, endPoint y: 110, distance: 46.0
click at [254, 67] on label "Attach File Venue - All Inclusive Package (Uploaded by [PERSON_NAME] on [DATE] )" at bounding box center [417, 74] width 331 height 27
click at [254, 67] on input "Attach File Venue - All Inclusive Package (Uploaded by [PERSON_NAME] on [DATE] )" at bounding box center [255, 67] width 7 height 7
checkbox input "true"
drag, startPoint x: 254, startPoint y: 104, endPoint x: 279, endPoint y: 127, distance: 33.9
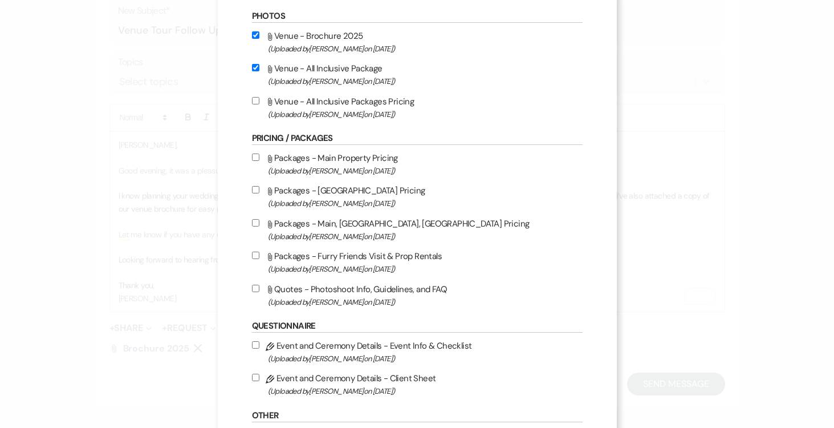
click at [254, 104] on input "Attach File Venue - All Inclusive Packages Pricing (Uploaded by [PERSON_NAME] o…" at bounding box center [255, 100] width 7 height 7
checkbox input "true"
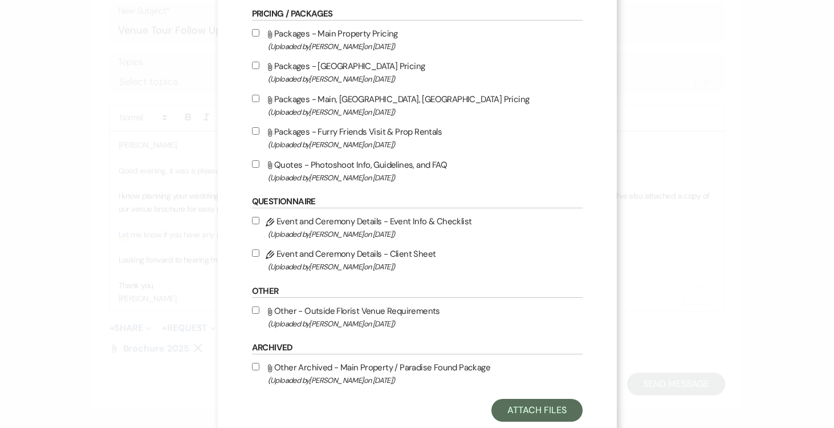
scroll to position [524, 0]
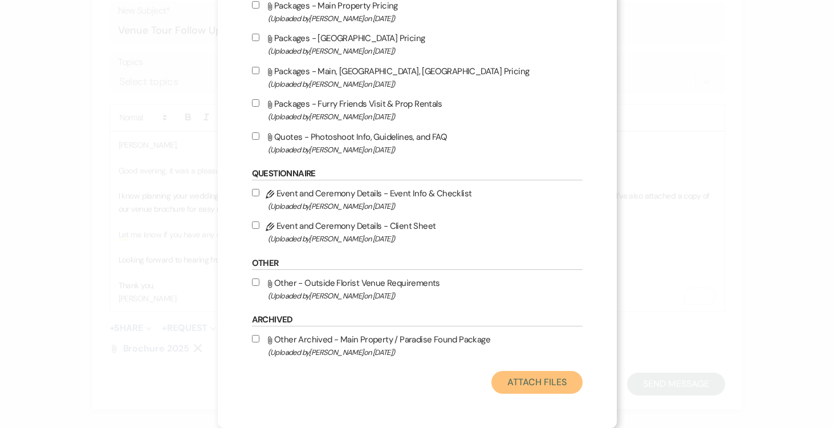
click at [547, 376] on button "Attach Files" at bounding box center [536, 382] width 91 height 23
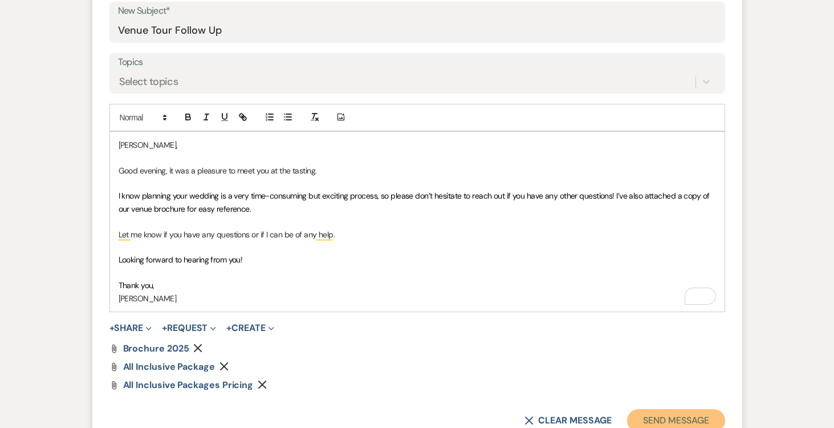
click at [671, 413] on button "Send Message" at bounding box center [675, 420] width 97 height 23
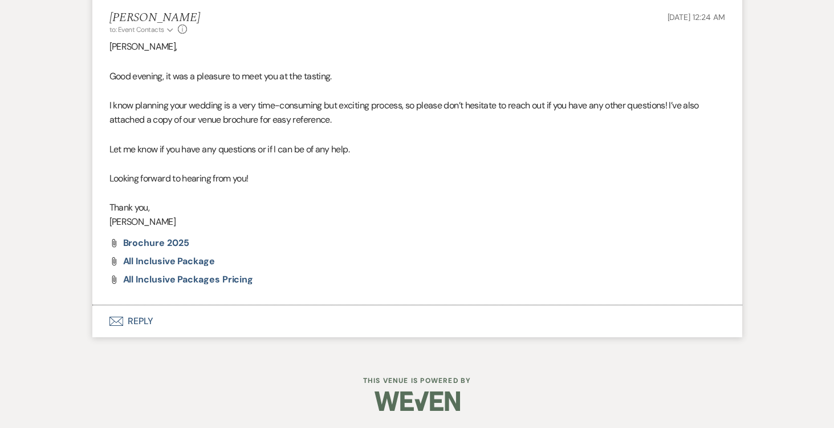
scroll to position [0, 0]
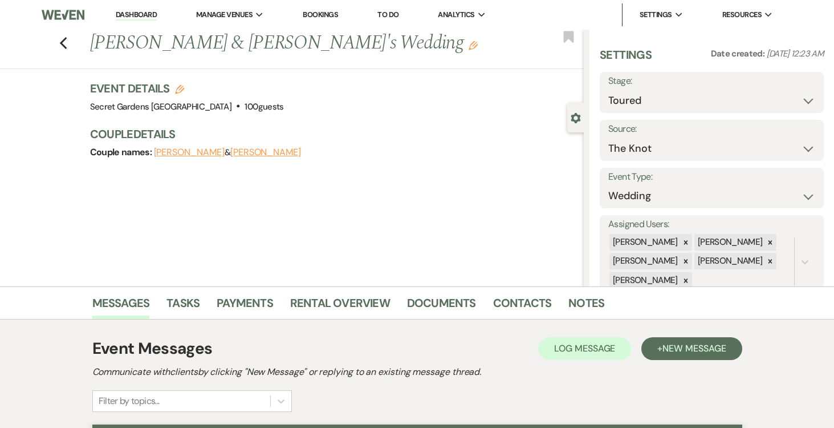
click at [133, 15] on link "Dashboard" at bounding box center [136, 15] width 41 height 11
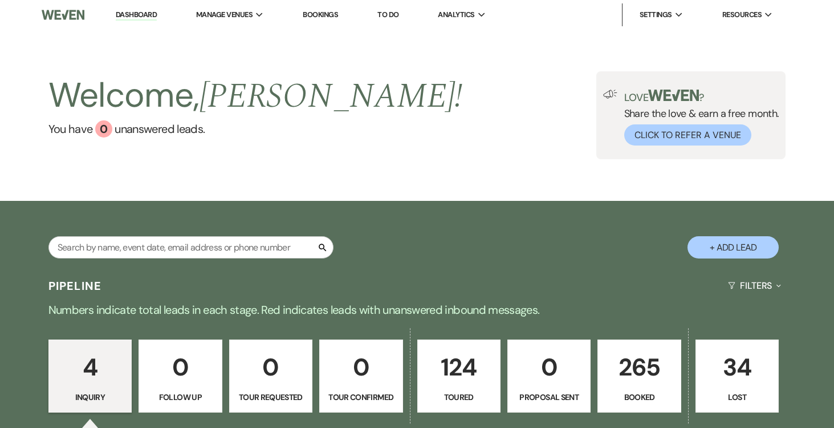
click at [741, 243] on button "+ Add Lead" at bounding box center [732, 247] width 91 height 22
select select "834"
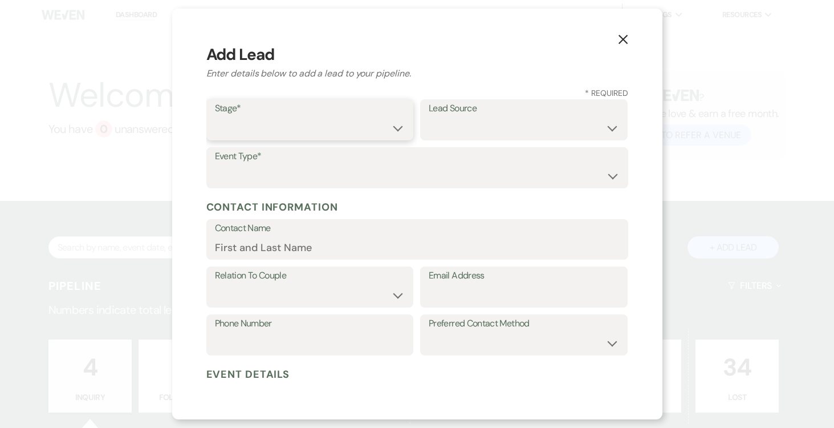
click at [393, 125] on select "Inquiry Follow Up Tour Requested Tour Confirmed Toured Proposal Sent Booked Lost" at bounding box center [310, 128] width 190 height 22
select select "5"
click at [215, 117] on select "Inquiry Follow Up Tour Requested Tour Confirmed Toured Proposal Sent Booked Lost" at bounding box center [310, 128] width 190 height 22
click at [619, 129] on div "Lead Source Weven Venue Website Instagram Facebook Pinterest Google The Knot We…" at bounding box center [523, 119] width 207 height 41
click at [608, 121] on select "Weven Venue Website Instagram Facebook Pinterest Google The Knot Wedding Wire H…" at bounding box center [524, 128] width 190 height 22
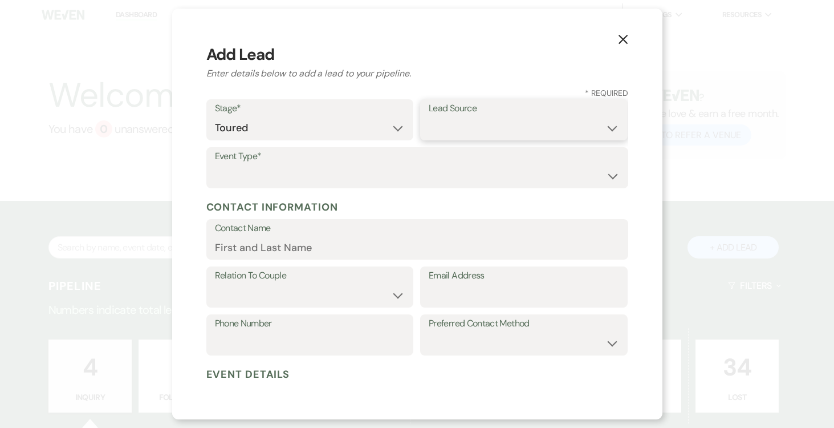
select select "4"
click at [429, 117] on select "Weven Venue Website Instagram Facebook Pinterest Google The Knot Wedding Wire H…" at bounding box center [524, 128] width 190 height 22
click at [457, 200] on h5 "Contact Information" at bounding box center [417, 206] width 422 height 17
click at [418, 181] on select "Wedding Anniversary Party Baby Shower Bachelorette / Bachelor Party Birthday Pa…" at bounding box center [417, 176] width 405 height 22
select select "1"
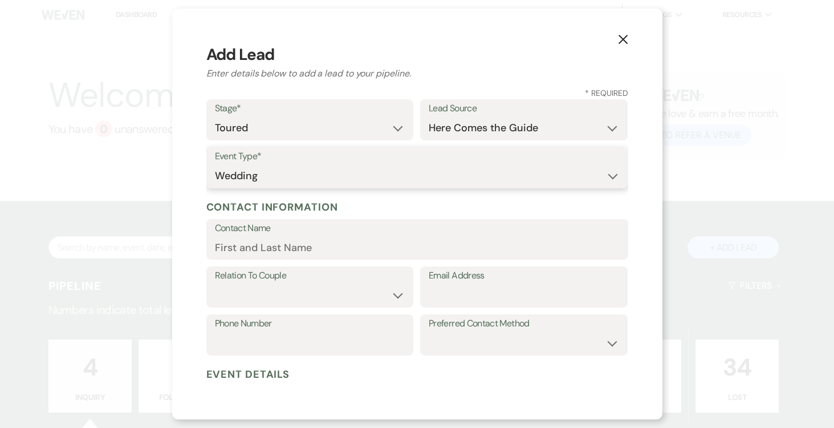
click at [215, 165] on select "Wedding Anniversary Party Baby Shower Bachelorette / Bachelor Party Birthday Pa…" at bounding box center [417, 176] width 405 height 22
click at [479, 243] on input "Contact Name" at bounding box center [417, 247] width 405 height 22
type input "Ashlin Morgan"
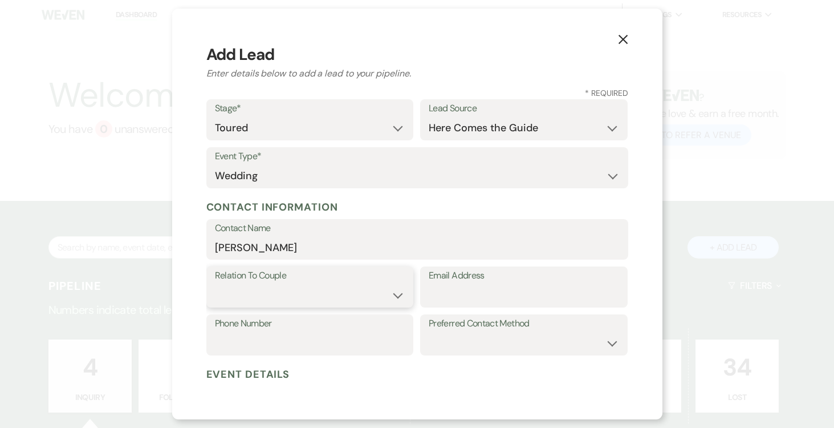
click at [401, 292] on select "Couple Planner Parent of Couple Family Member Friend Other" at bounding box center [310, 295] width 190 height 22
click at [552, 292] on input "Email Address" at bounding box center [524, 295] width 190 height 22
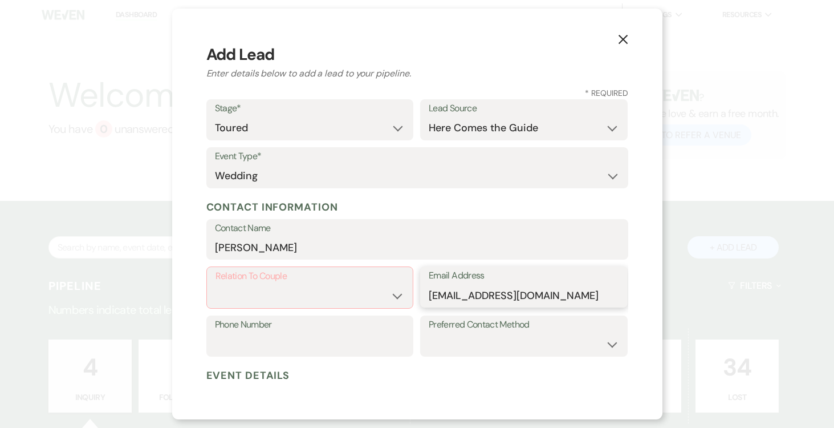
type input "ashlinmorgan95@gmail.com"
click at [397, 292] on select "Couple Planner Parent of Couple Family Member Friend Other" at bounding box center [309, 295] width 189 height 22
select select "1"
click at [215, 284] on select "Couple Planner Parent of Couple Family Member Friend Other" at bounding box center [309, 295] width 189 height 22
click at [353, 339] on input "Phone Number" at bounding box center [310, 343] width 190 height 22
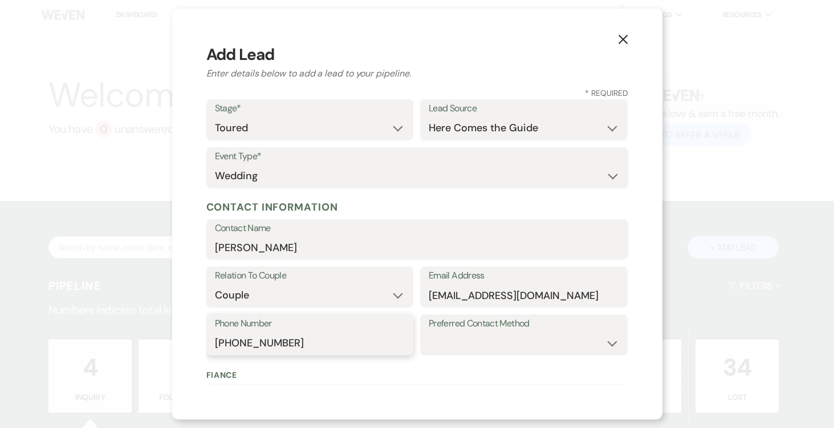
type input "850-227-8557"
click at [569, 344] on select "Email Phone Text" at bounding box center [524, 343] width 190 height 22
select select "text"
click at [429, 332] on select "Email Phone Text" at bounding box center [524, 343] width 190 height 22
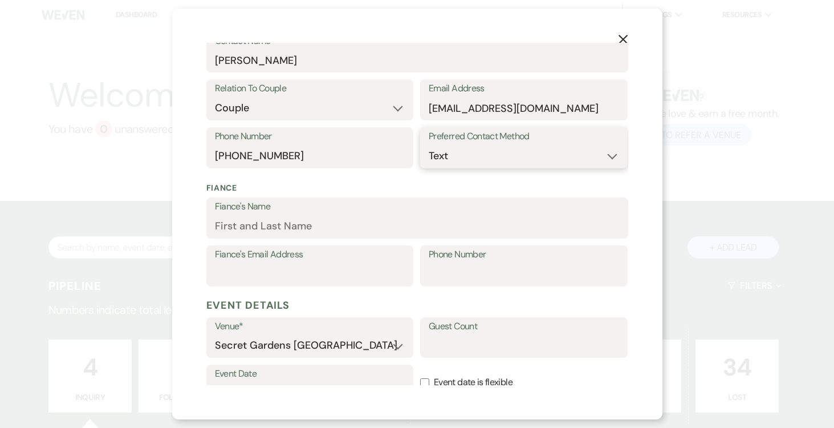
scroll to position [197, 0]
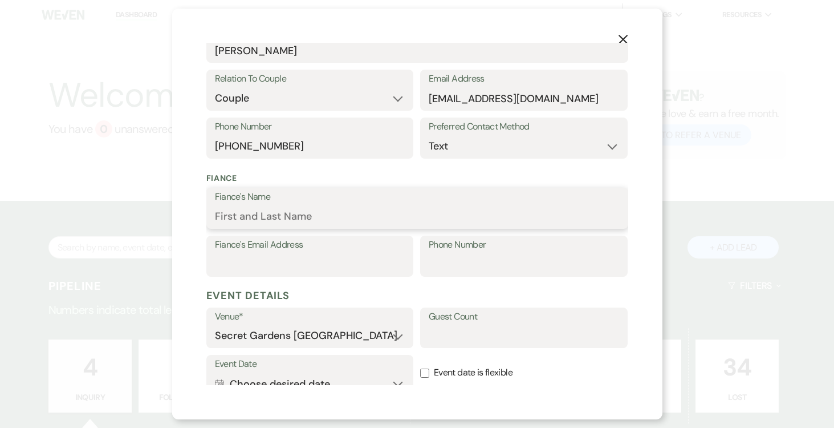
click at [324, 210] on input "Fiance's Name" at bounding box center [417, 216] width 405 height 22
type input "N"
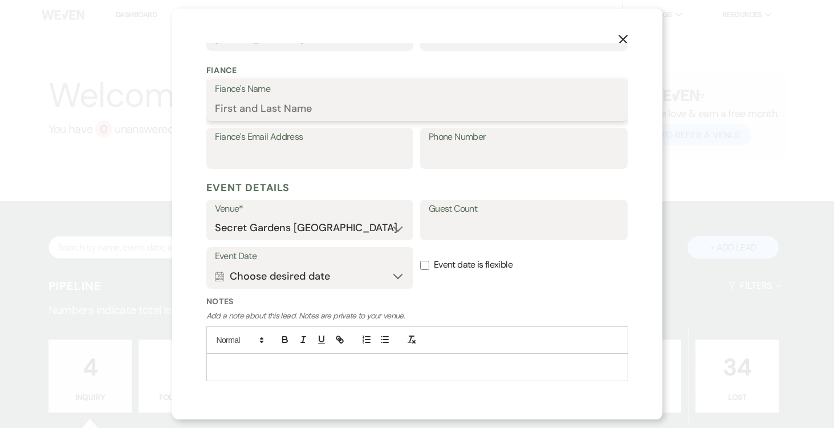
scroll to position [311, 0]
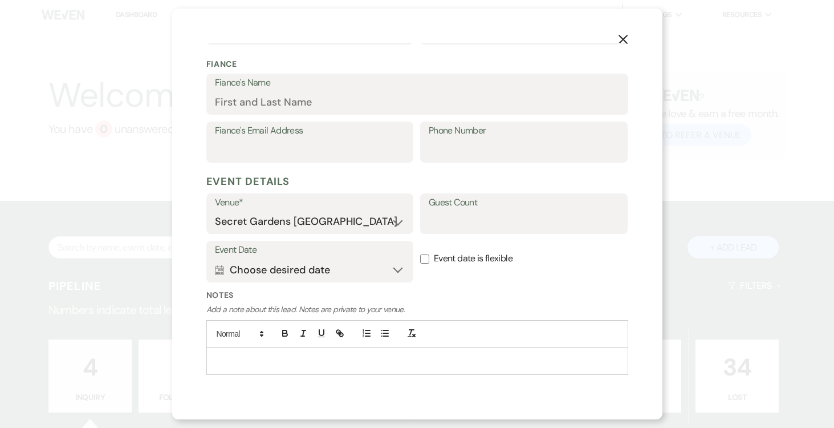
click at [518, 207] on label "Guest Count" at bounding box center [524, 202] width 190 height 17
click at [518, 210] on input "Guest Count" at bounding box center [524, 221] width 190 height 22
type input "150"
click at [393, 266] on button "Calendar Choose desired date Expand" at bounding box center [310, 269] width 190 height 23
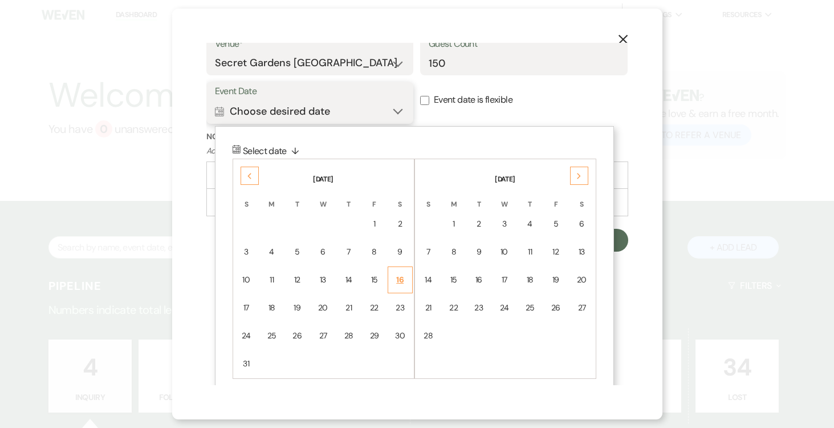
scroll to position [481, 0]
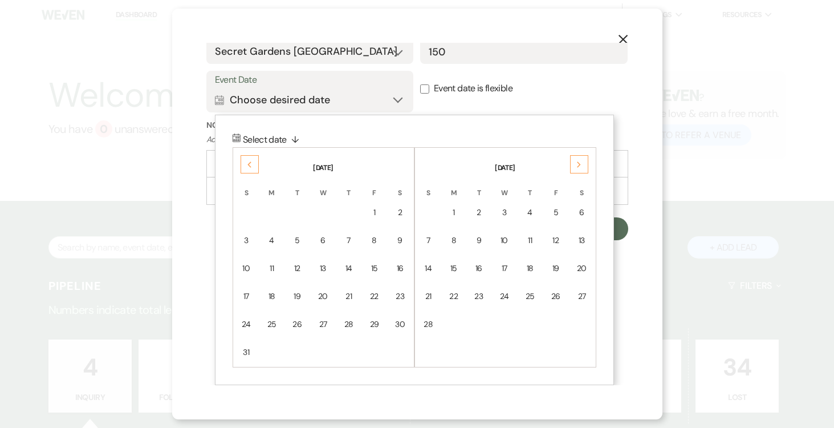
click at [247, 164] on icon "Previous" at bounding box center [250, 164] width 6 height 7
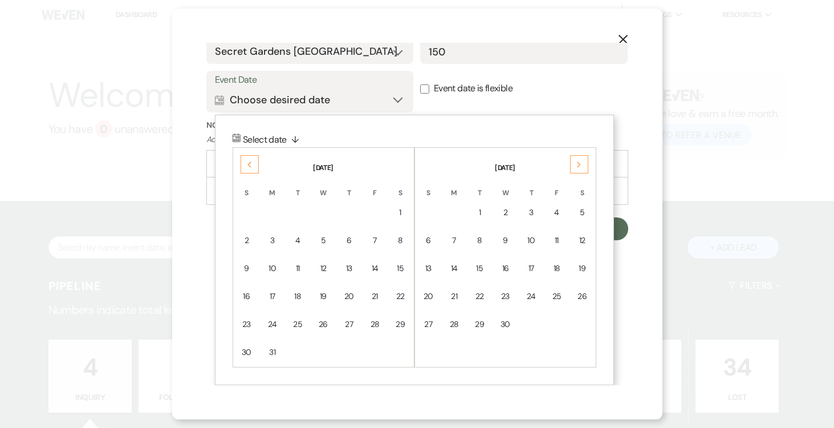
click at [247, 164] on icon "Previous" at bounding box center [250, 164] width 6 height 7
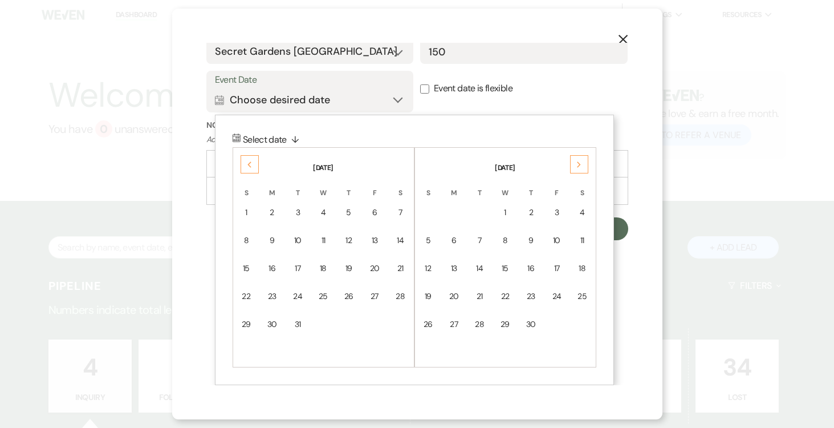
click at [247, 164] on icon "Previous" at bounding box center [250, 164] width 6 height 7
click at [578, 163] on use at bounding box center [579, 164] width 4 height 6
click at [578, 163] on icon "Next" at bounding box center [579, 164] width 6 height 7
click at [427, 241] on div "5" at bounding box center [429, 240] width 10 height 12
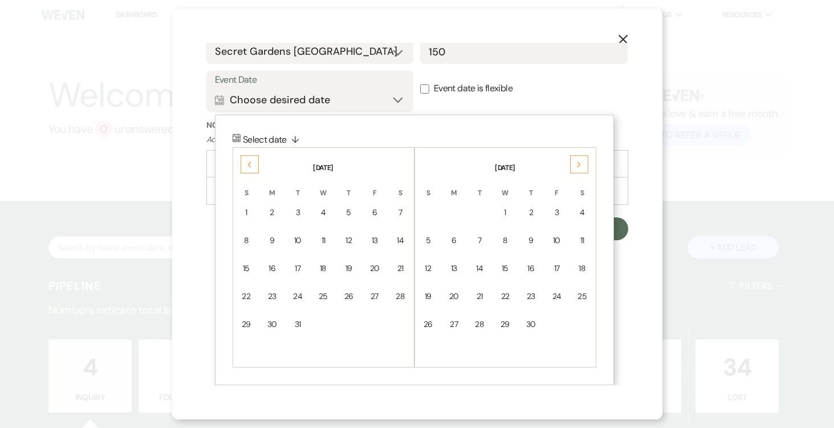
scroll to position [335, 0]
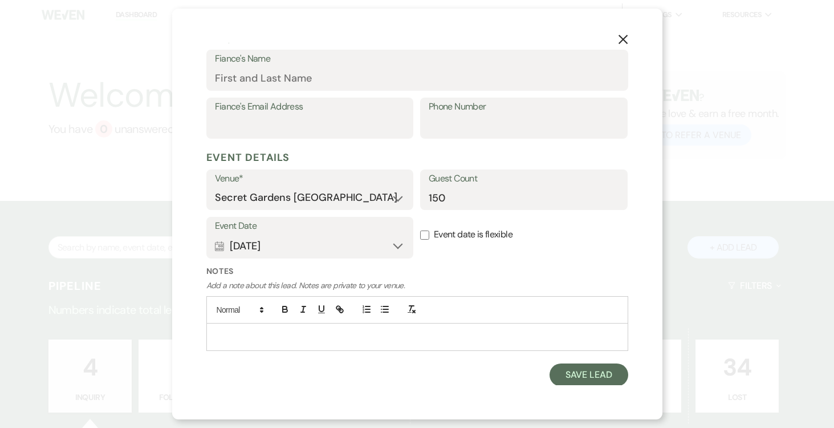
drag, startPoint x: 426, startPoint y: 232, endPoint x: 423, endPoint y: 242, distance: 10.6
click at [425, 232] on input "Event date is flexible" at bounding box center [424, 234] width 9 height 9
checkbox input "true"
click at [602, 373] on button "Save Lead" at bounding box center [588, 374] width 78 height 23
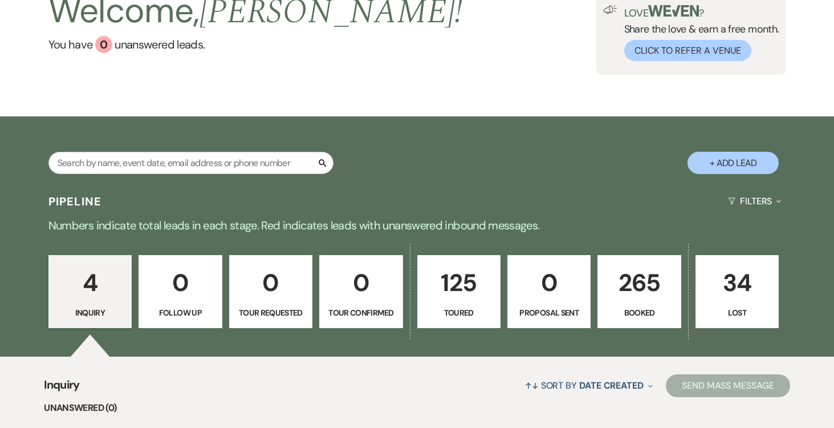
click at [473, 311] on p "Toured" at bounding box center [459, 312] width 68 height 13
select select "5"
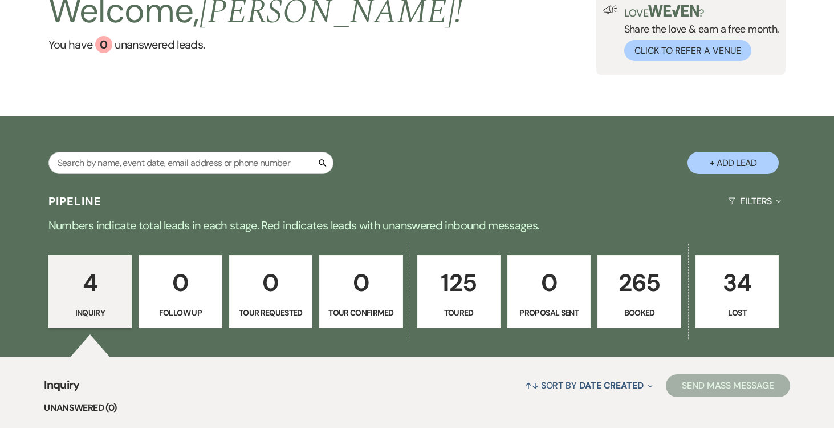
select select "5"
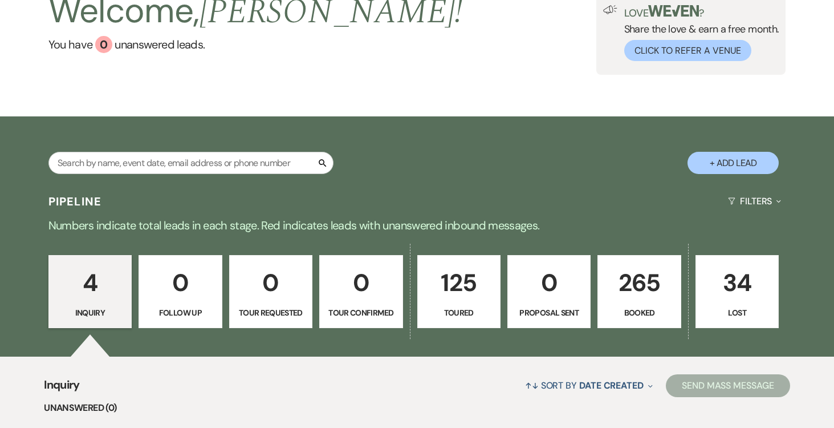
select select "5"
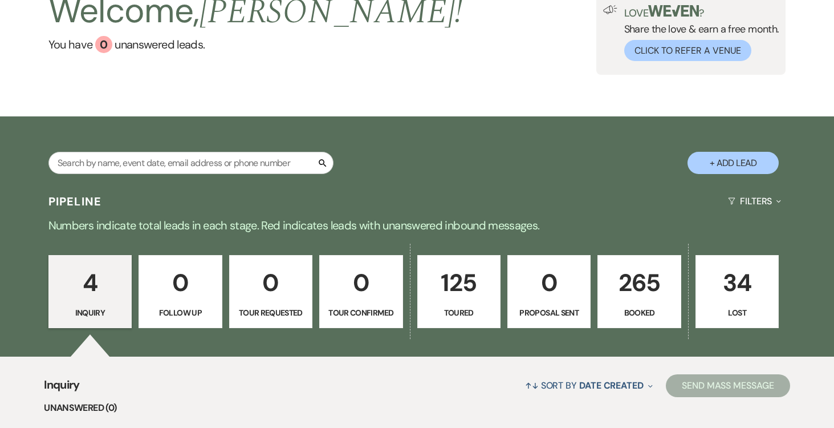
select select "5"
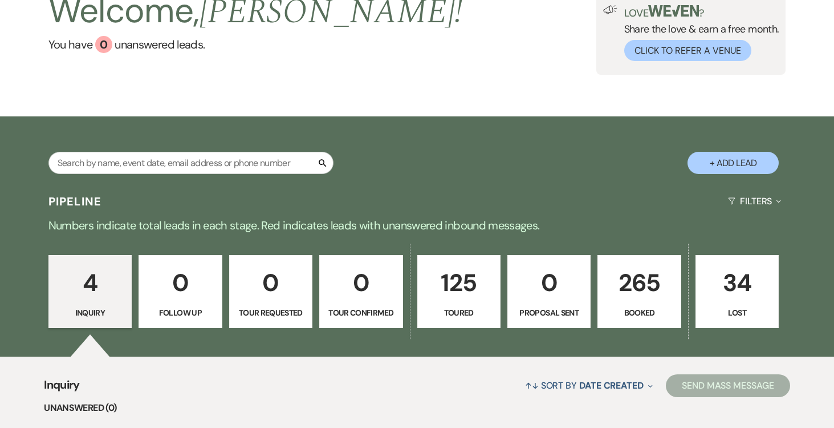
select select "5"
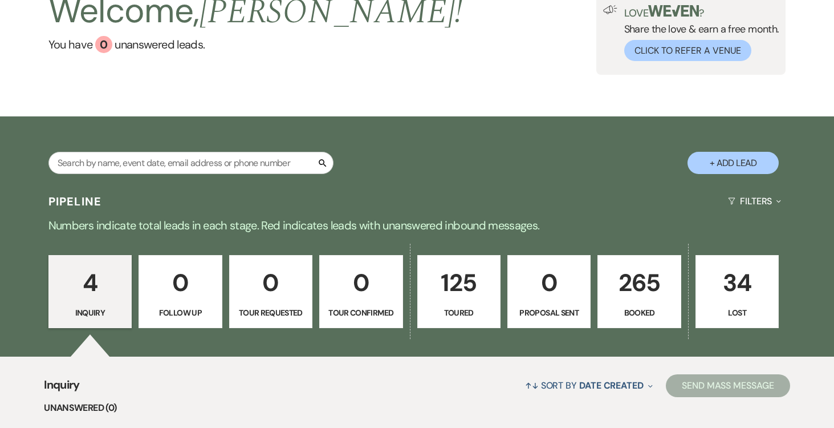
select select "5"
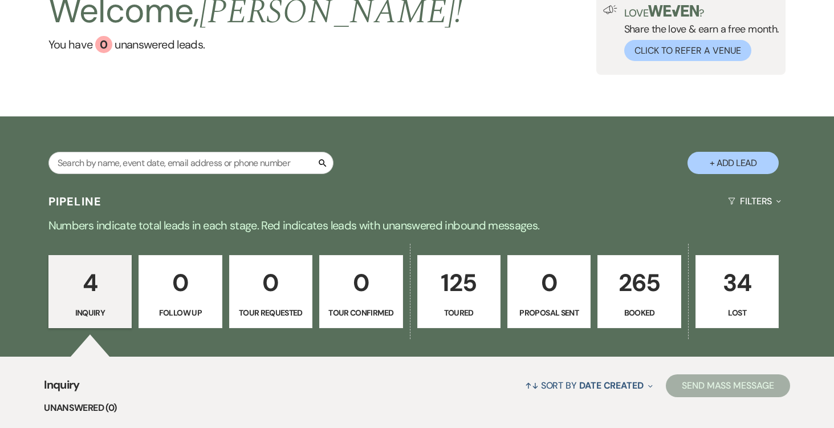
select select "5"
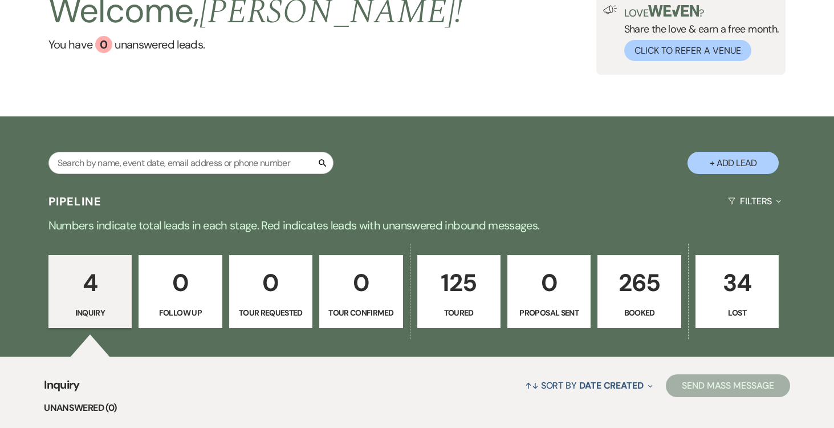
select select "5"
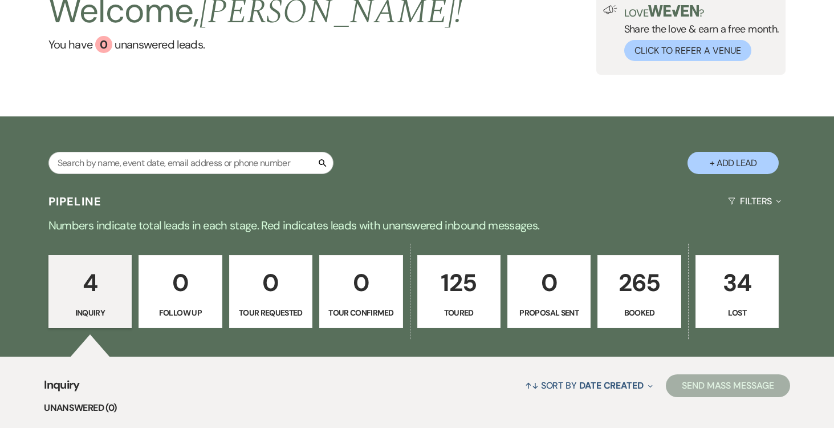
select select "5"
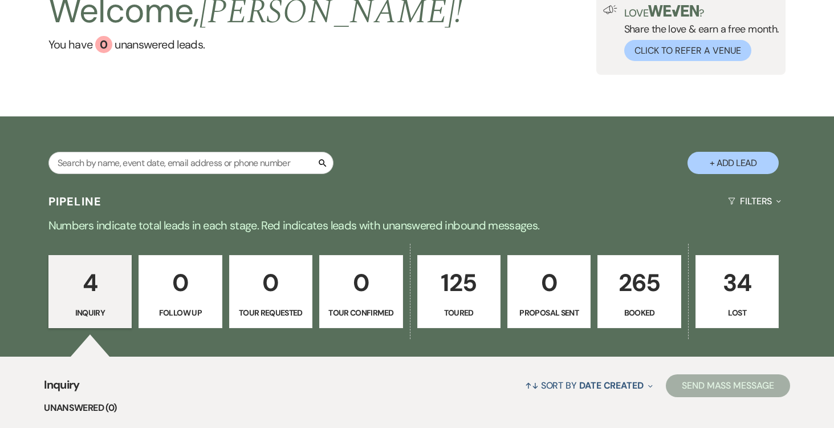
select select "5"
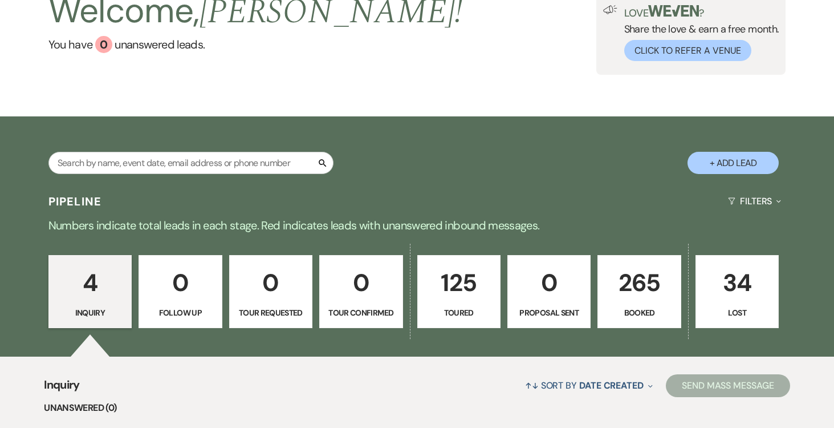
select select "5"
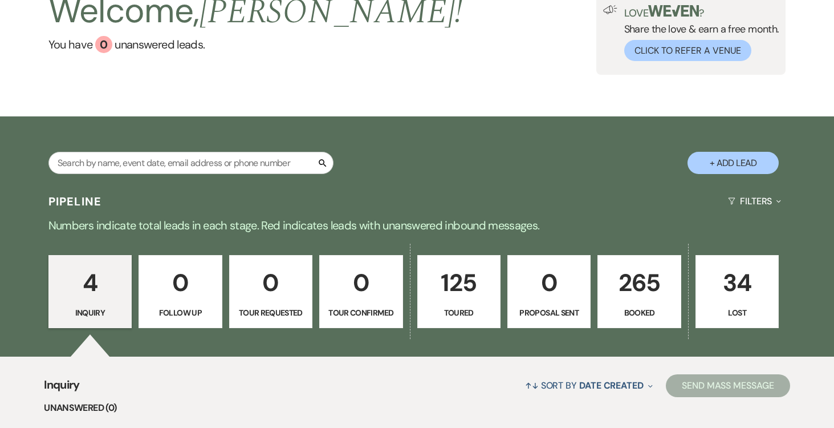
select select "5"
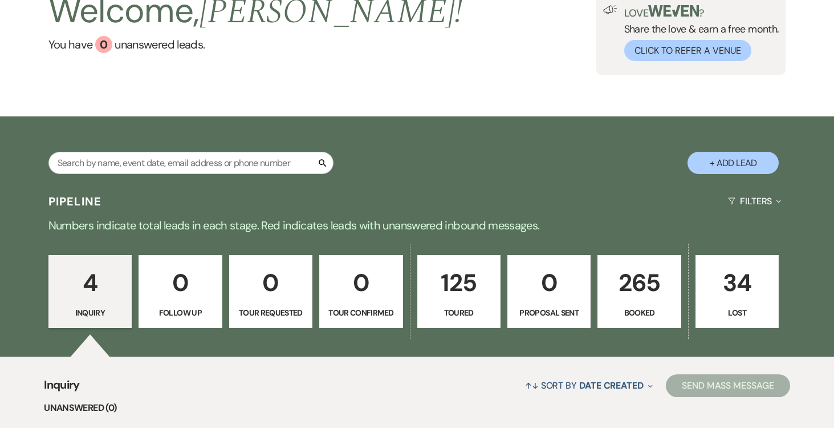
select select "5"
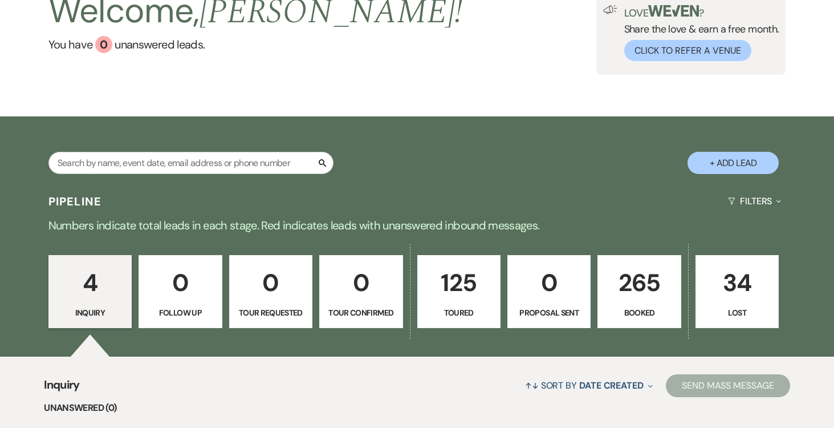
select select "5"
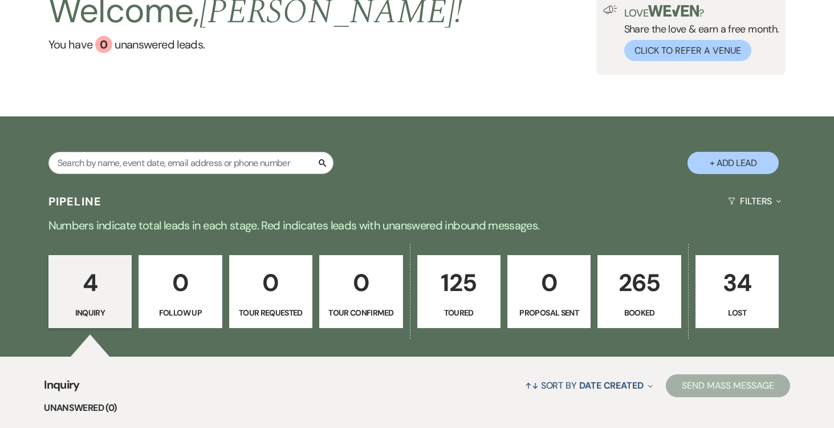
select select "5"
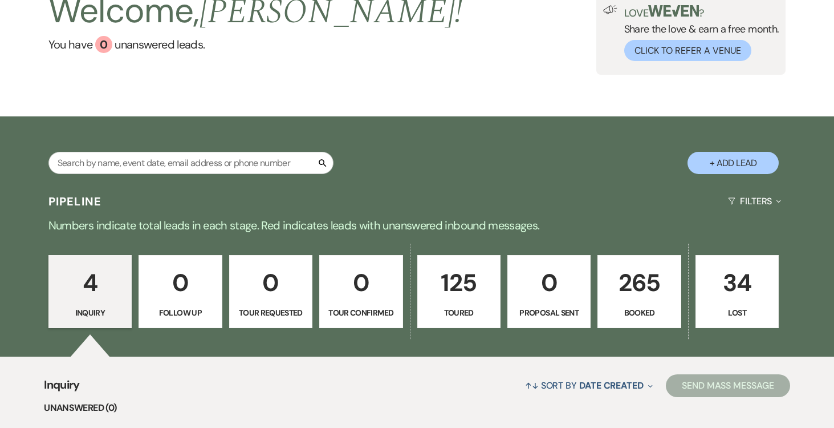
select select "5"
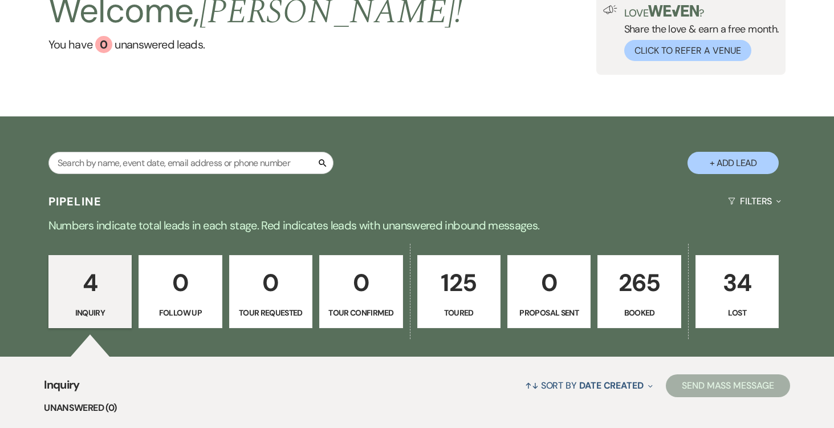
select select "5"
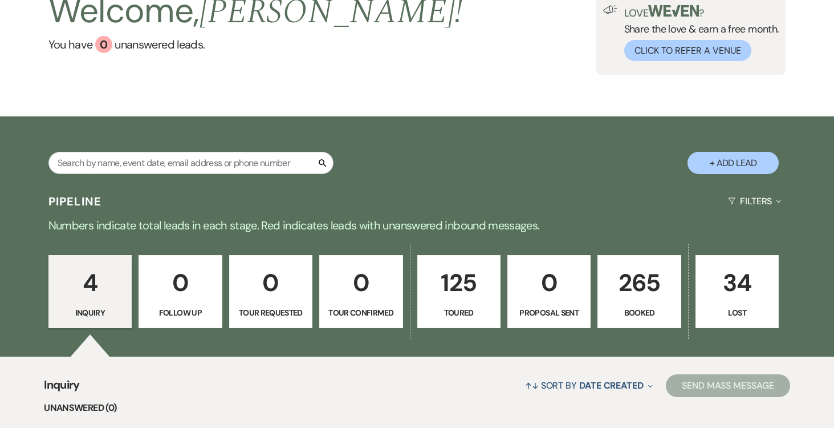
select select "5"
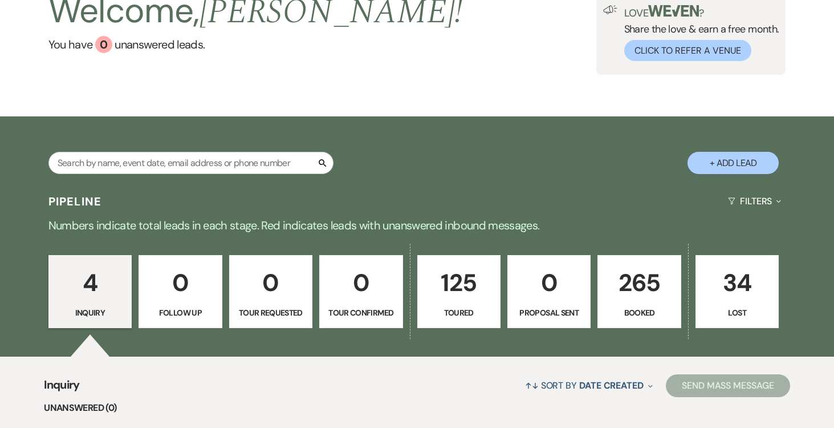
select select "5"
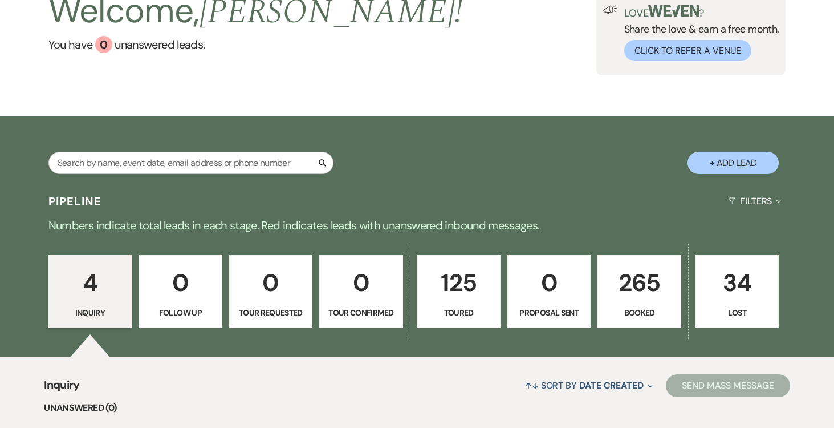
select select "5"
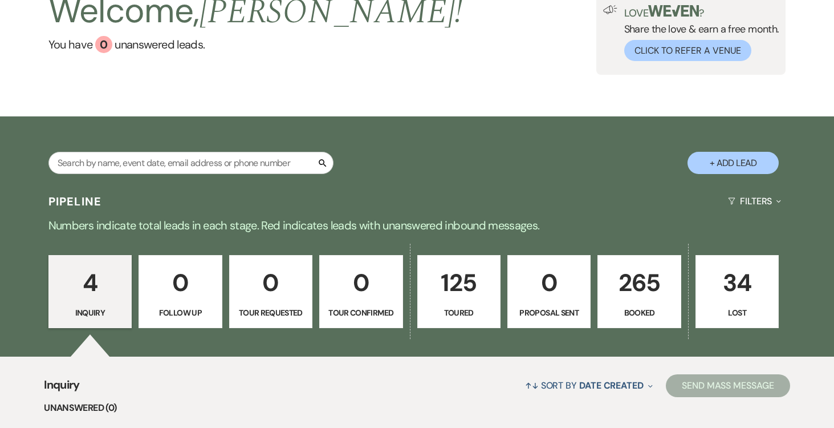
select select "5"
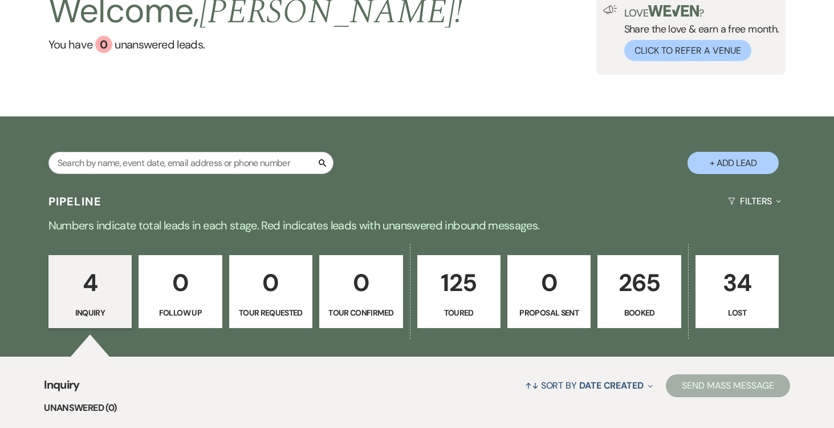
select select "5"
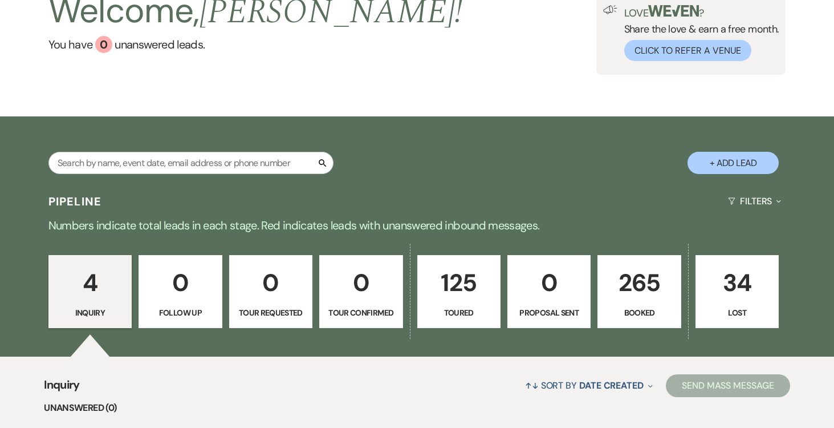
select select "5"
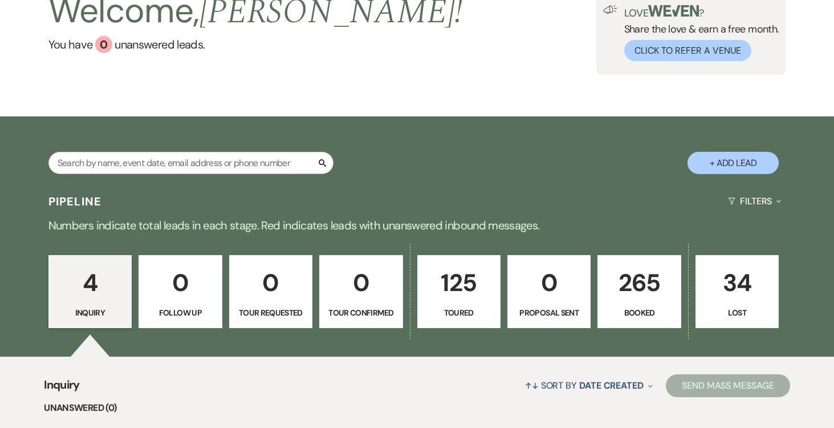
select select "5"
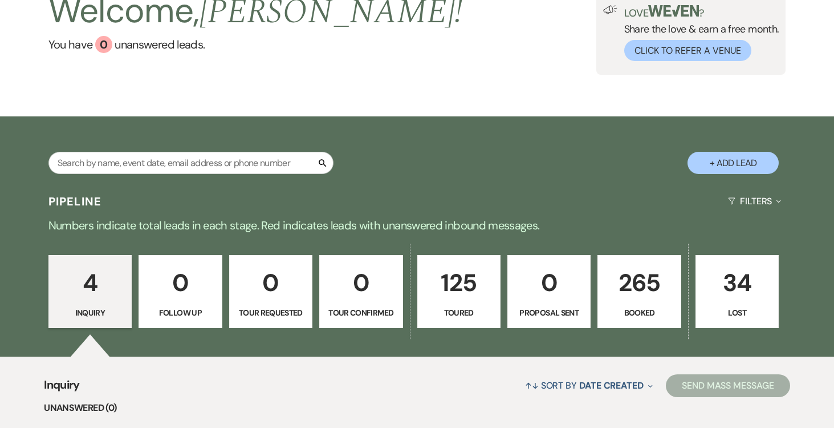
select select "5"
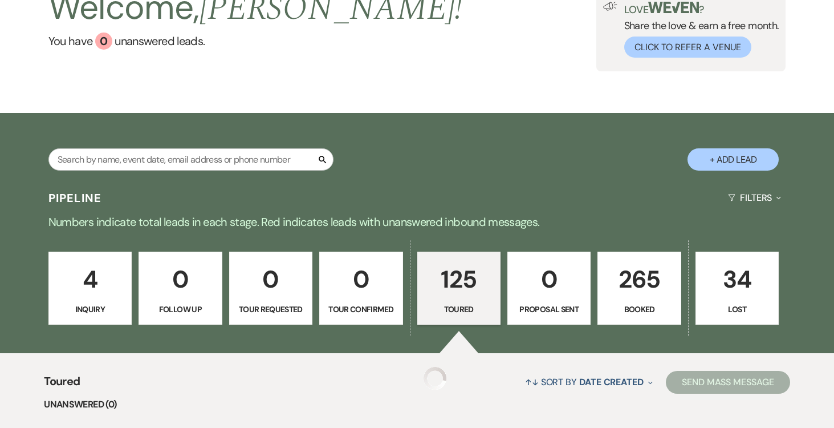
select select "5"
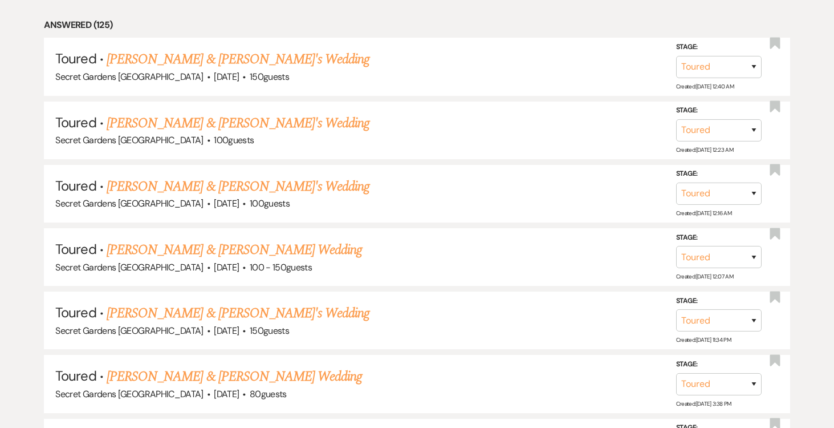
scroll to position [546, 0]
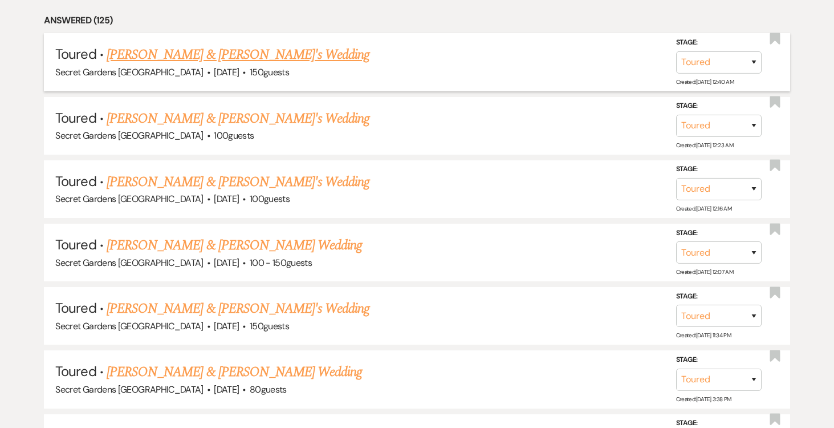
click at [245, 53] on link "Ashlin Morgan & Fiance's Wedding" at bounding box center [238, 54] width 263 height 21
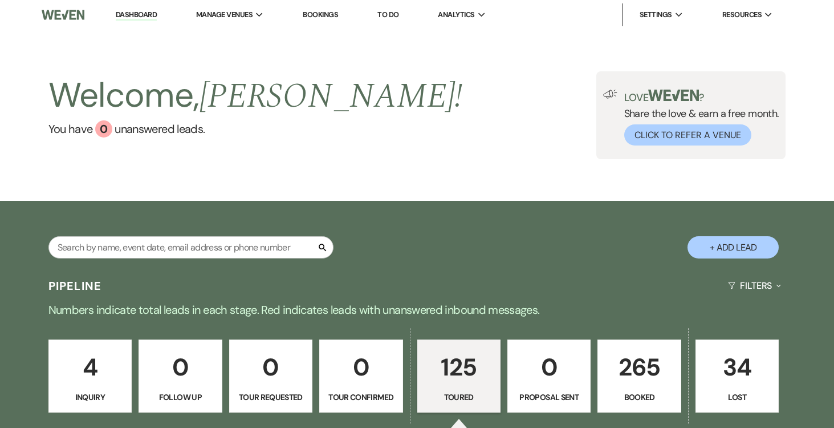
select select "5"
select select "4"
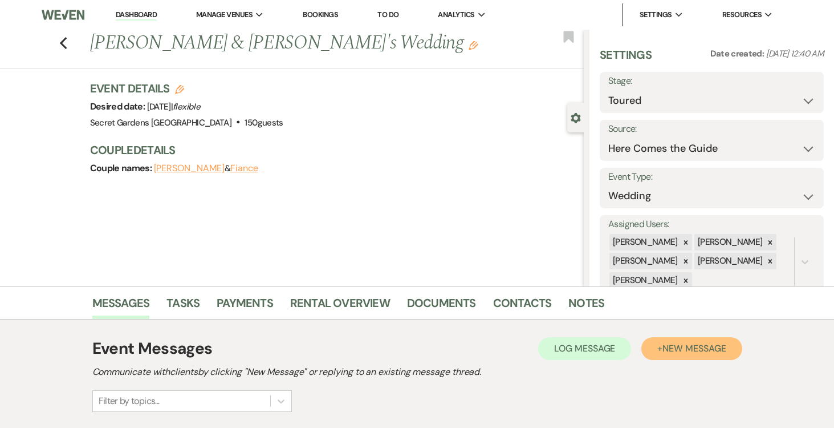
click at [690, 348] on span "New Message" at bounding box center [693, 348] width 63 height 12
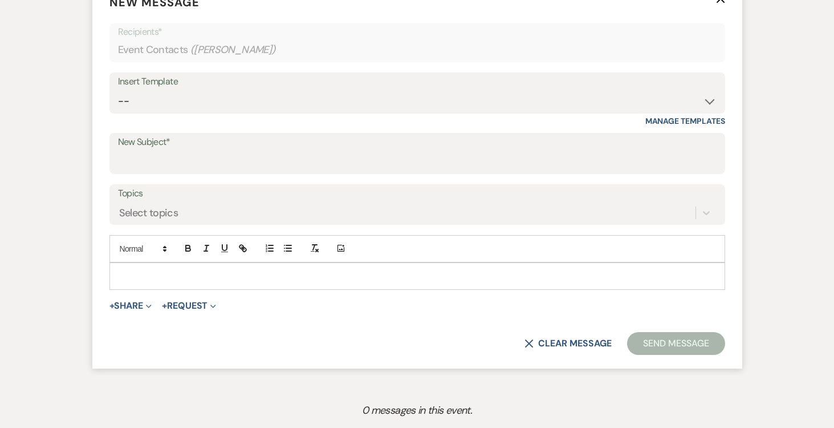
scroll to position [480, 0]
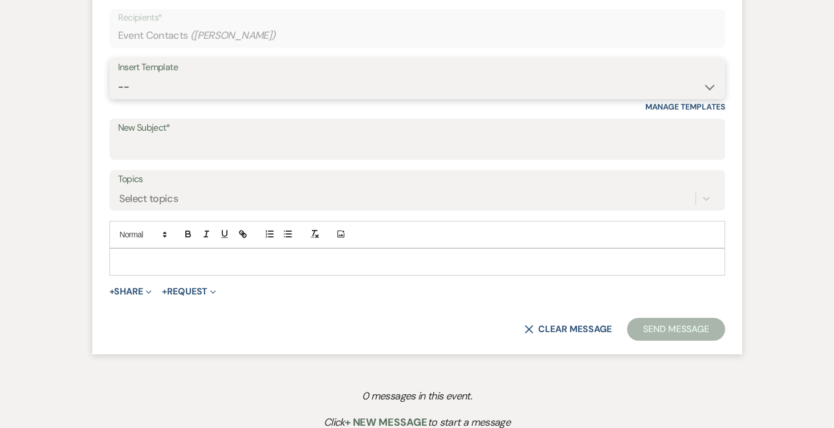
click at [657, 83] on select "-- Weven Planning Portal Introduction (Booked Events) Tour Request Response Fol…" at bounding box center [417, 87] width 599 height 22
select select "5733"
click at [118, 76] on select "-- Weven Planning Portal Introduction (Booked Events) Tour Request Response Fol…" at bounding box center [417, 87] width 599 height 22
type input "Venue Tour Follow Up"
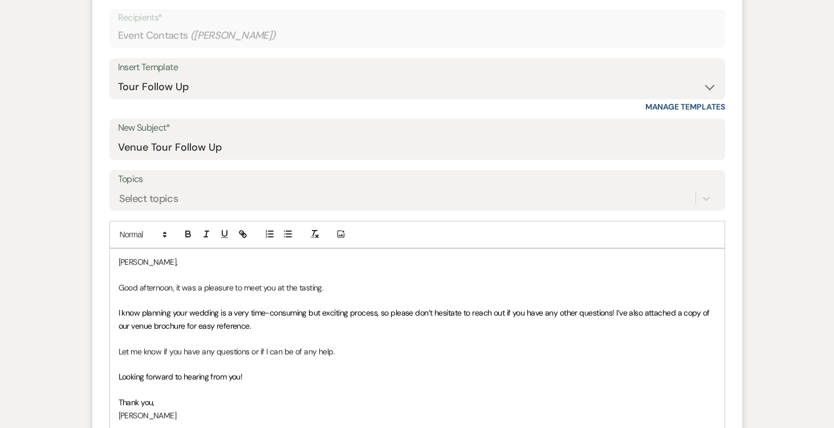
drag, startPoint x: 172, startPoint y: 287, endPoint x: 199, endPoint y: 289, distance: 26.9
click at [172, 287] on p "Good afternoon, it was a pleasure to meet you at the tasting." at bounding box center [417, 287] width 597 height 13
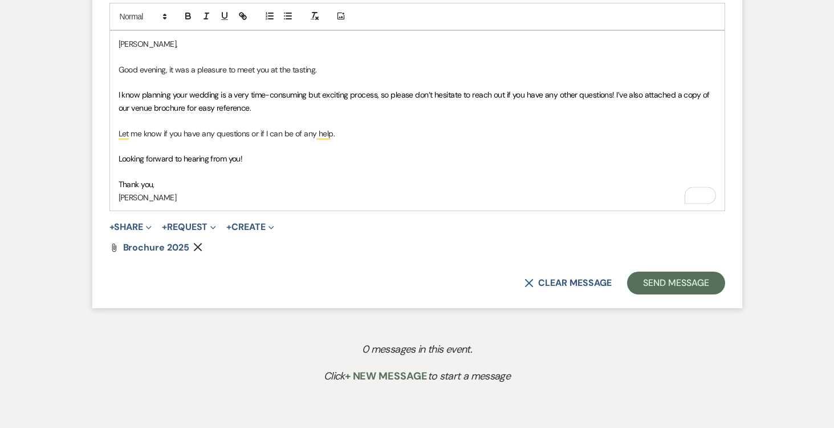
scroll to position [707, 0]
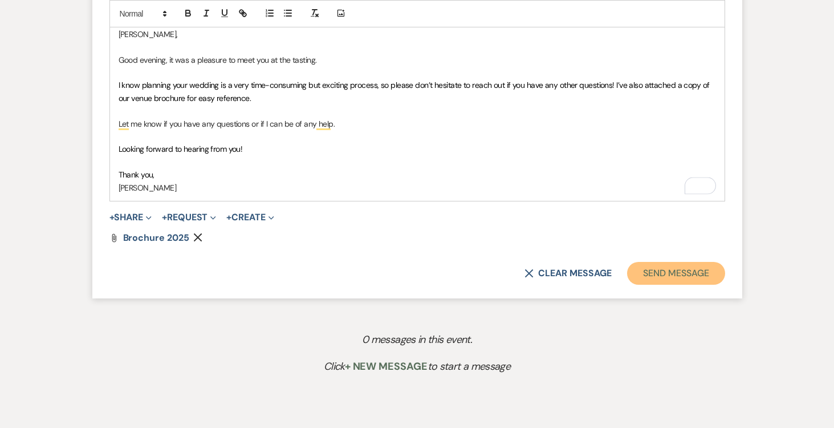
click at [677, 268] on button "Send Message" at bounding box center [675, 273] width 97 height 23
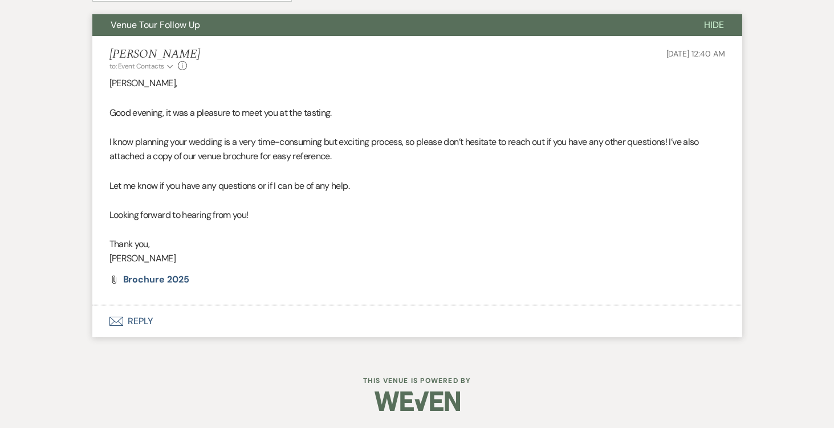
scroll to position [410, 0]
